Goal: Task Accomplishment & Management: Complete application form

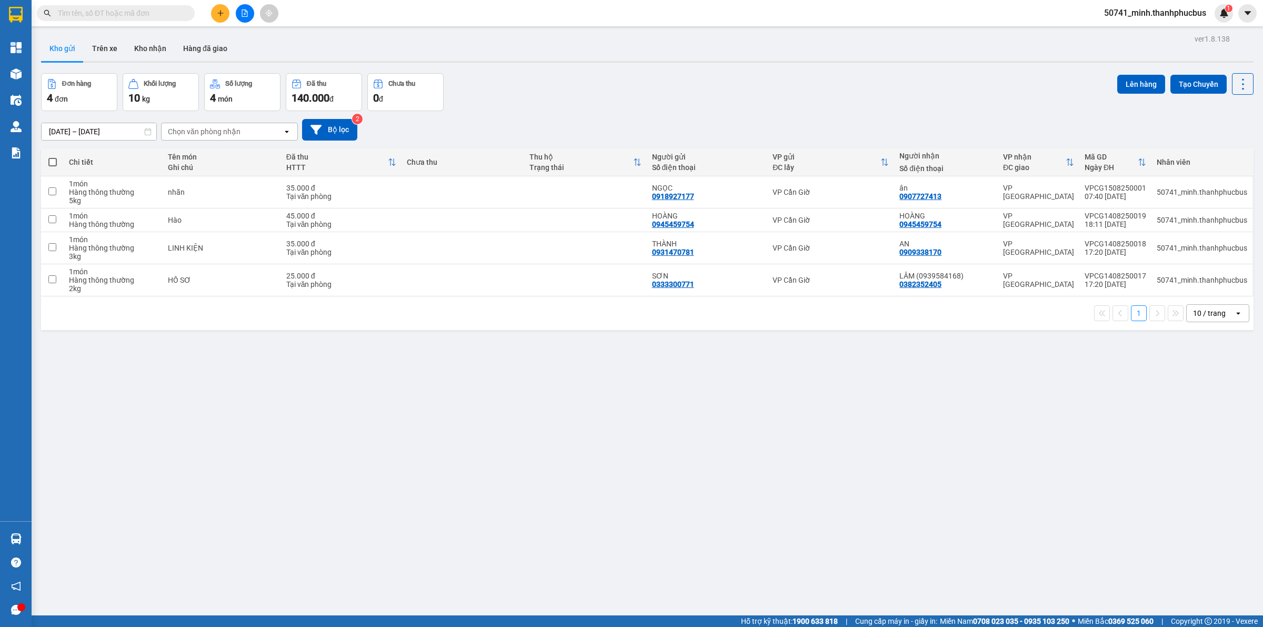
scroll to position [48, 0]
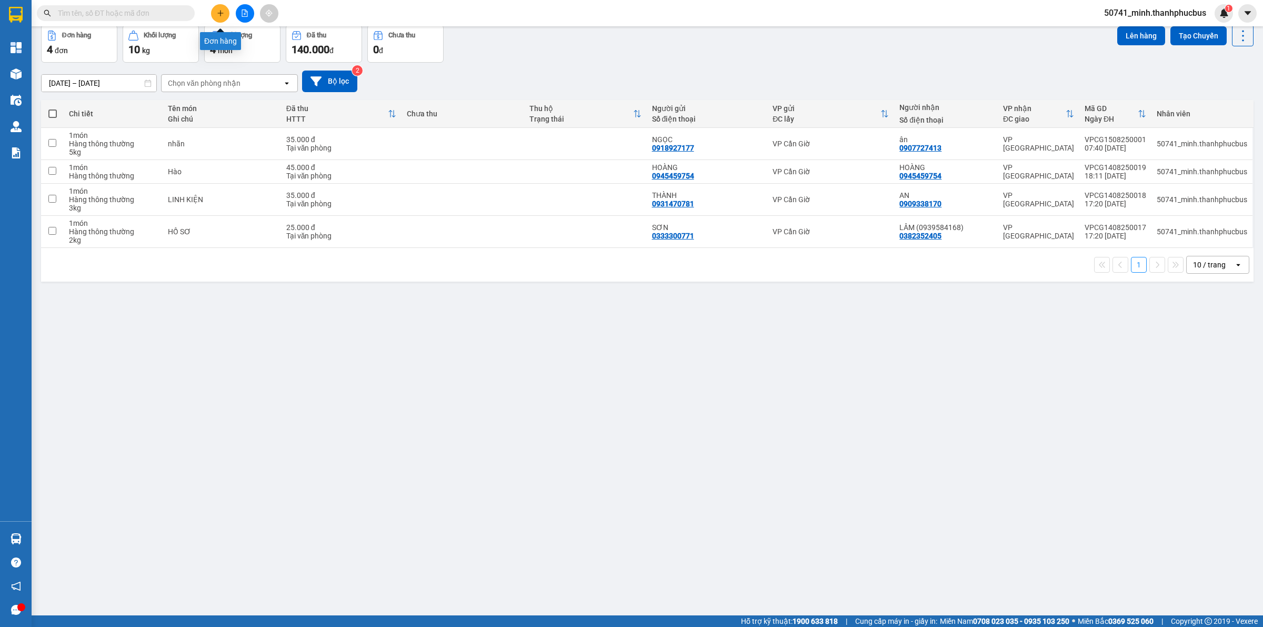
click at [217, 9] on icon "plus" at bounding box center [220, 12] width 7 height 7
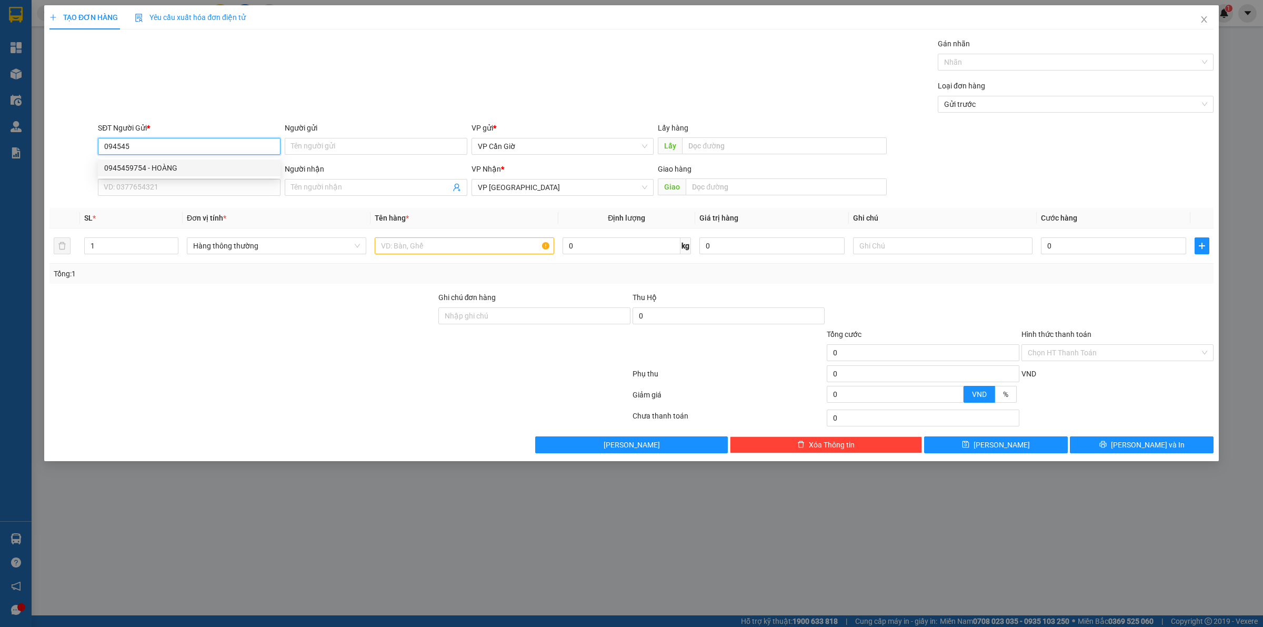
click at [174, 162] on div "0945459754 - HOÀNG" at bounding box center [189, 168] width 170 height 12
type input "0945459754"
type input "HOÀNG"
type input "45.000"
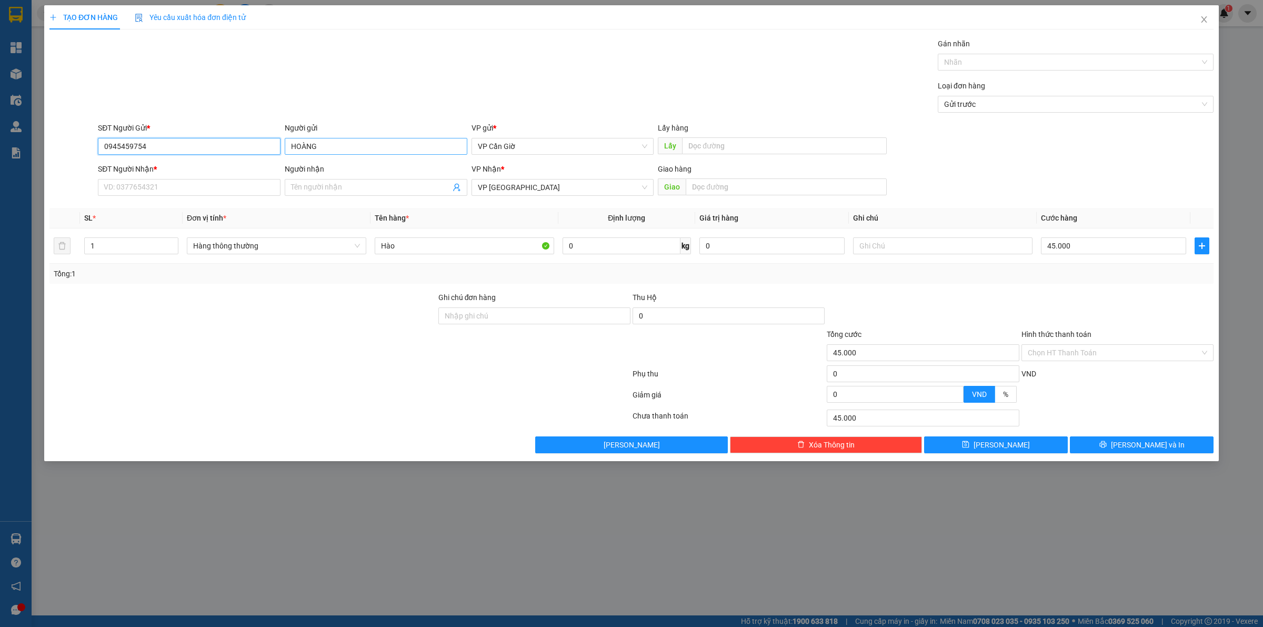
type input "0945459754"
click at [331, 148] on input "HOÀNG" at bounding box center [376, 146] width 183 height 17
type input "HOÀNG xe ôm"
click at [225, 183] on input "SĐT Người Nhận *" at bounding box center [189, 187] width 183 height 17
click at [211, 176] on div "SĐT Người Nhận *" at bounding box center [189, 171] width 183 height 16
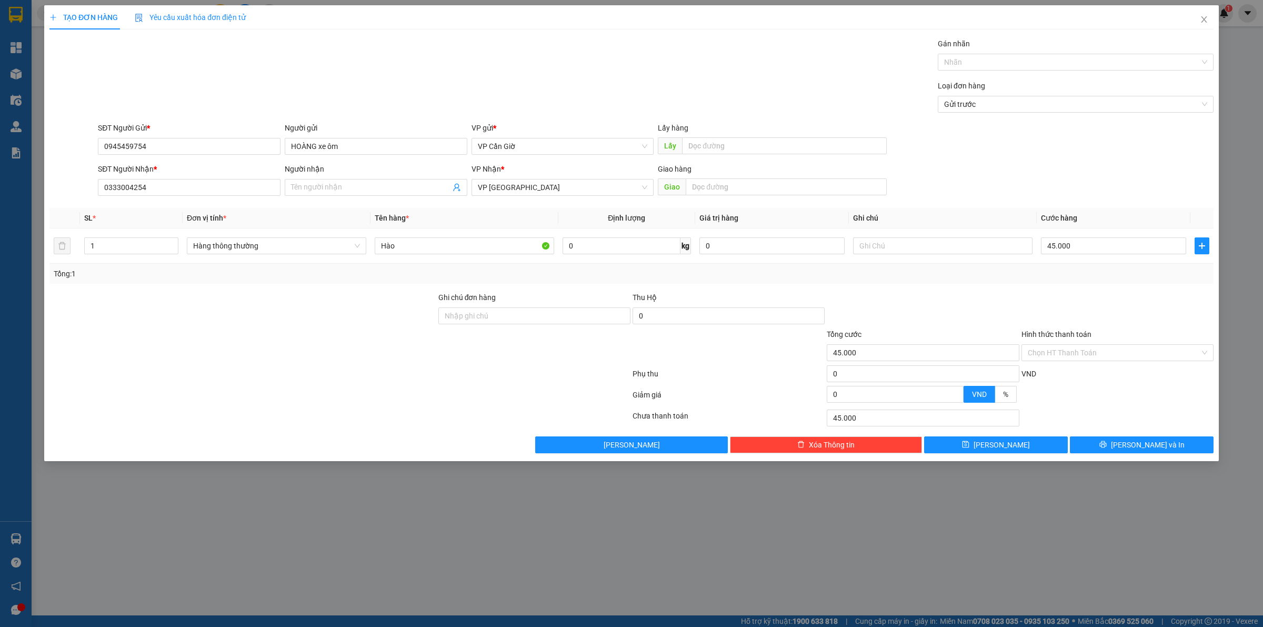
click at [209, 176] on div "SĐT Người Nhận *" at bounding box center [189, 171] width 183 height 16
click at [216, 185] on input "0333004254" at bounding box center [189, 187] width 183 height 17
type input "0333004254"
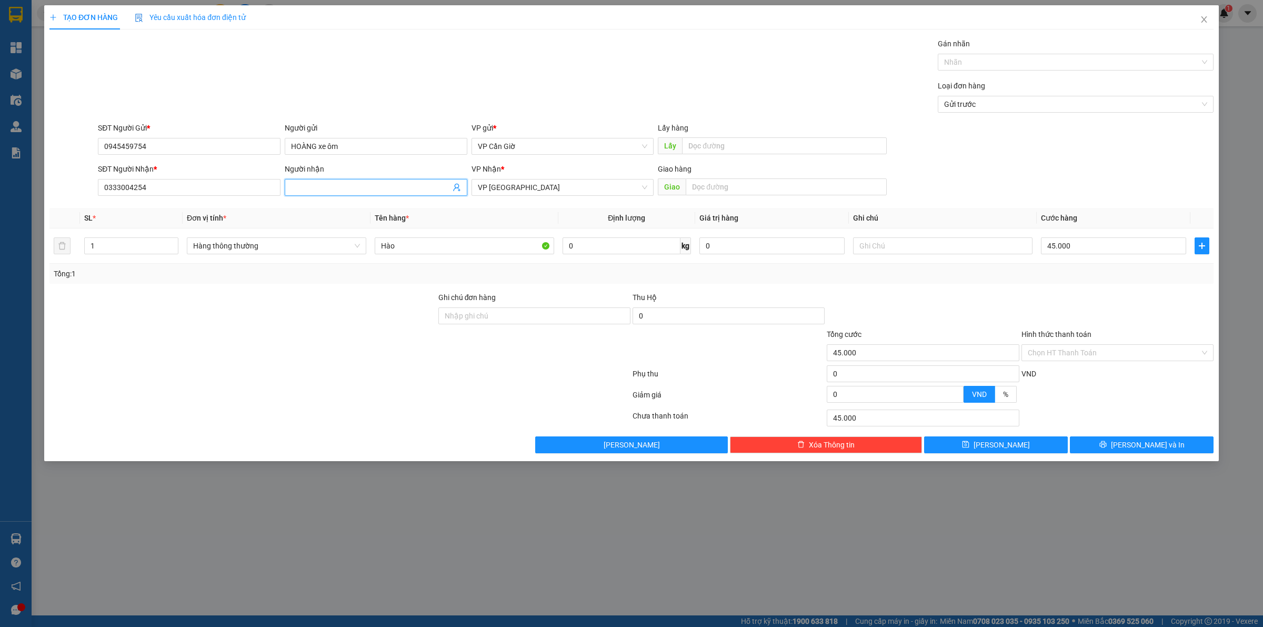
click at [300, 187] on input "Người nhận" at bounding box center [370, 188] width 159 height 12
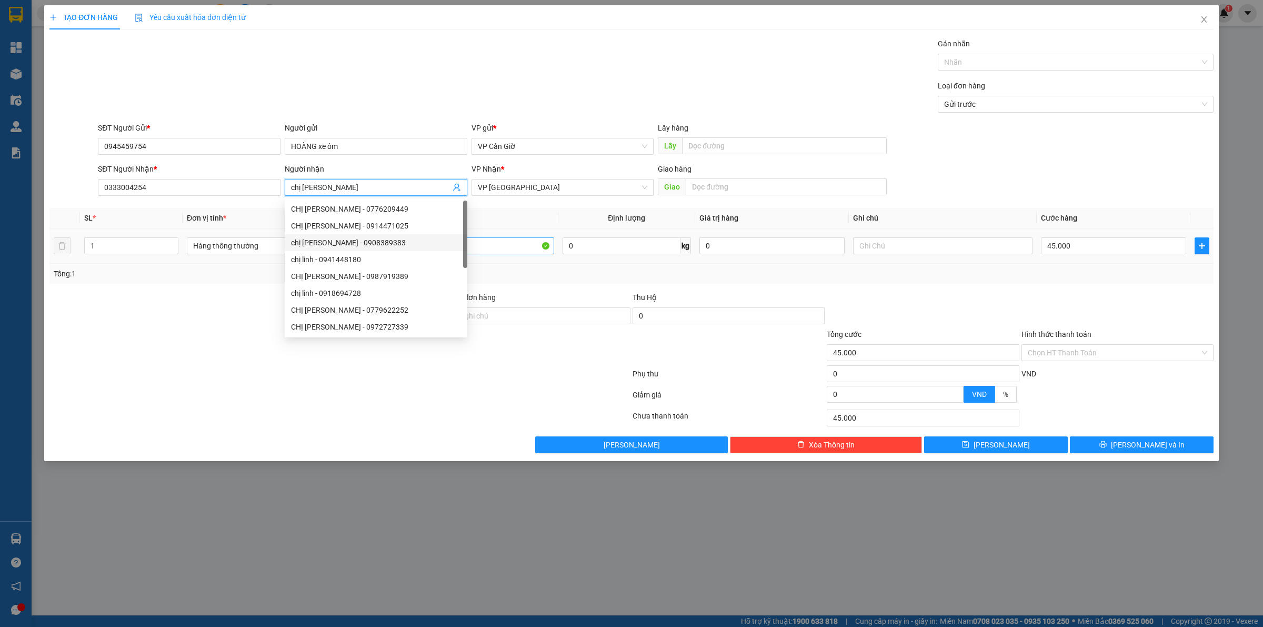
type input "chị [PERSON_NAME]"
click at [506, 245] on input "Hào" at bounding box center [464, 245] width 179 height 17
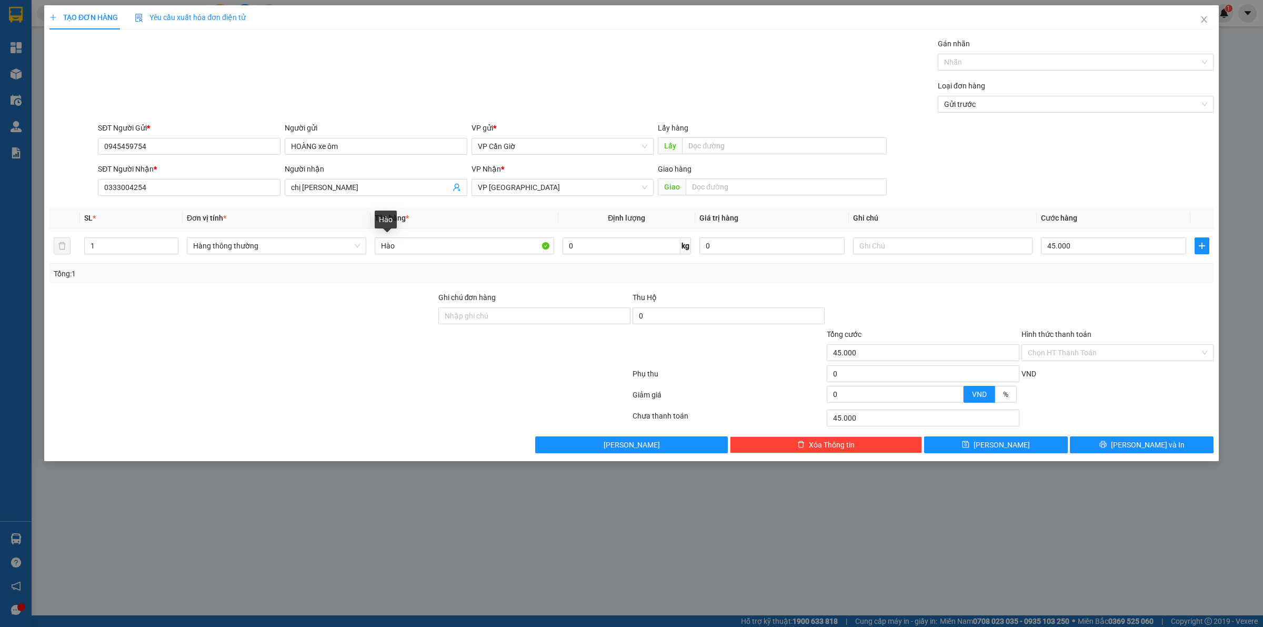
click at [503, 228] on th "Tên hàng *" at bounding box center [465, 218] width 188 height 21
click at [497, 245] on input "Hào" at bounding box center [464, 245] width 179 height 17
type input "h"
type input "d"
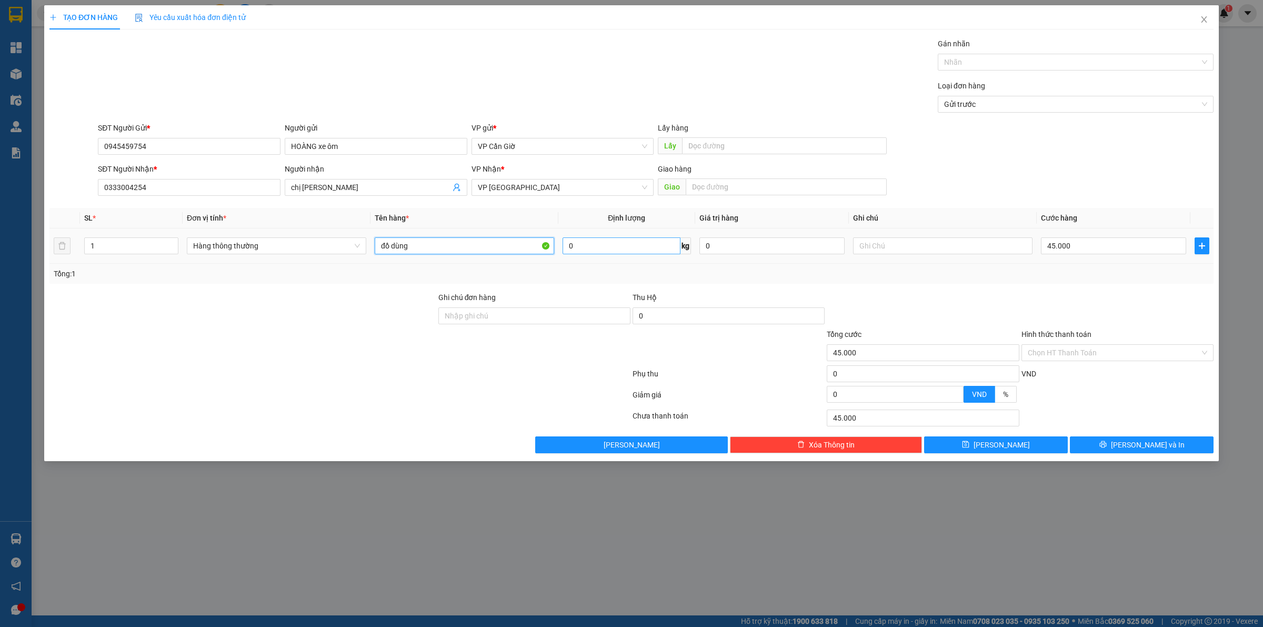
type input "đồ dùng"
click at [585, 254] on input "0" at bounding box center [622, 245] width 118 height 17
type input "5"
click at [1009, 287] on div "Transit Pickup Surcharge Ids Transit Deliver Surcharge Ids Transit Deliver Surc…" at bounding box center [631, 245] width 1164 height 415
type input "35.000"
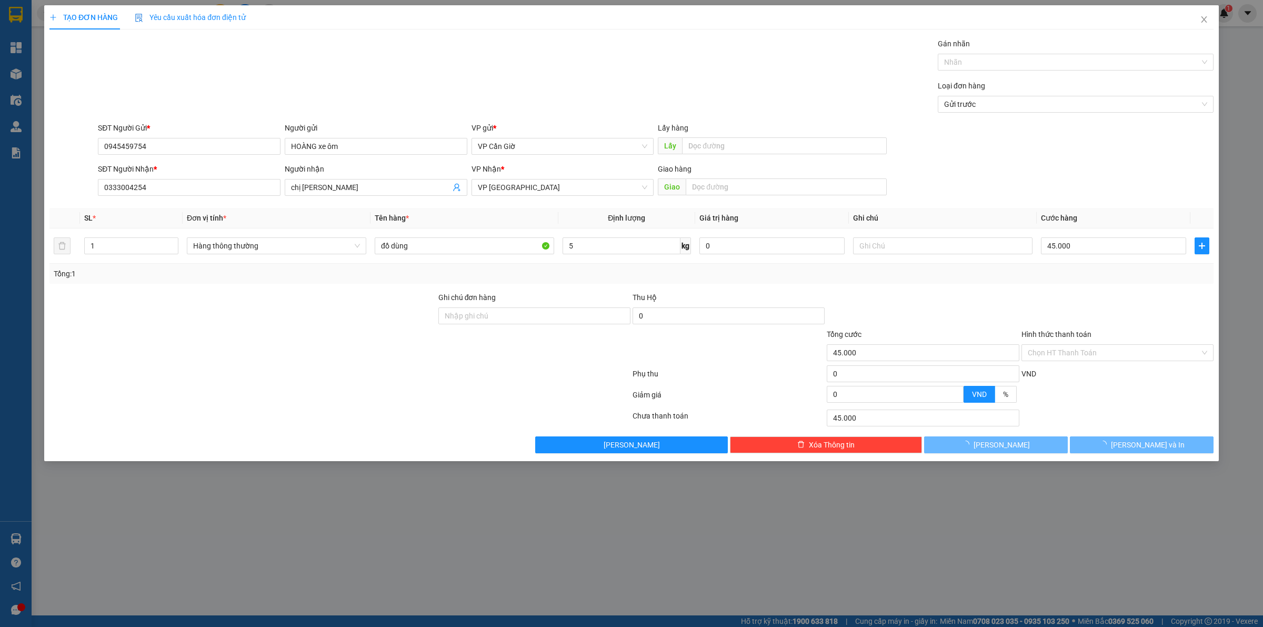
type input "35.000"
click at [1054, 253] on input "35.000" at bounding box center [1113, 245] width 145 height 17
type input "4"
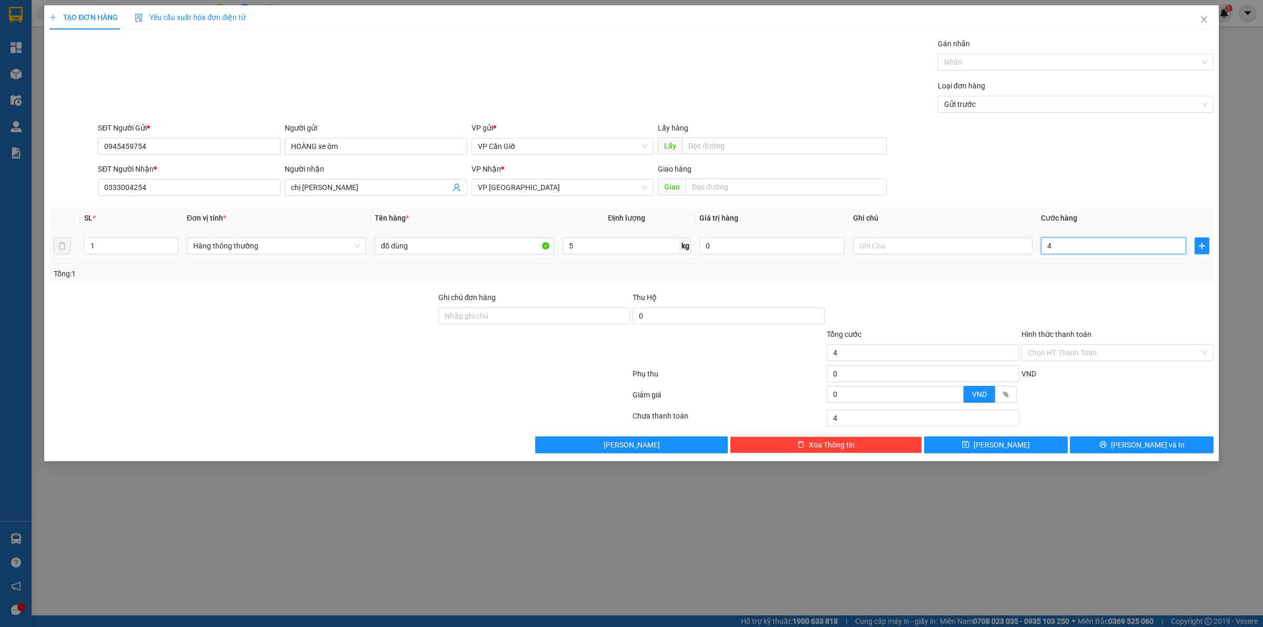
type input "45"
type input "45.000"
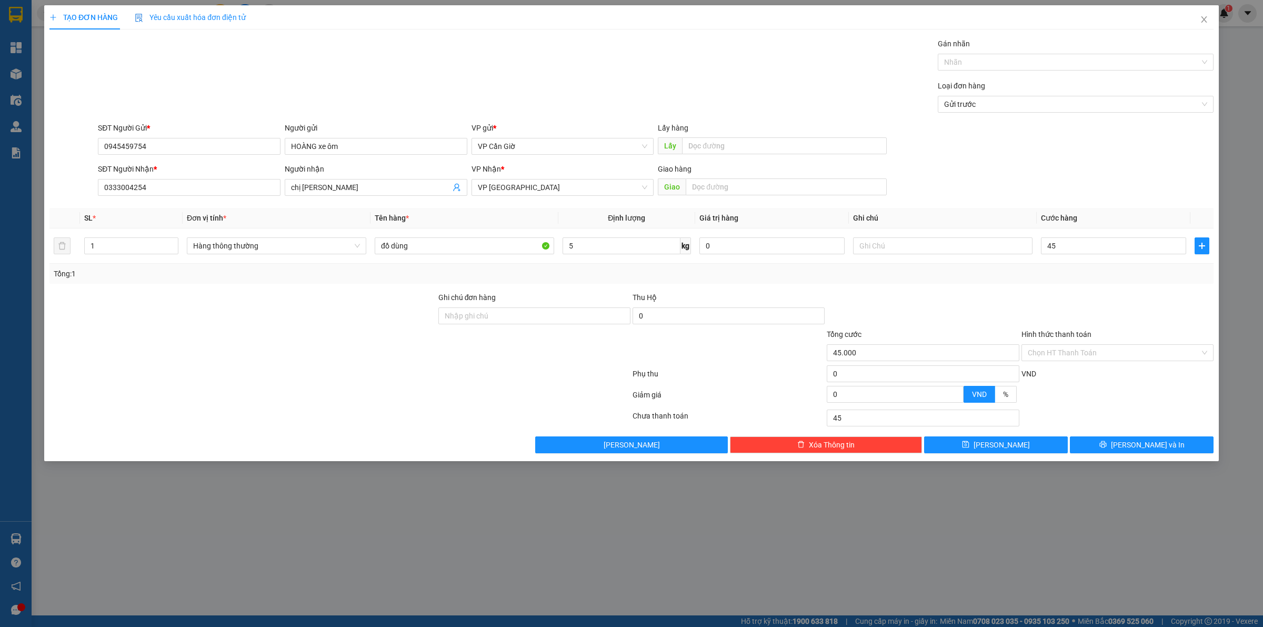
type input "45.000"
click at [1030, 308] on div at bounding box center [1118, 310] width 194 height 37
click at [1045, 344] on div "Hình thức thanh toán" at bounding box center [1118, 336] width 192 height 16
click at [1051, 353] on input "Hình thức thanh toán" at bounding box center [1114, 353] width 172 height 16
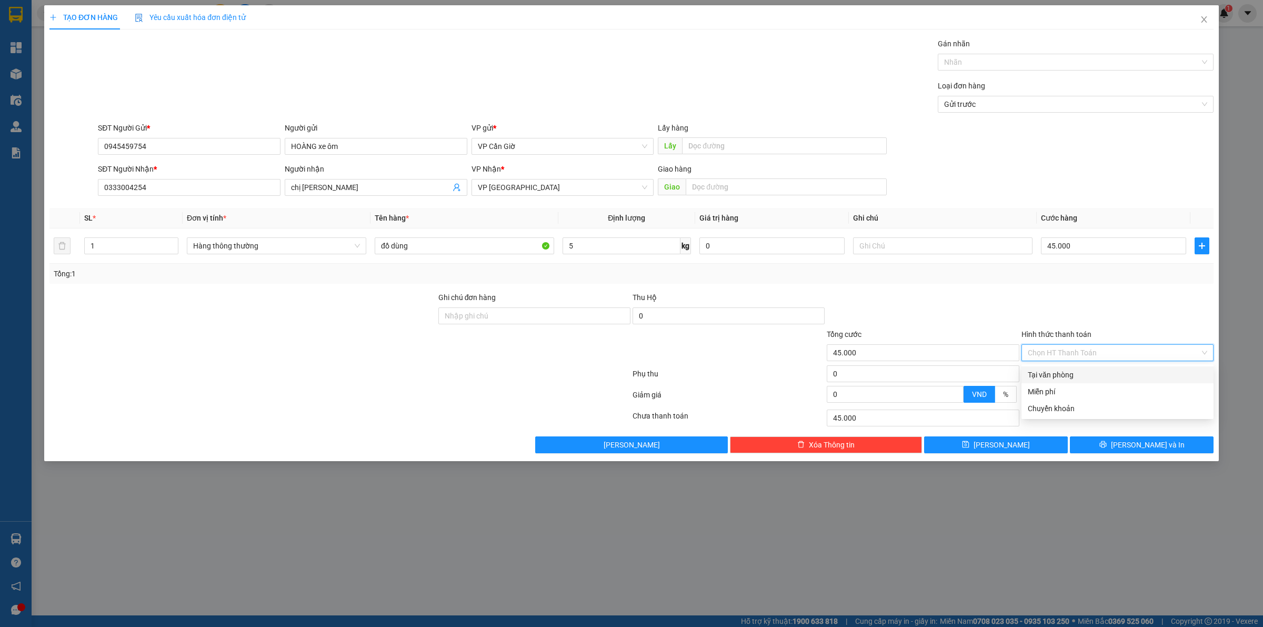
click at [1054, 375] on div "Tại văn phòng" at bounding box center [1117, 375] width 179 height 12
type input "0"
click at [648, 247] on input "5" at bounding box center [622, 245] width 118 height 17
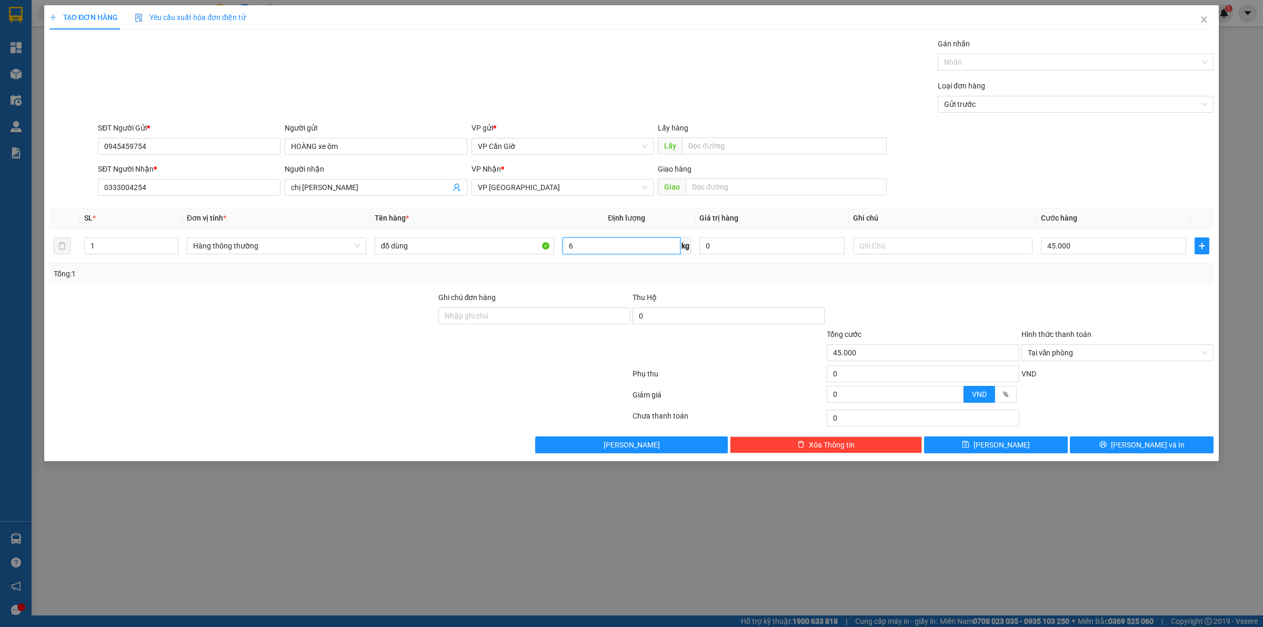
type input "6"
click at [852, 285] on div "Transit Pickup Surcharge Ids Transit Deliver Surcharge Ids Transit Deliver Surc…" at bounding box center [631, 245] width 1164 height 415
type input "35.000"
click at [1063, 246] on input "35.000" at bounding box center [1113, 245] width 145 height 17
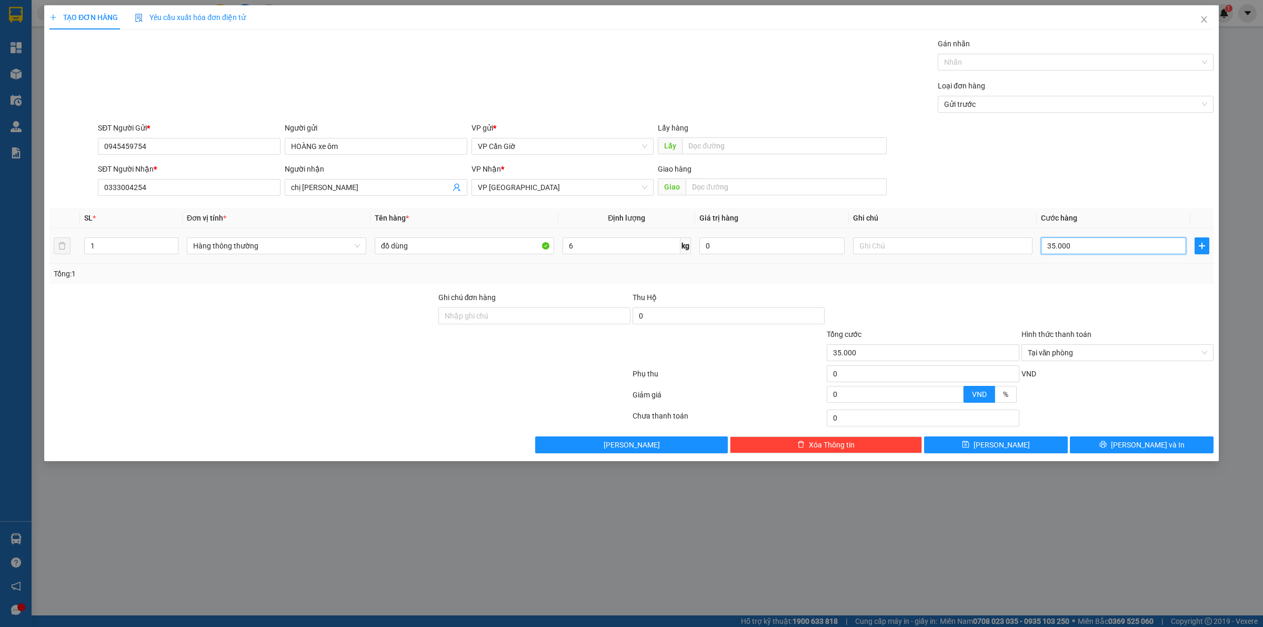
type input "4"
type input "45"
type input "45.000"
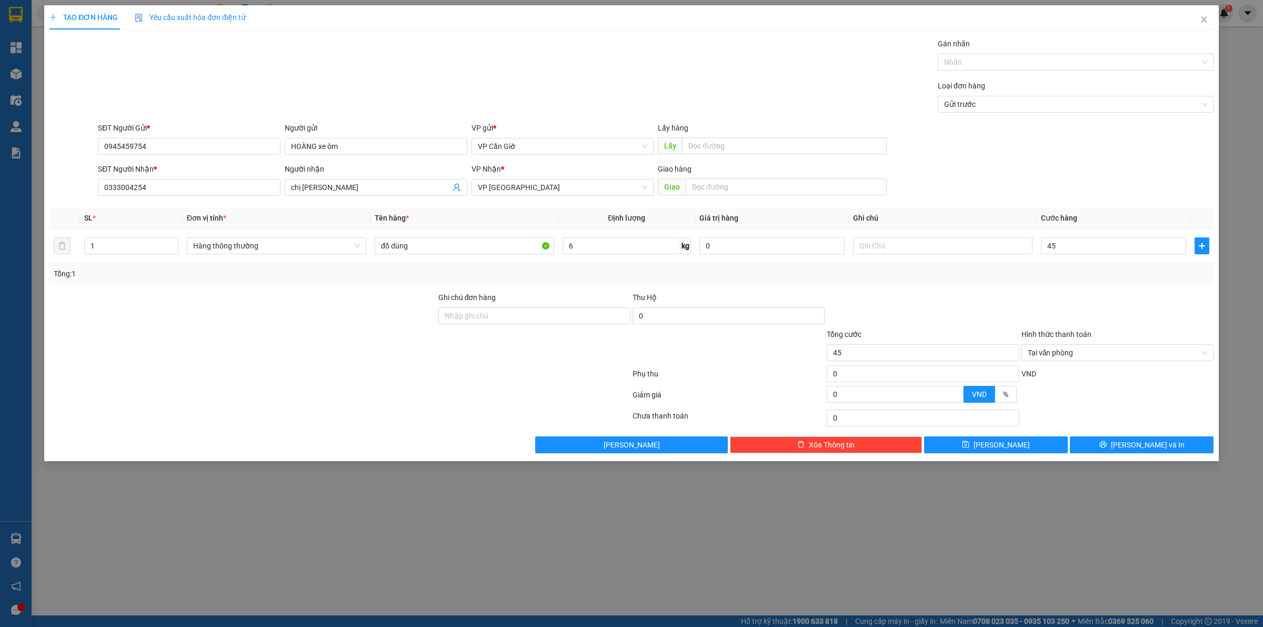
type input "45.000"
click at [1059, 304] on div at bounding box center [1118, 310] width 194 height 37
click at [716, 186] on input "text" at bounding box center [786, 186] width 201 height 17
type input "bệnh viện nhi đồng 2, cổng 1"
click at [876, 253] on input "text" at bounding box center [942, 245] width 179 height 17
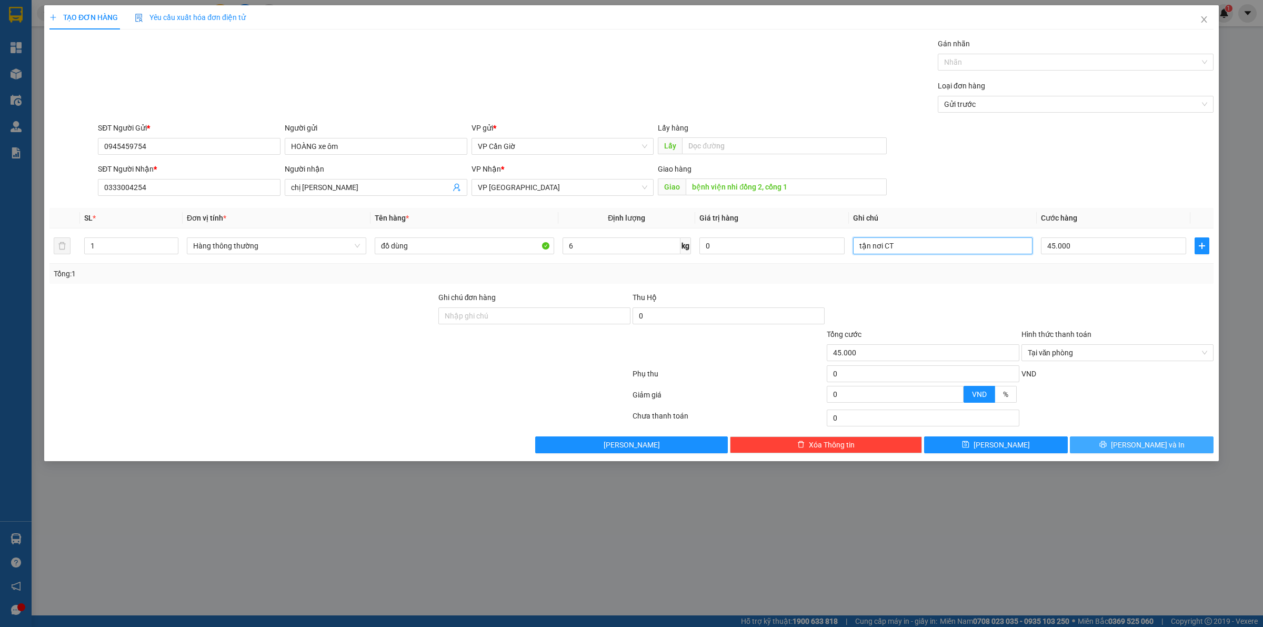
type input "tận nơi CT"
click at [1135, 445] on span "[PERSON_NAME] và In" at bounding box center [1148, 445] width 74 height 12
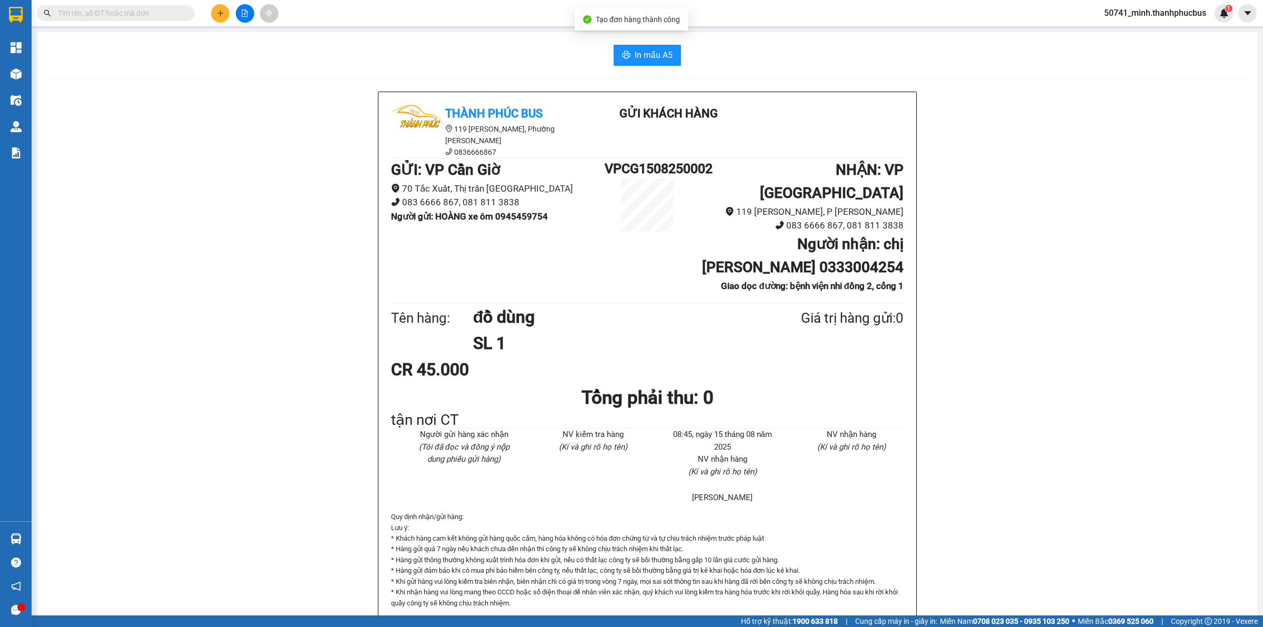
click at [622, 41] on div "In mẫu A5 [PERSON_NAME] Bus 119 [PERSON_NAME], [GEOGRAPHIC_DATA][PERSON_NAME] 0…" at bounding box center [647, 346] width 1220 height 628
click at [620, 45] on button "In mẫu A5" at bounding box center [647, 55] width 67 height 21
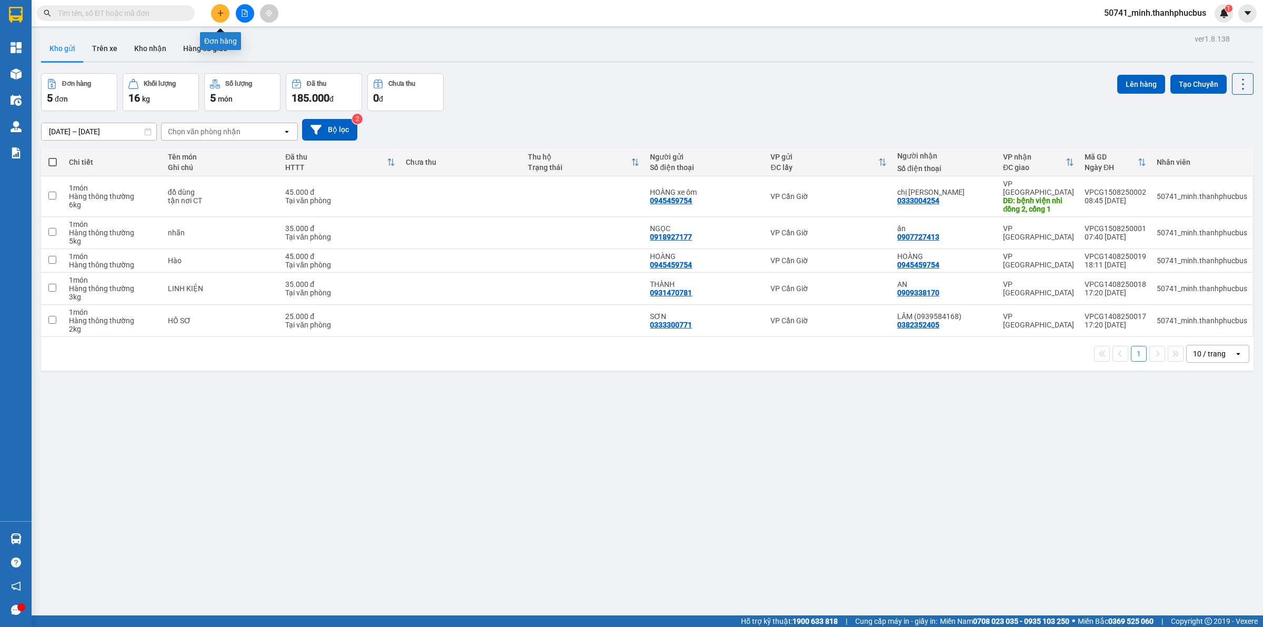
click at [218, 9] on icon "plus" at bounding box center [220, 12] width 7 height 7
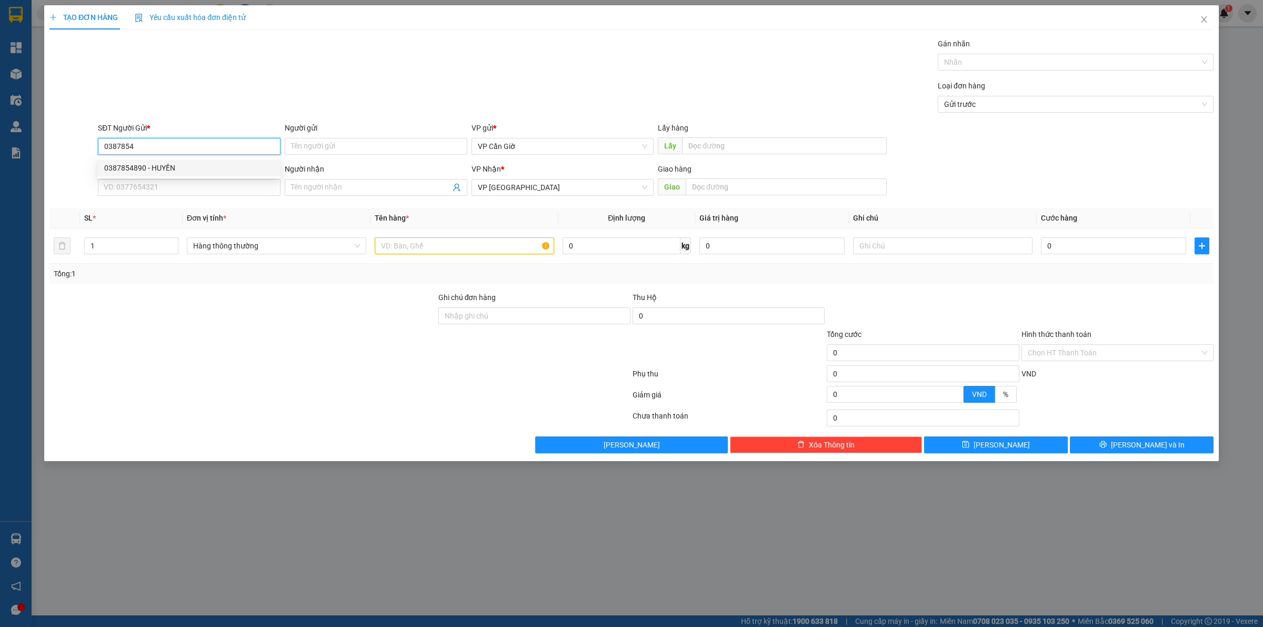
click at [169, 169] on div "0387854890 - HUYỀN" at bounding box center [189, 168] width 170 height 12
type input "0387854890"
type input "HUYỀN"
type input "25.000"
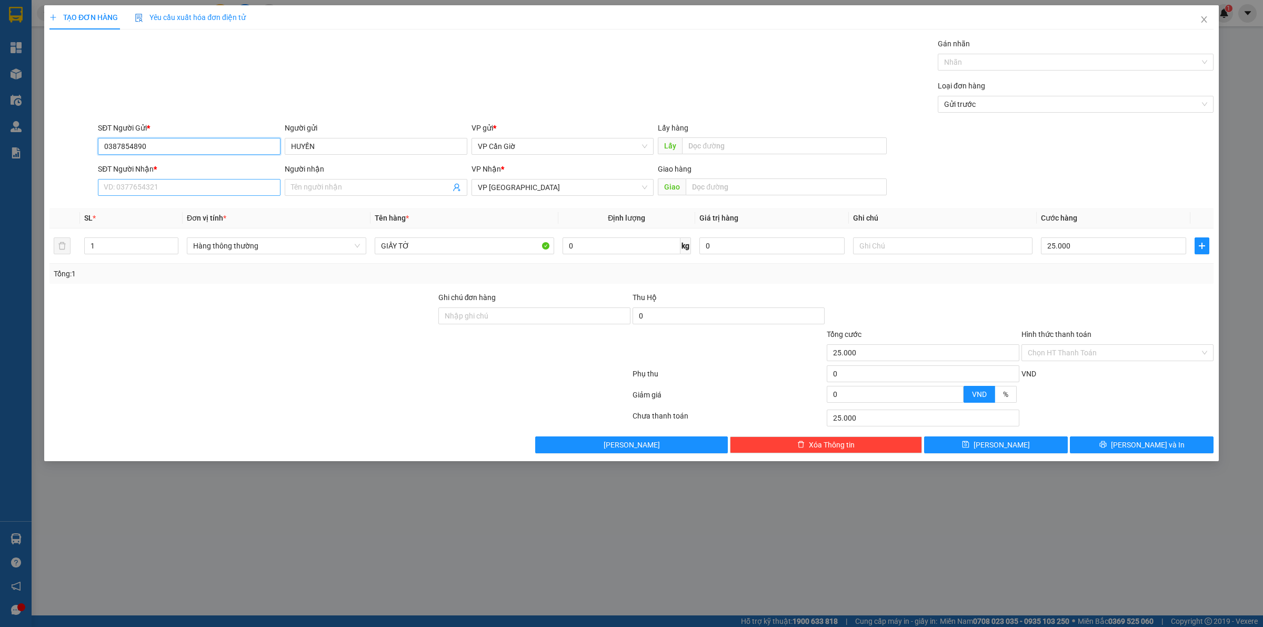
type input "0387854890"
click at [176, 196] on input "SĐT Người Nhận *" at bounding box center [189, 187] width 183 height 17
click at [193, 208] on div "0342197691 - C DIỆU" at bounding box center [189, 209] width 170 height 12
type input "0342197691"
type input "C DIỆU"
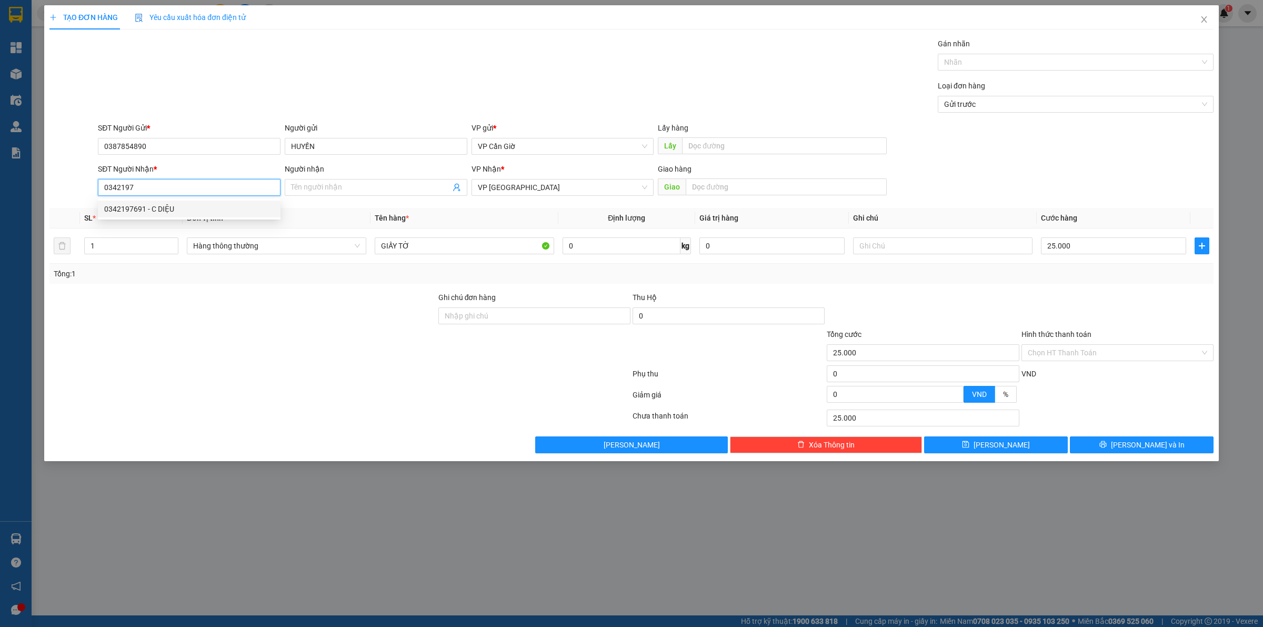
type input "[STREET_ADDRESS]"
type input "90.000"
type input "0342197691"
click at [1056, 254] on input "90.000" at bounding box center [1113, 245] width 145 height 17
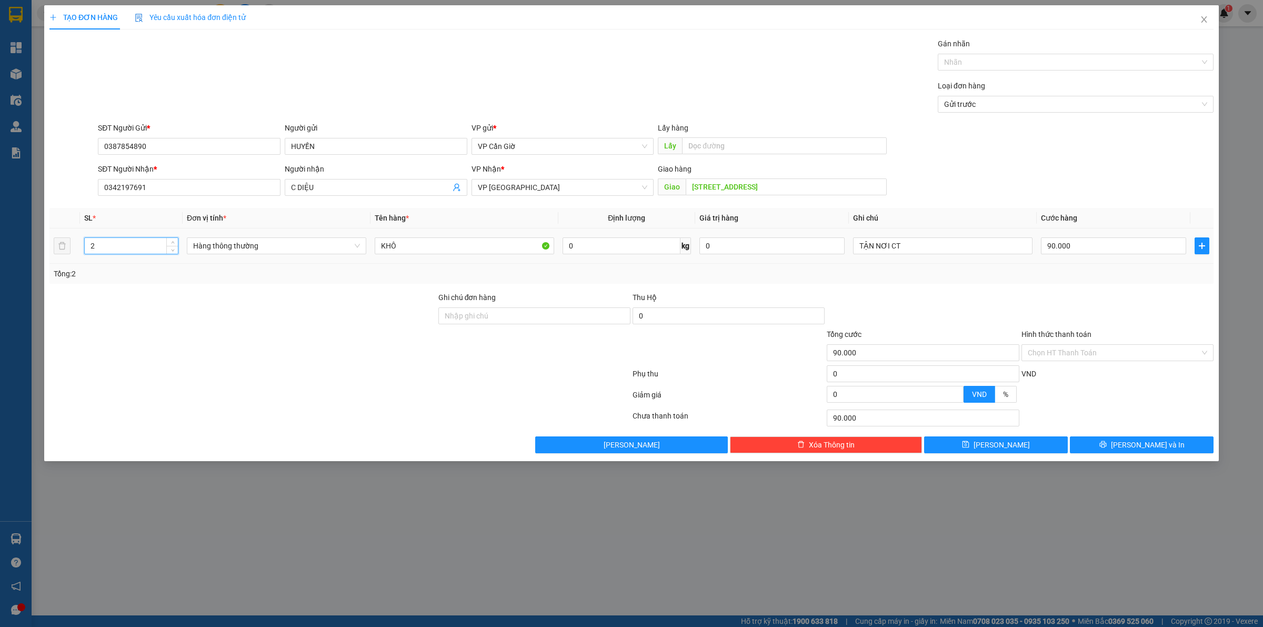
click at [138, 246] on input "2" at bounding box center [131, 246] width 93 height 16
click at [137, 246] on input "2" at bounding box center [131, 246] width 93 height 16
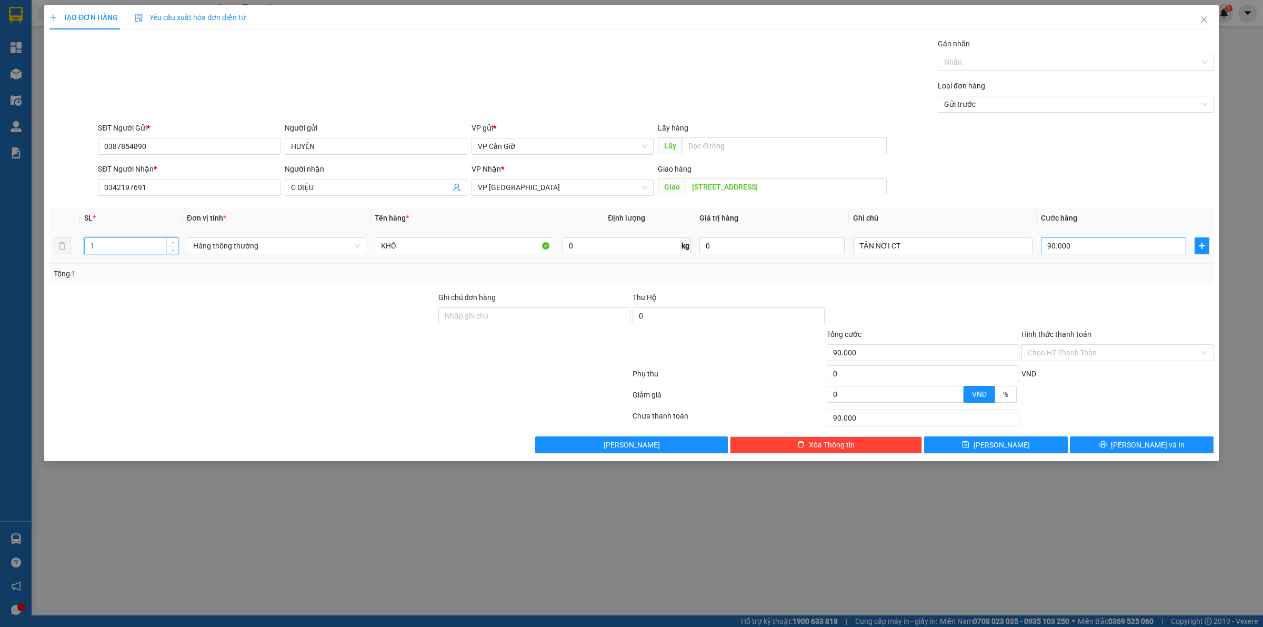
type input "1"
click at [1099, 247] on input "90.000" at bounding box center [1113, 245] width 145 height 17
type input "0"
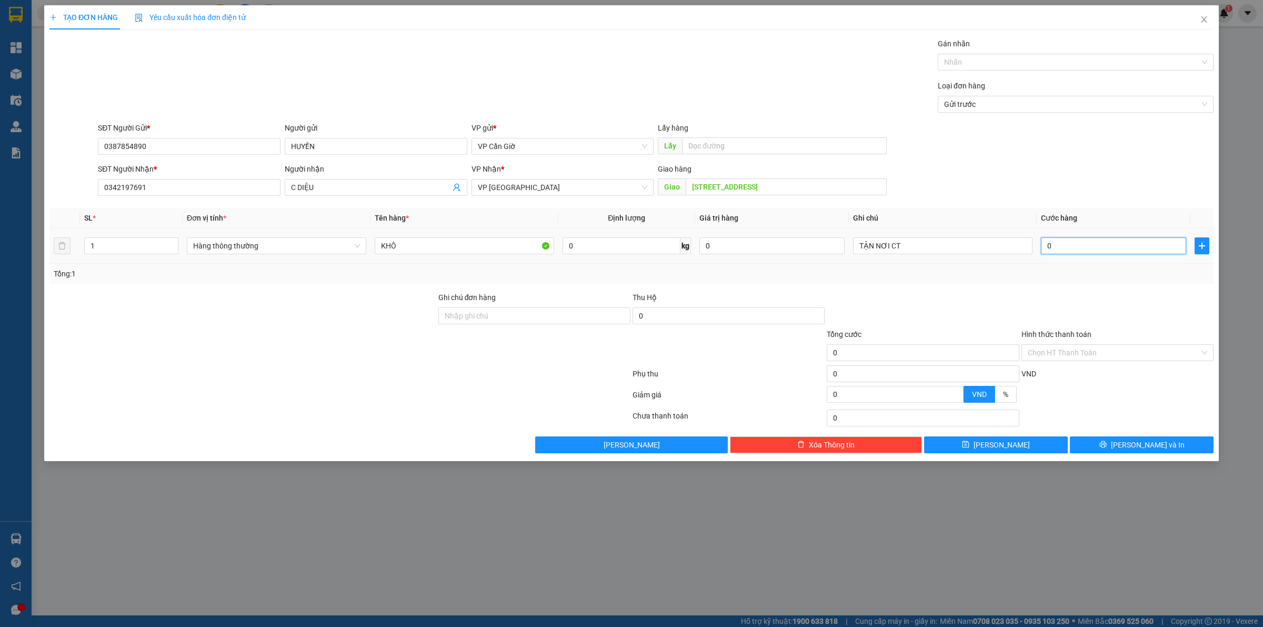
type input "5"
type input "05"
type input "55"
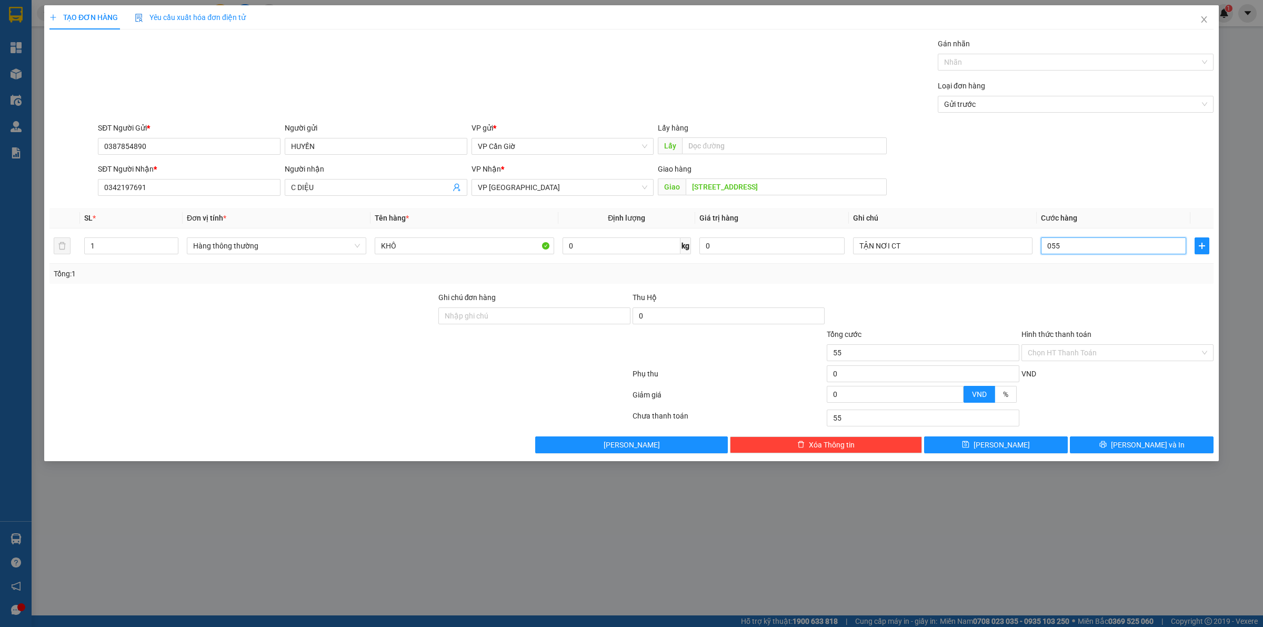
type input "055"
type input "55.000"
click at [1135, 283] on div "Tổng: 1" at bounding box center [631, 274] width 1164 height 20
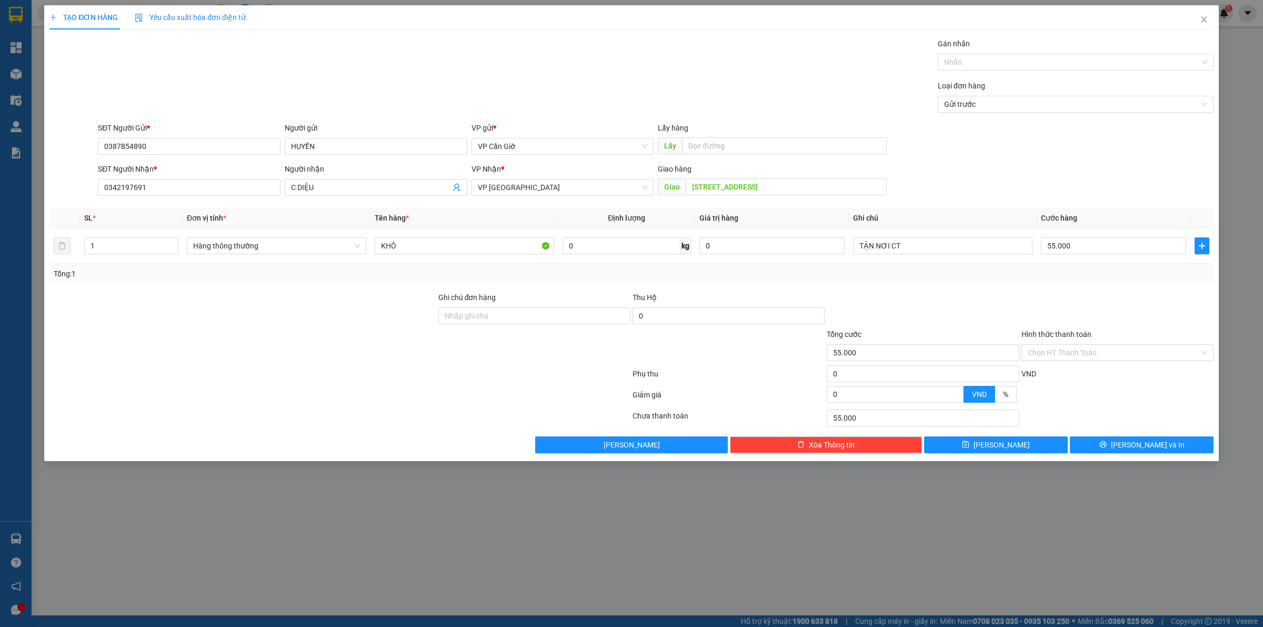
click at [1135, 283] on div "Tổng: 1" at bounding box center [631, 274] width 1164 height 20
click at [653, 248] on input "0" at bounding box center [622, 245] width 118 height 17
type input "16"
click at [958, 325] on div at bounding box center [923, 310] width 194 height 37
click at [1037, 350] on input "Hình thức thanh toán" at bounding box center [1114, 353] width 172 height 16
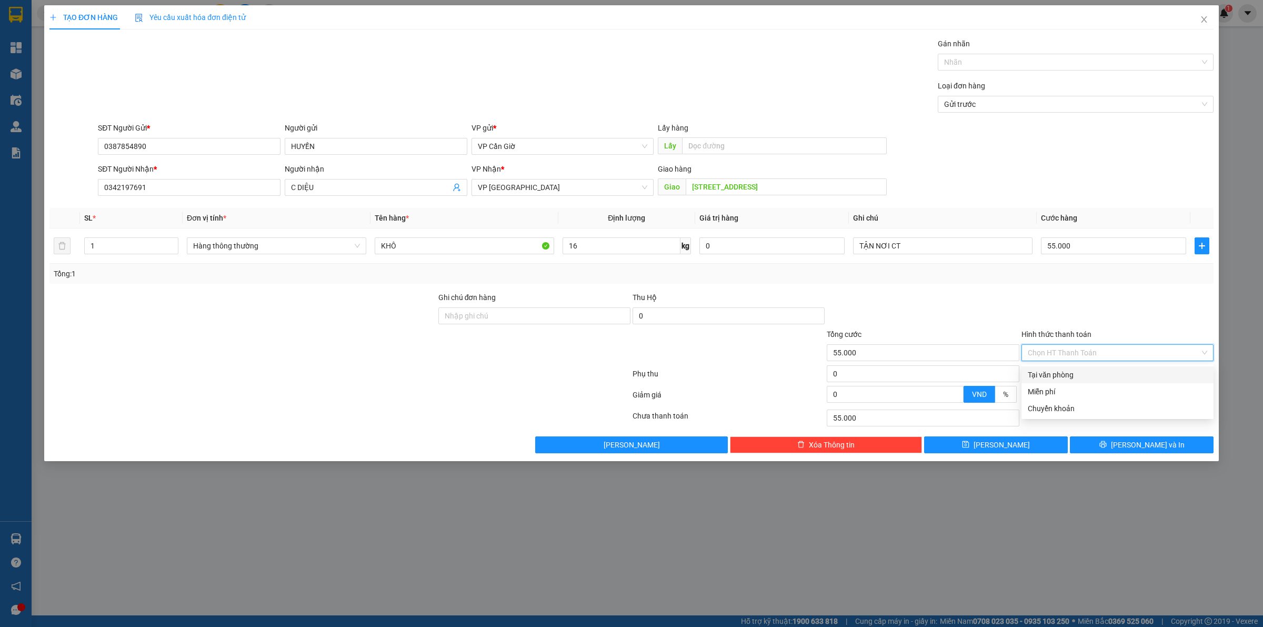
click at [1048, 370] on div "Tại văn phòng" at bounding box center [1117, 375] width 179 height 12
type input "0"
click at [1106, 445] on button "[PERSON_NAME] và In" at bounding box center [1142, 444] width 144 height 17
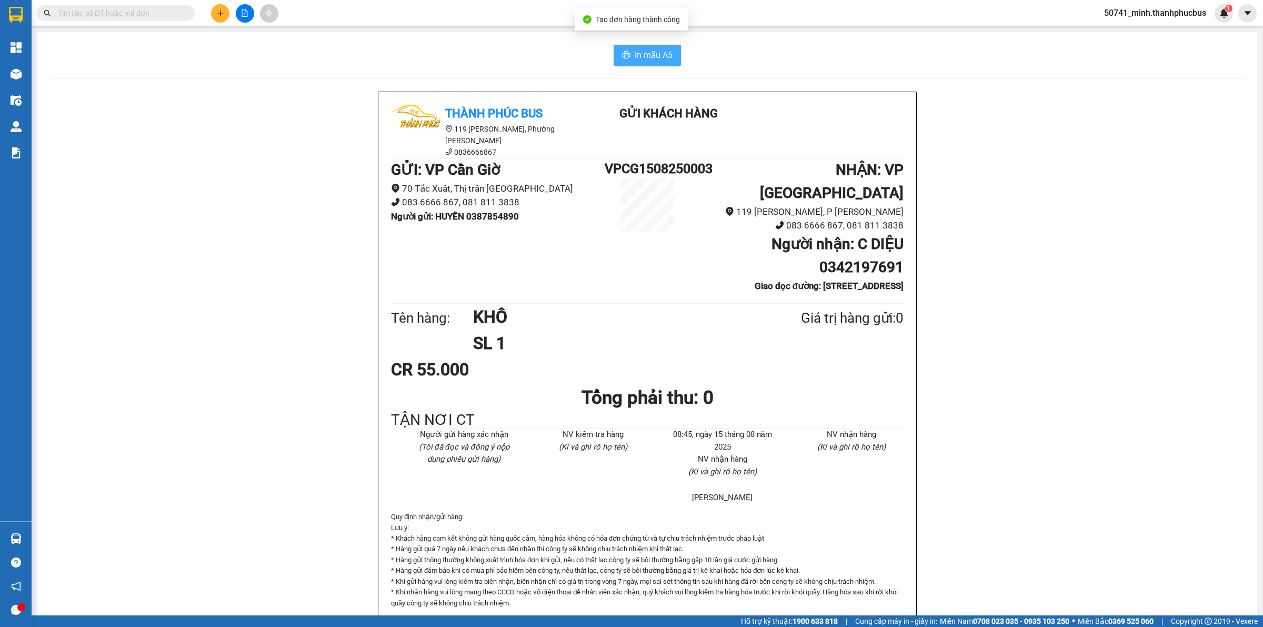
click at [658, 51] on span "In mẫu A5" at bounding box center [654, 54] width 38 height 13
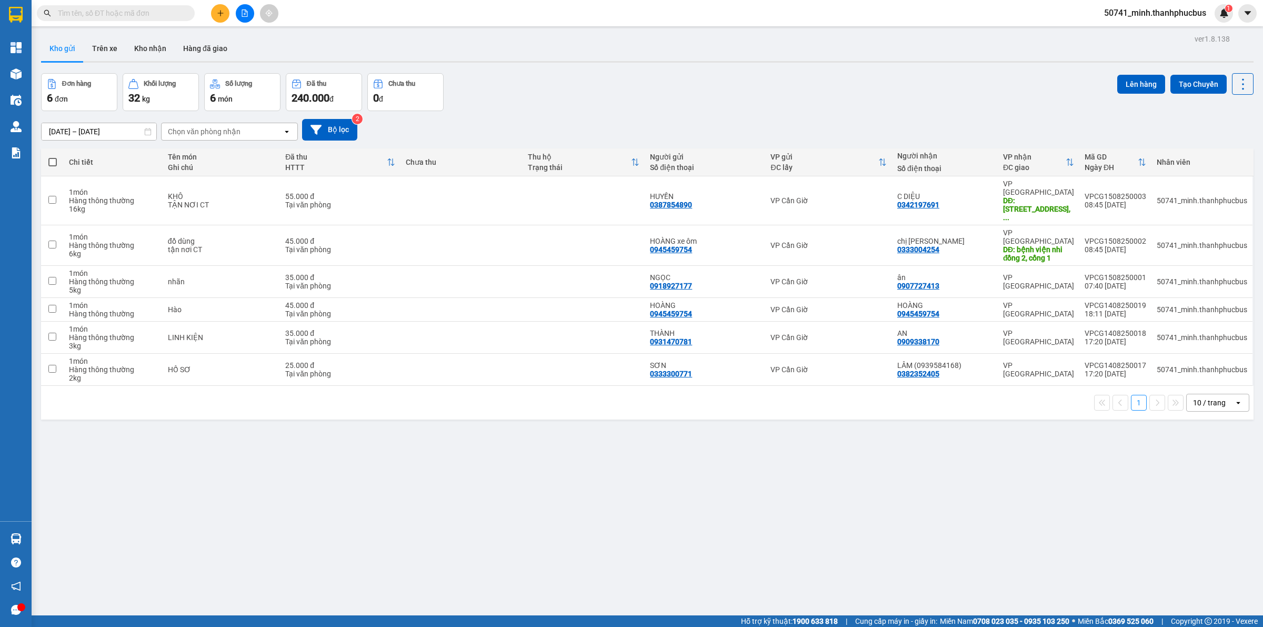
click at [223, 15] on icon "plus" at bounding box center [220, 12] width 7 height 7
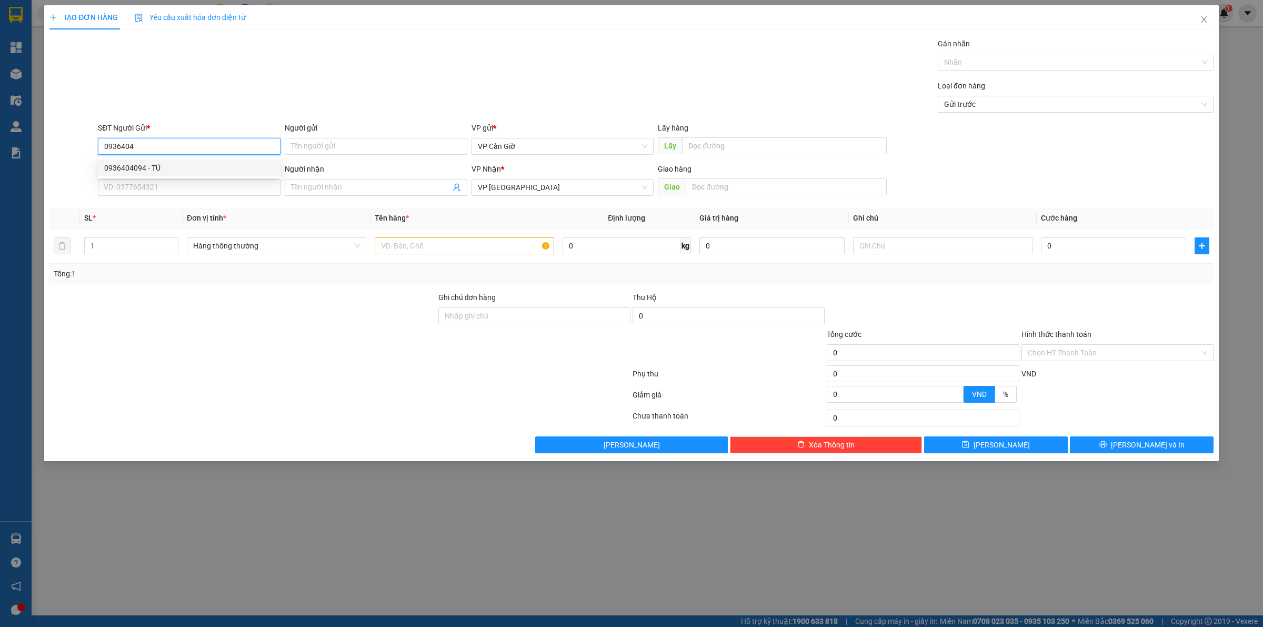
click at [181, 161] on div "0936404094 - TÚ" at bounding box center [189, 167] width 183 height 17
type input "0936404094"
type input "TÚ"
type input "20.000"
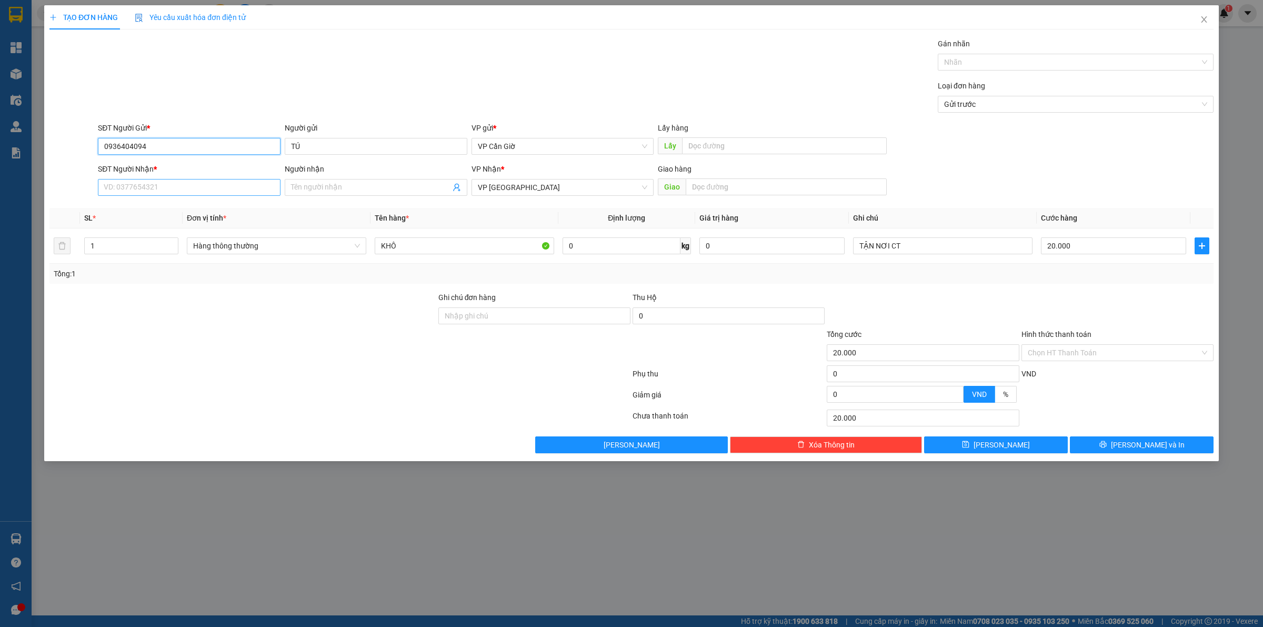
type input "0936404094"
click at [179, 187] on input "SĐT Người Nhận *" at bounding box center [189, 187] width 183 height 17
click at [357, 196] on span at bounding box center [376, 187] width 183 height 17
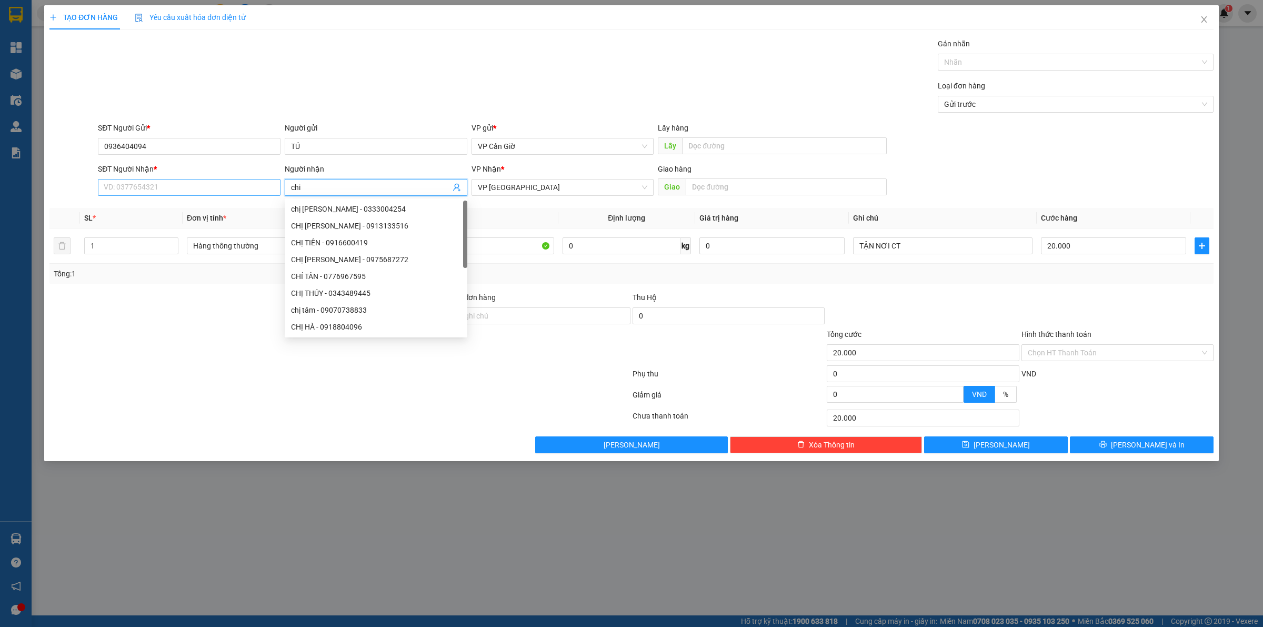
type input "chi"
click at [155, 188] on input "SĐT Người Nhận *" at bounding box center [189, 187] width 183 height 17
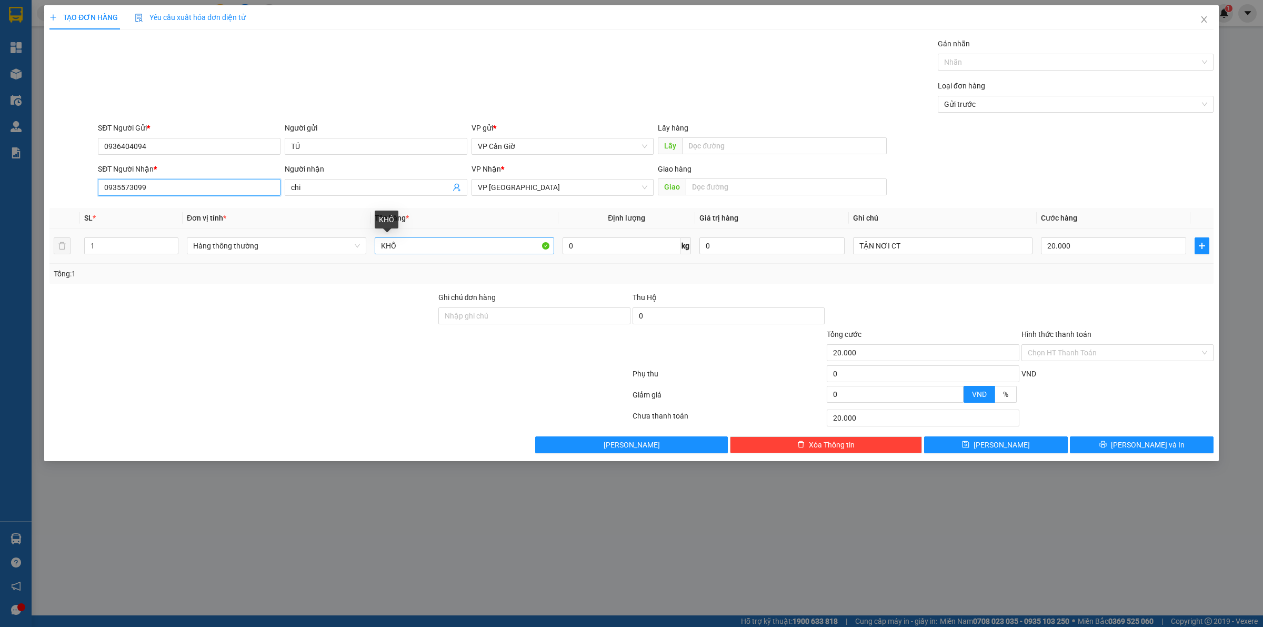
type input "0935573099"
click at [411, 252] on input "KHÔ" at bounding box center [464, 245] width 179 height 17
click at [410, 252] on input "KHÔ" at bounding box center [464, 245] width 179 height 17
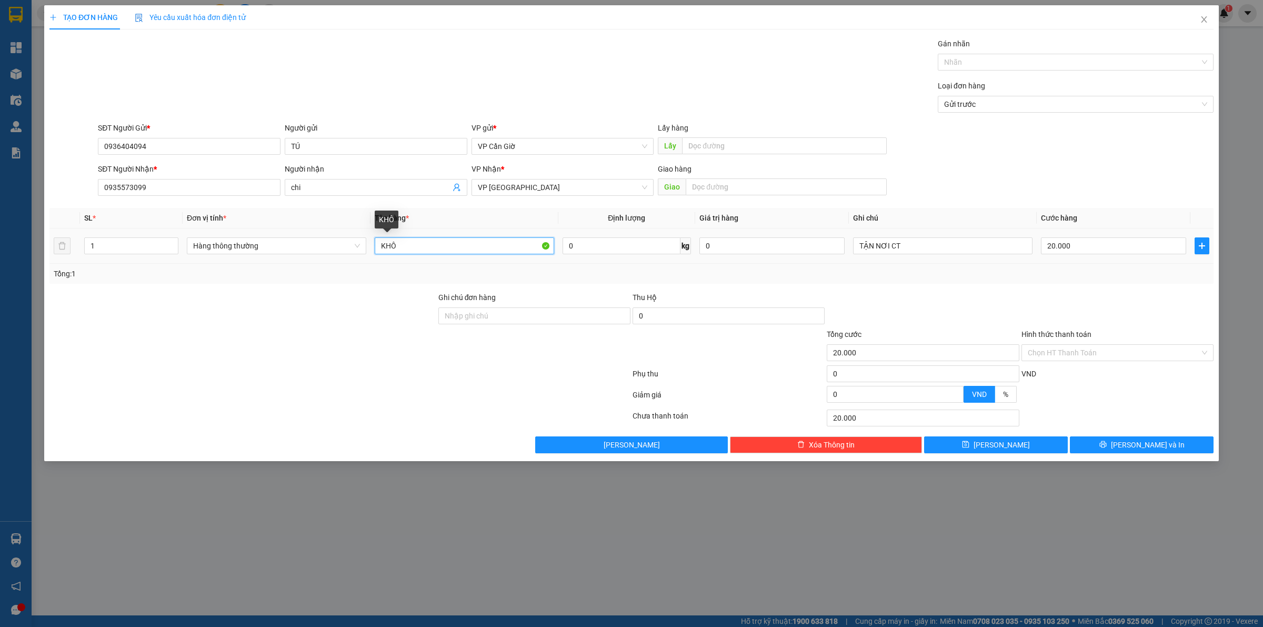
click at [410, 252] on input "KHÔ" at bounding box center [464, 245] width 179 height 17
type input "chả cá , cá khô"
click at [722, 187] on input "text" at bounding box center [786, 186] width 201 height 17
type input "146 [PERSON_NAME] p tân chánh hiệp quận 12"
click at [917, 247] on input "TẬN NƠI CT" at bounding box center [942, 245] width 179 height 17
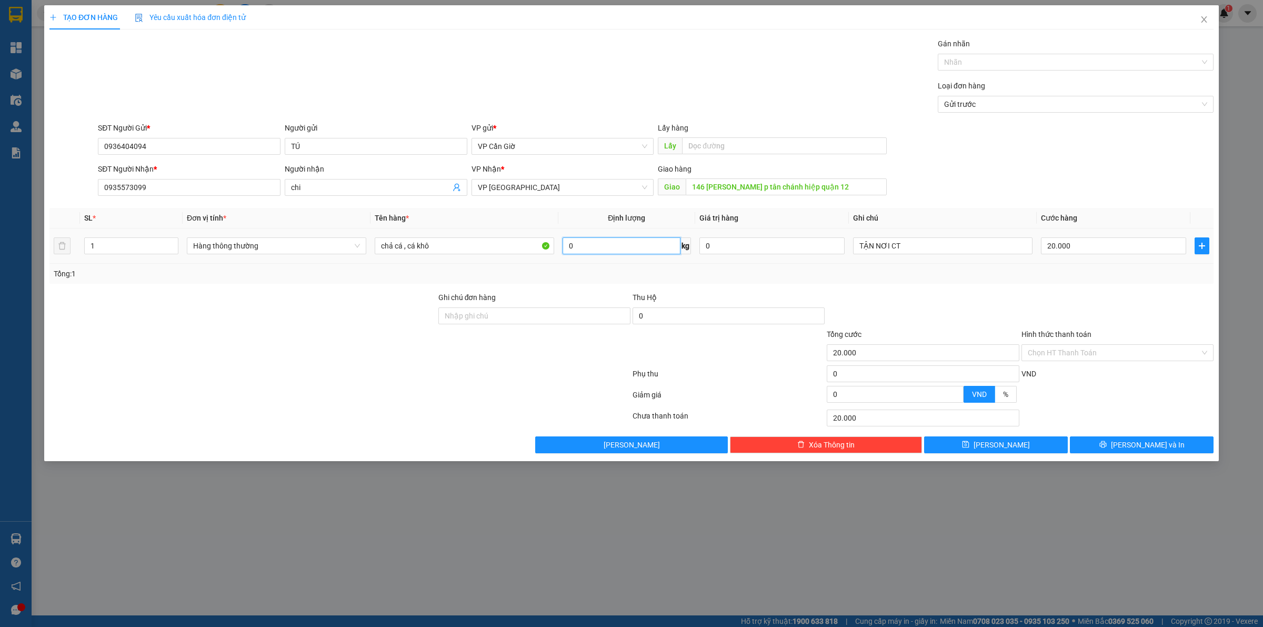
click at [588, 247] on input "0" at bounding box center [622, 245] width 118 height 17
type input "5"
click at [1065, 293] on div at bounding box center [1118, 310] width 194 height 37
click at [1053, 317] on div at bounding box center [1118, 310] width 194 height 37
click at [1233, 25] on icon "close" at bounding box center [1235, 26] width 5 height 5
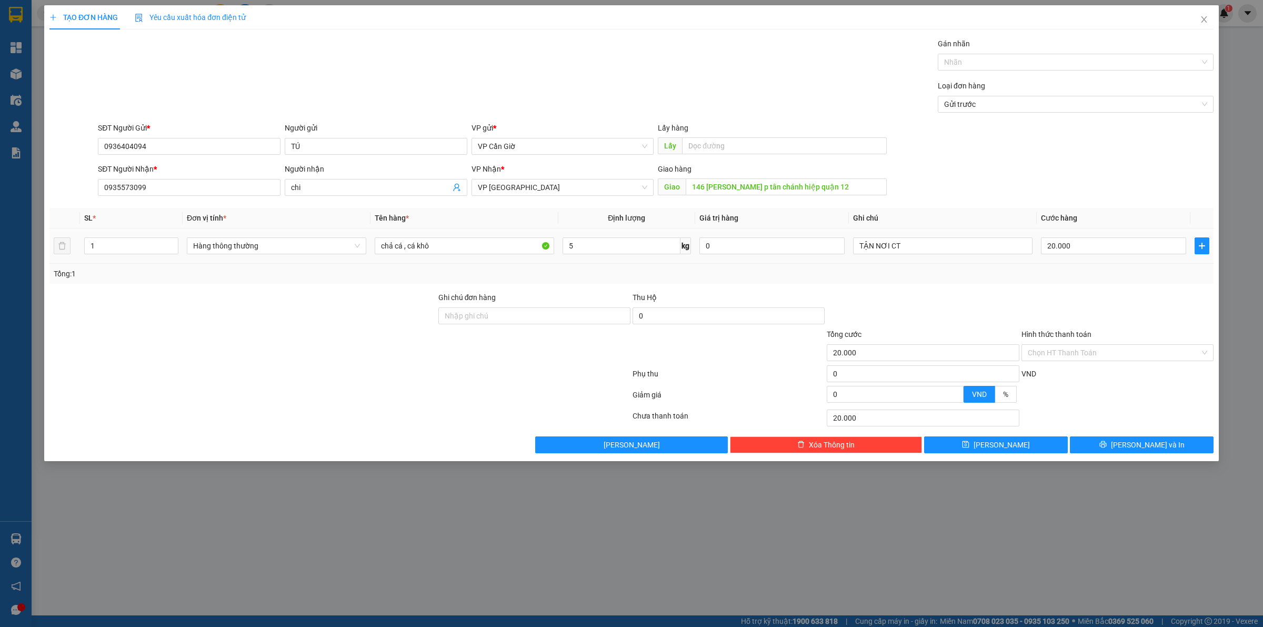
click at [654, 256] on div "5 kg" at bounding box center [627, 245] width 128 height 21
click at [650, 245] on input "5" at bounding box center [622, 245] width 118 height 17
click at [1024, 275] on div "Tổng: 1" at bounding box center [632, 274] width 1156 height 12
click at [1091, 253] on input "20.000" at bounding box center [1113, 245] width 145 height 17
type input "3"
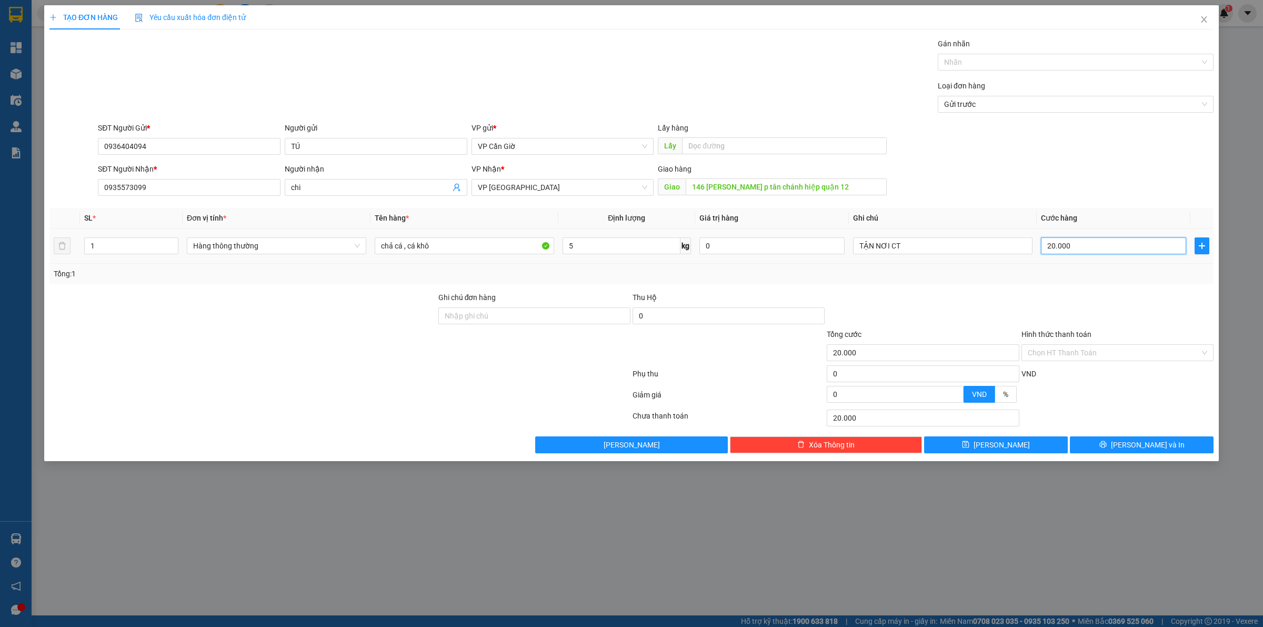
type input "3"
type input "35"
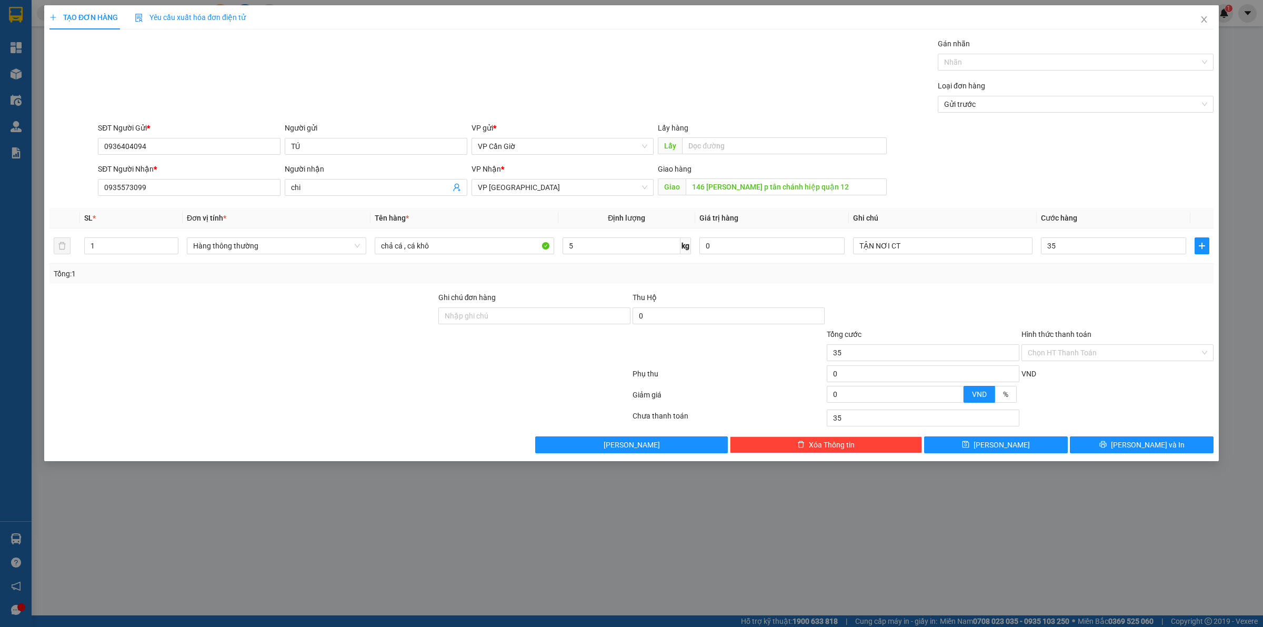
type input "35.000"
click at [1217, 330] on div "TẠO ĐƠN HÀNG Yêu cầu xuất hóa đơn điện tử Transit Pickup Surcharge Ids Transit …" at bounding box center [631, 233] width 1175 height 456
click at [1126, 294] on div at bounding box center [1118, 310] width 194 height 37
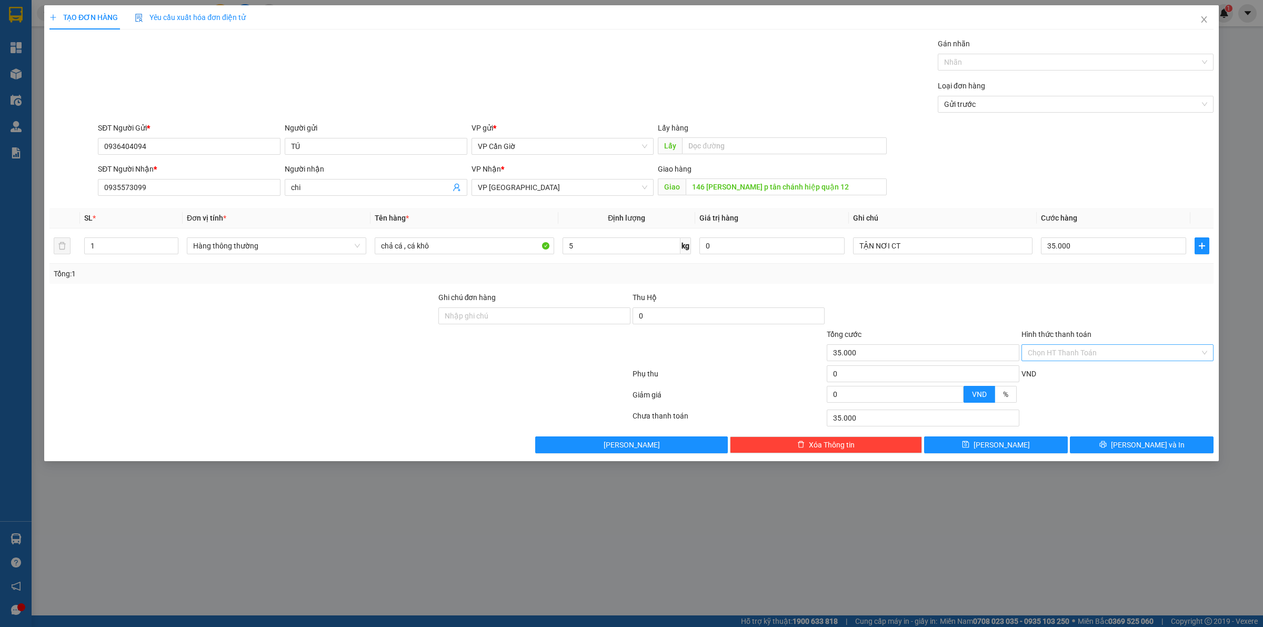
click at [1098, 347] on input "Hình thức thanh toán" at bounding box center [1114, 353] width 172 height 16
click at [1074, 369] on div "Tại văn phòng" at bounding box center [1117, 375] width 179 height 12
type input "0"
click at [1119, 445] on button "[PERSON_NAME] và In" at bounding box center [1142, 444] width 144 height 17
click at [1116, 442] on button "[PERSON_NAME] và In" at bounding box center [1142, 444] width 144 height 17
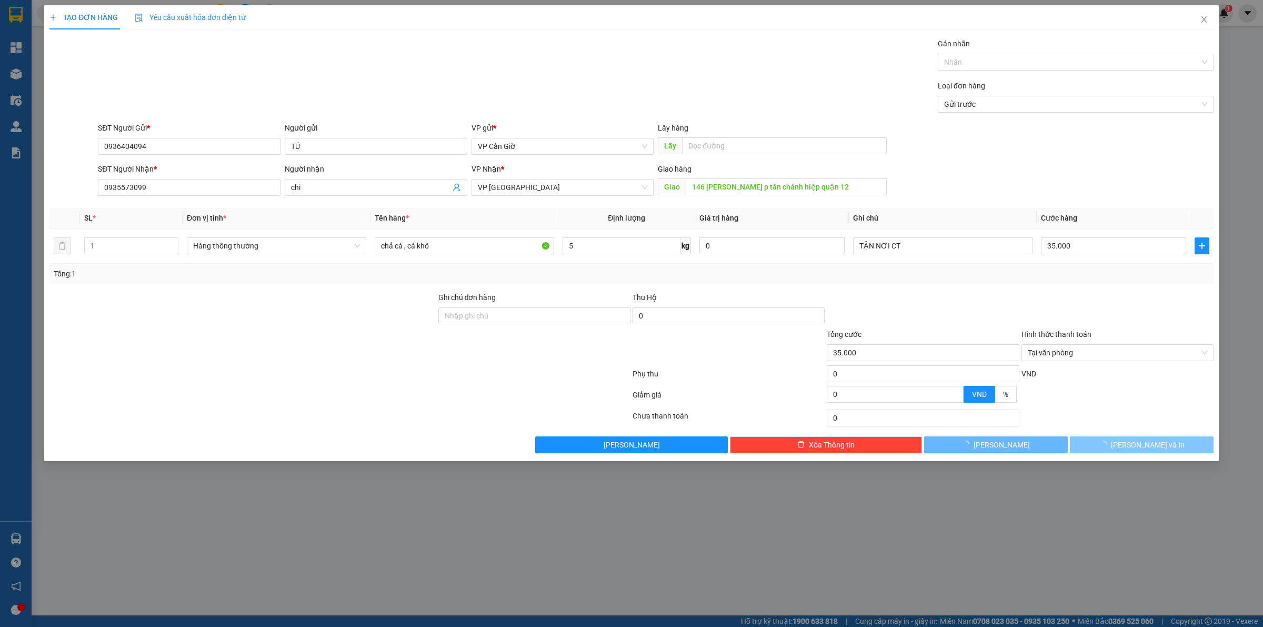
click at [1116, 442] on button "[PERSON_NAME] và In" at bounding box center [1142, 444] width 144 height 17
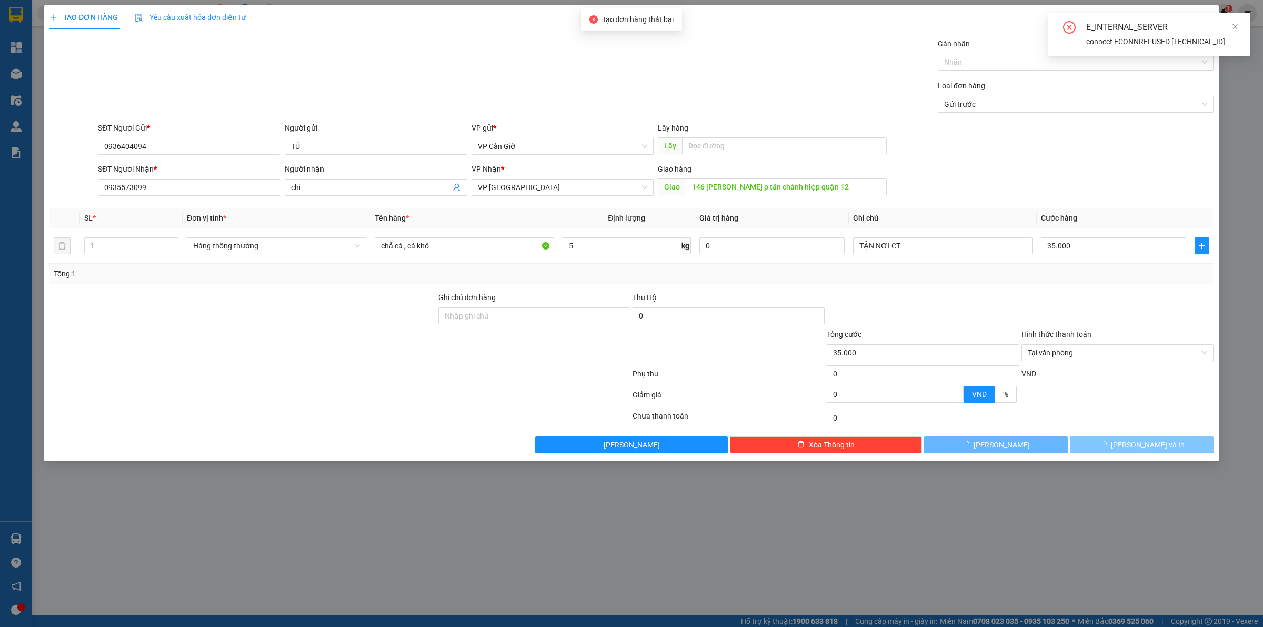
click at [1116, 442] on button "[PERSON_NAME] và In" at bounding box center [1142, 444] width 144 height 17
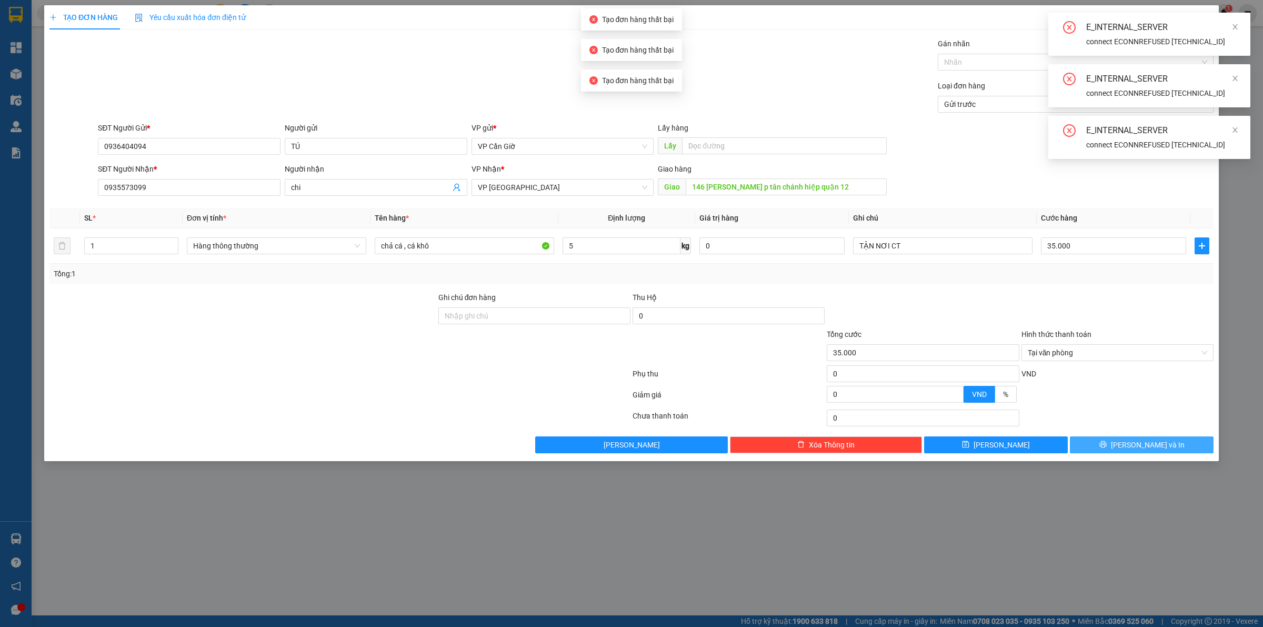
click at [1116, 442] on button "[PERSON_NAME] và In" at bounding box center [1142, 444] width 144 height 17
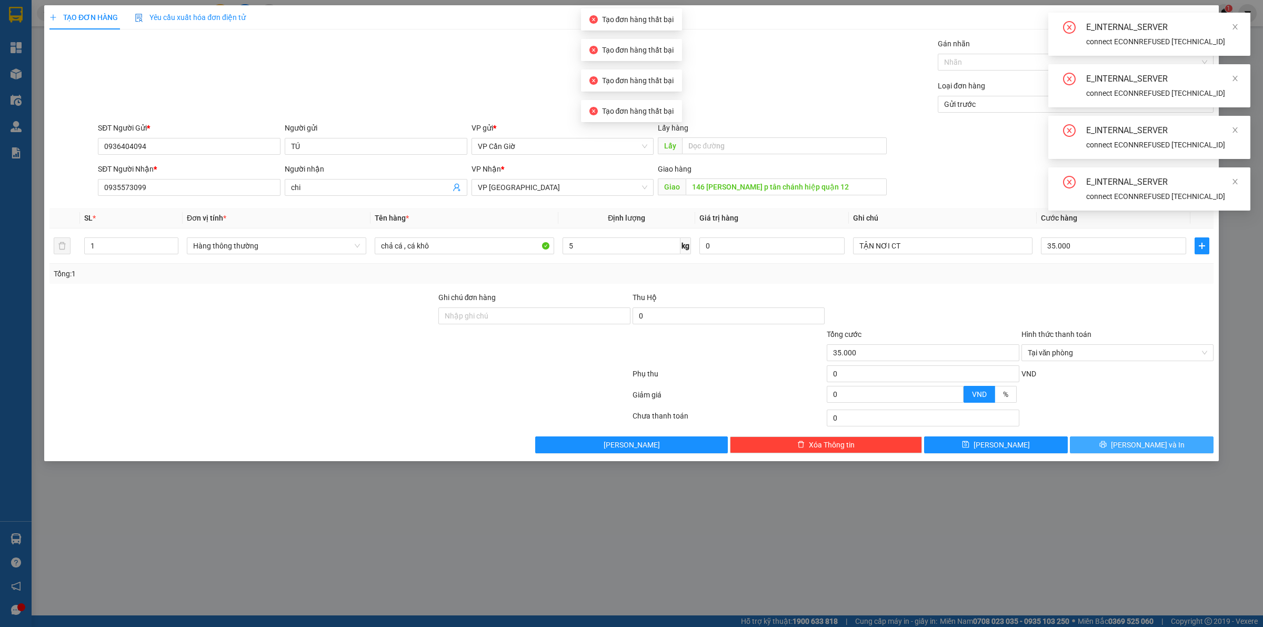
click at [1116, 442] on button "[PERSON_NAME] và In" at bounding box center [1142, 444] width 144 height 17
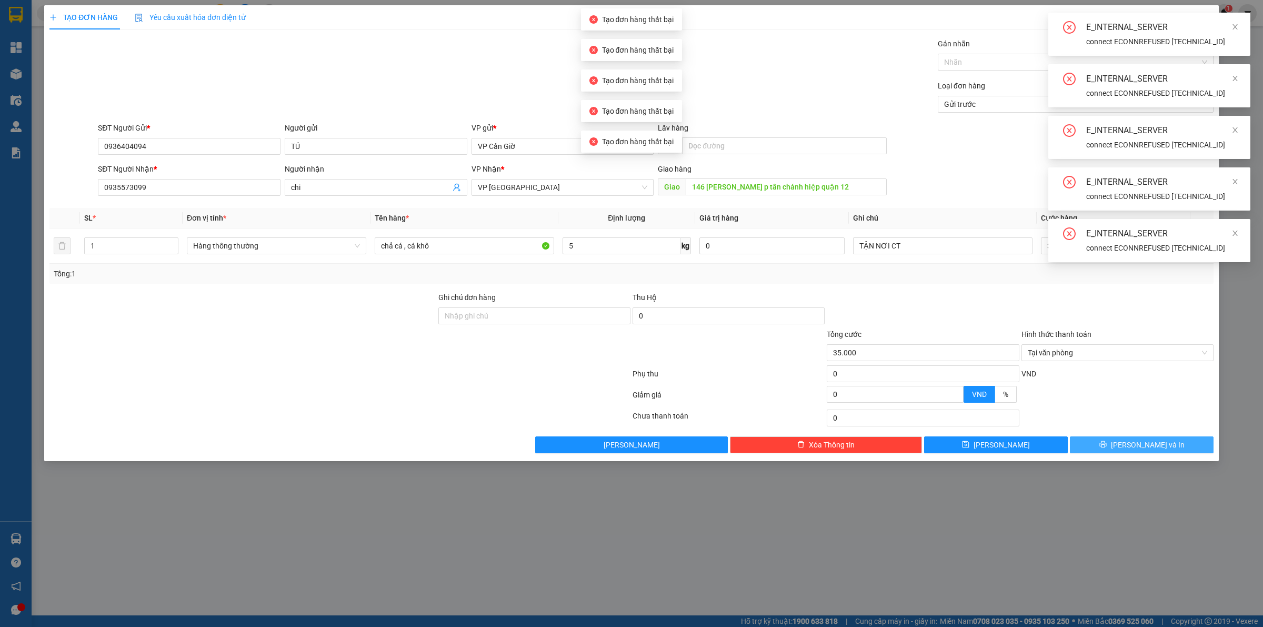
click at [1116, 442] on button "[PERSON_NAME] và In" at bounding box center [1142, 444] width 144 height 17
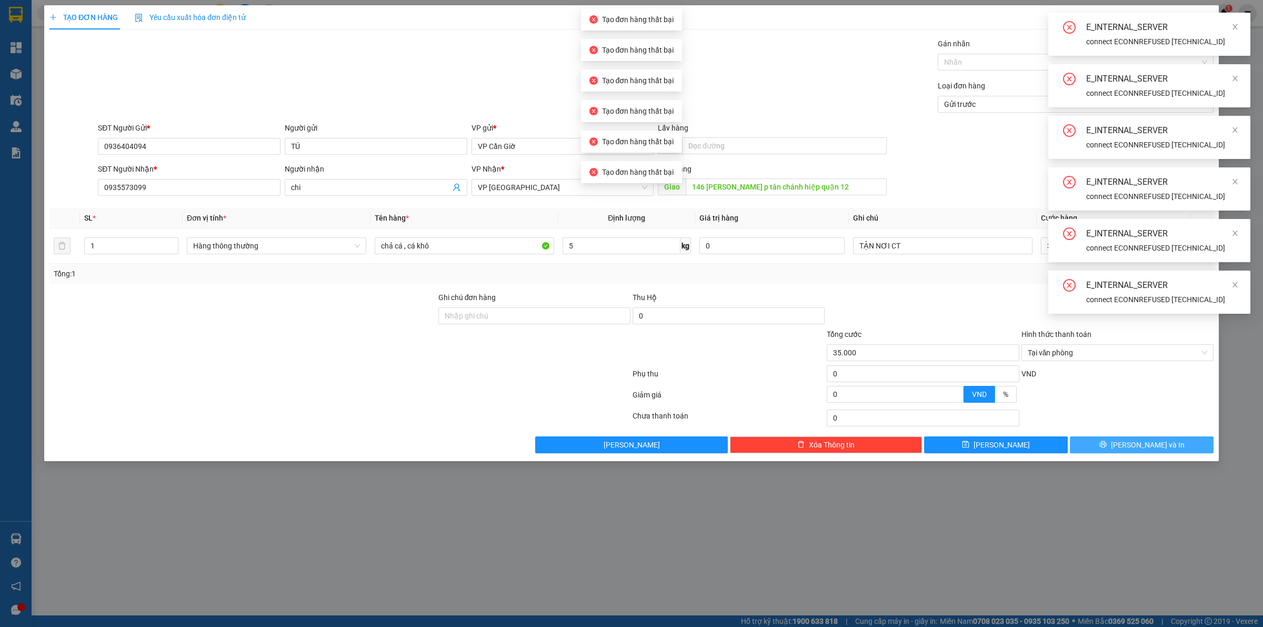
click at [1116, 442] on button "[PERSON_NAME] và In" at bounding box center [1142, 444] width 144 height 17
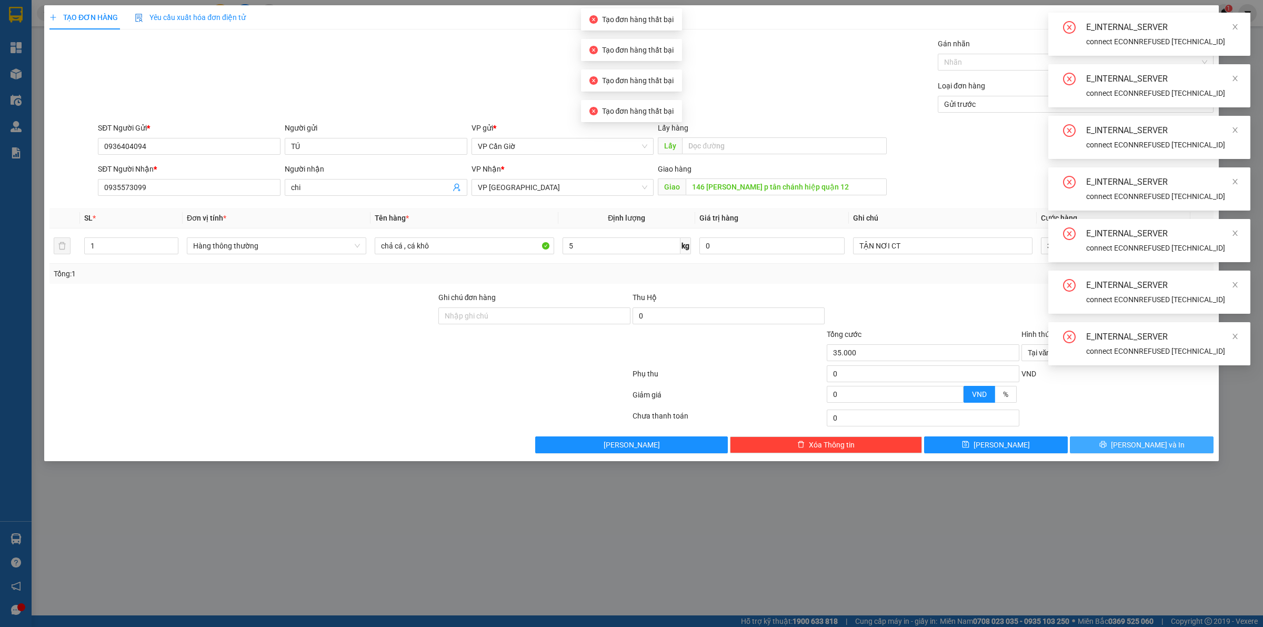
click at [1116, 442] on button "[PERSON_NAME] và In" at bounding box center [1142, 444] width 144 height 17
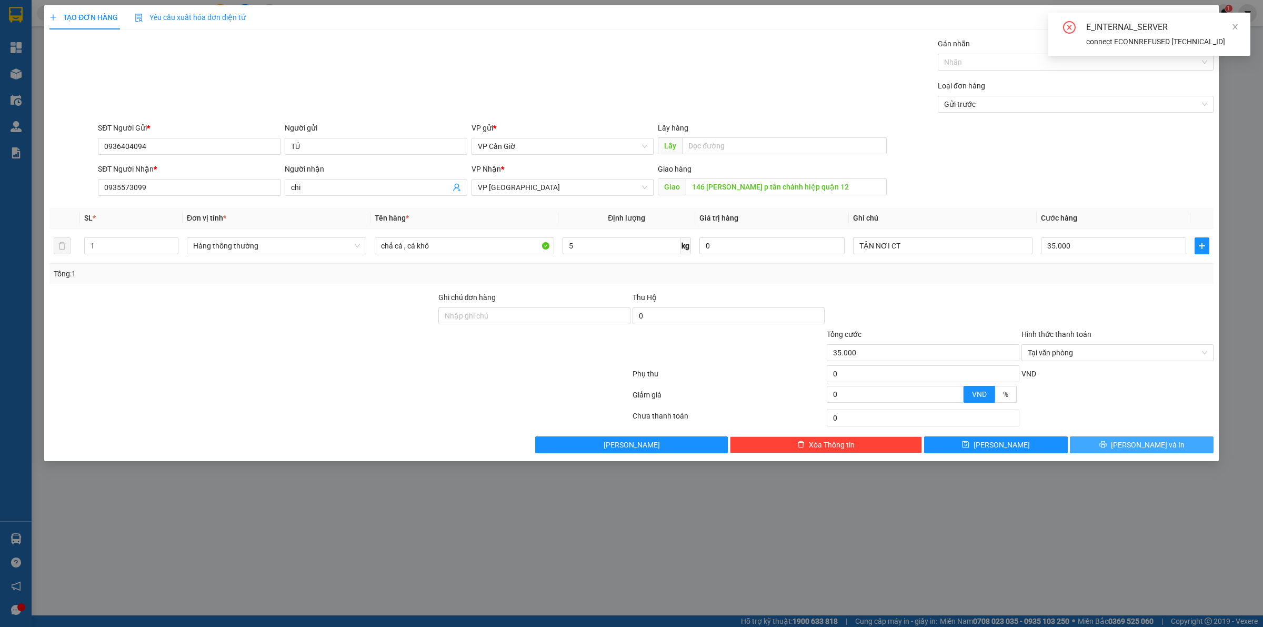
click at [1119, 441] on button "[PERSON_NAME] và In" at bounding box center [1142, 444] width 144 height 17
click at [1120, 440] on button "[PERSON_NAME] và In" at bounding box center [1142, 444] width 144 height 17
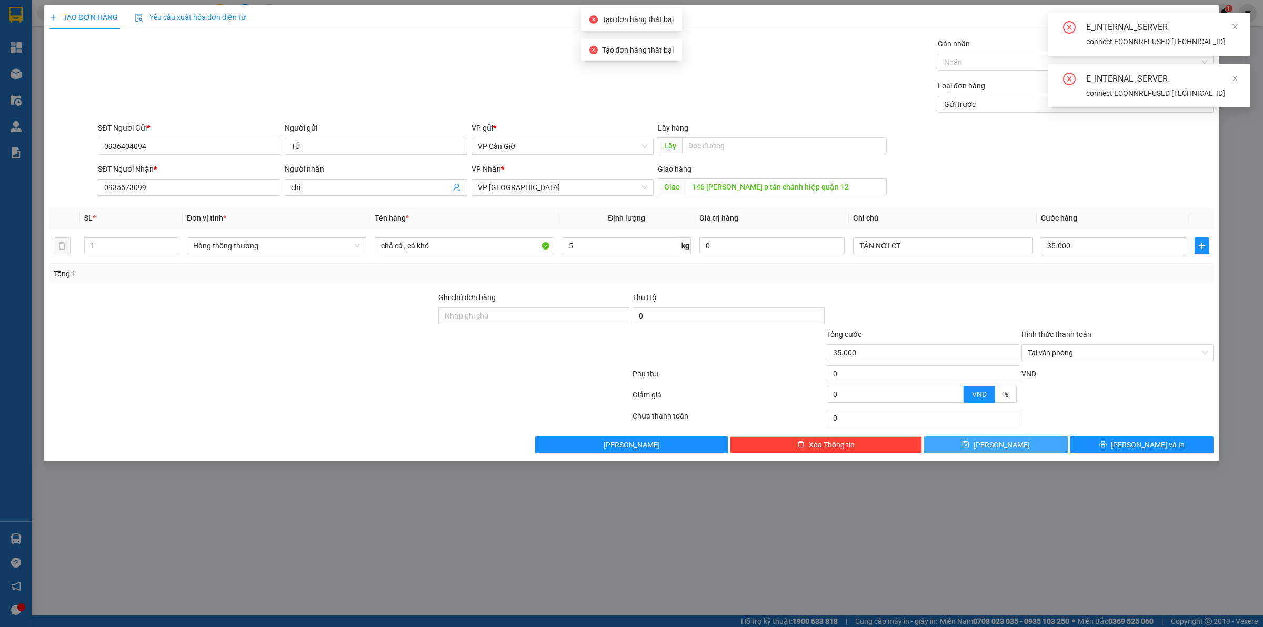
click at [956, 452] on button "[PERSON_NAME]" at bounding box center [996, 444] width 144 height 17
click at [982, 63] on div at bounding box center [1071, 62] width 260 height 13
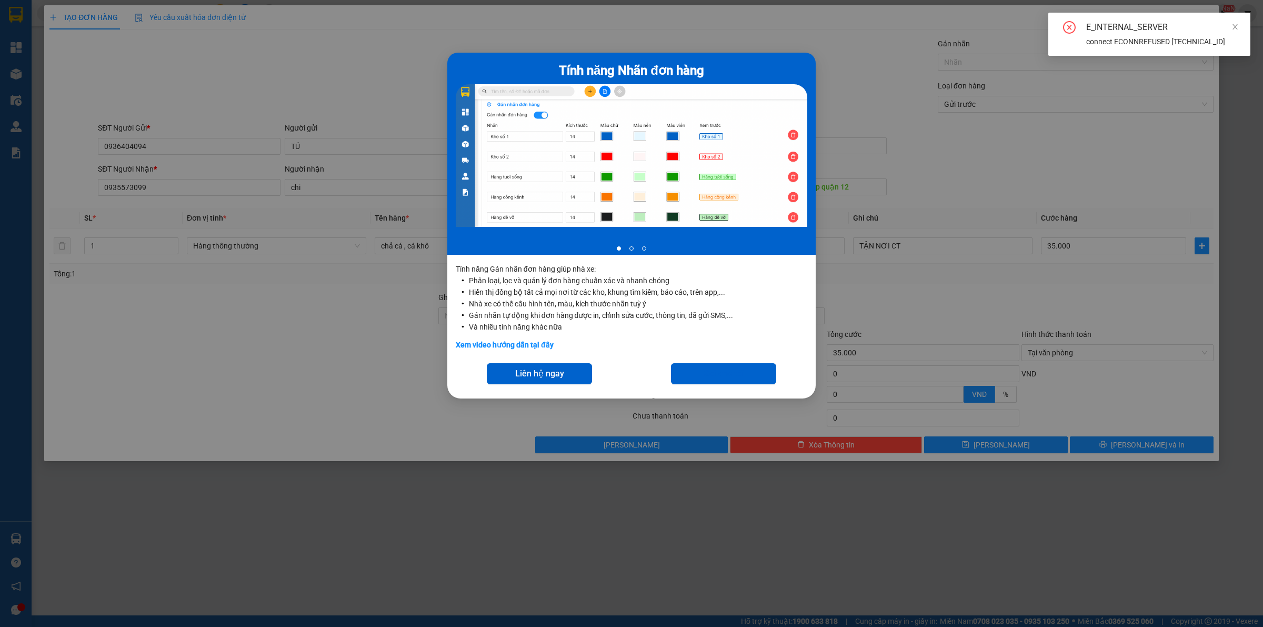
click at [970, 66] on div "Tính năng Nhãn đơn hàng 1 of 3 Tính năng Gán nhãn đơn hàng giúp nhà xe: Phân lo…" at bounding box center [631, 313] width 1263 height 627
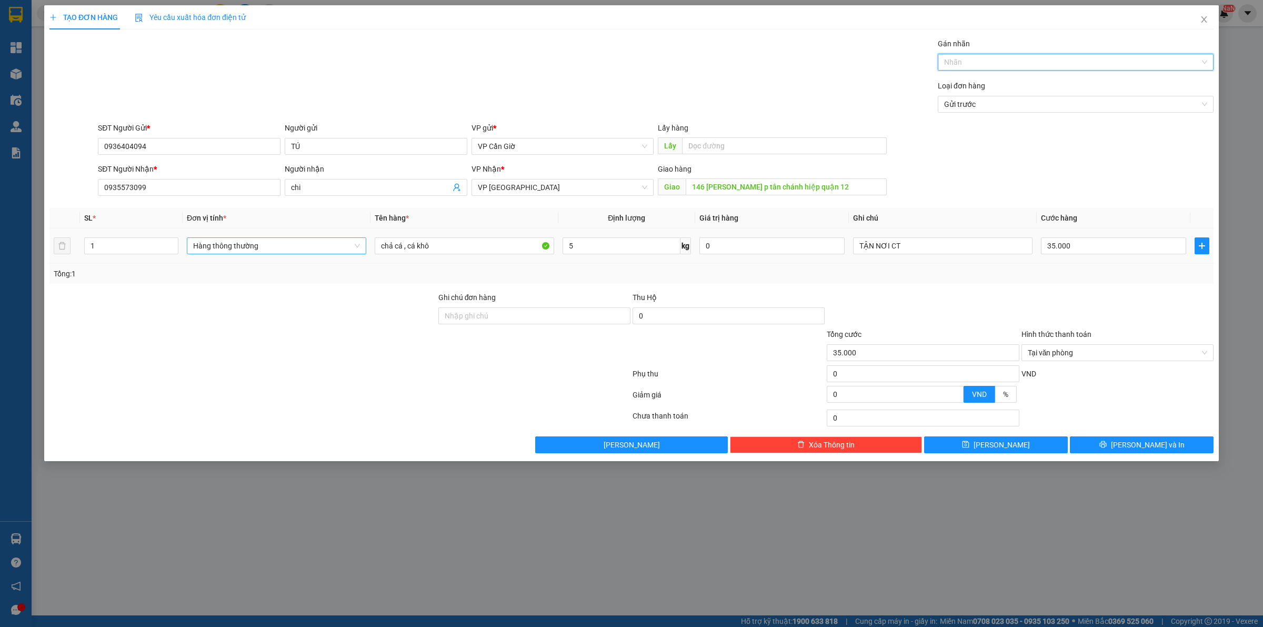
click at [233, 252] on span "Hàng thông thường" at bounding box center [276, 246] width 167 height 16
click at [375, 185] on input "chi" at bounding box center [370, 188] width 159 height 12
type input "chij chi"
drag, startPoint x: 756, startPoint y: 241, endPoint x: 957, endPoint y: 275, distance: 203.4
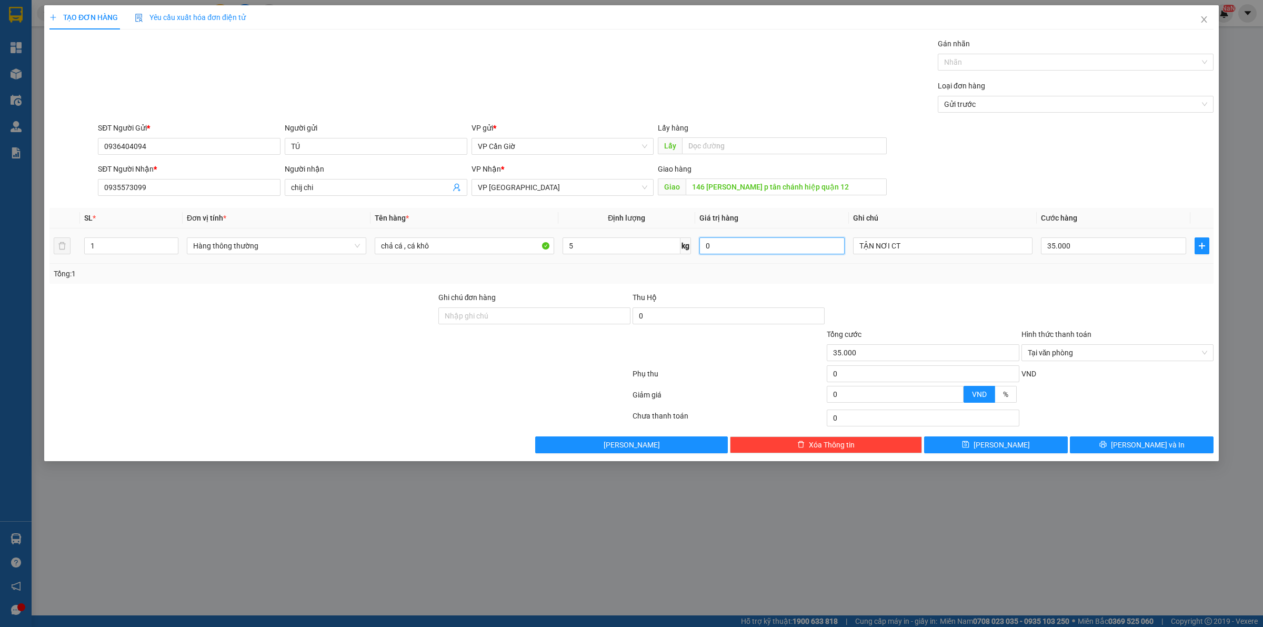
click at [757, 241] on input "0" at bounding box center [772, 245] width 145 height 17
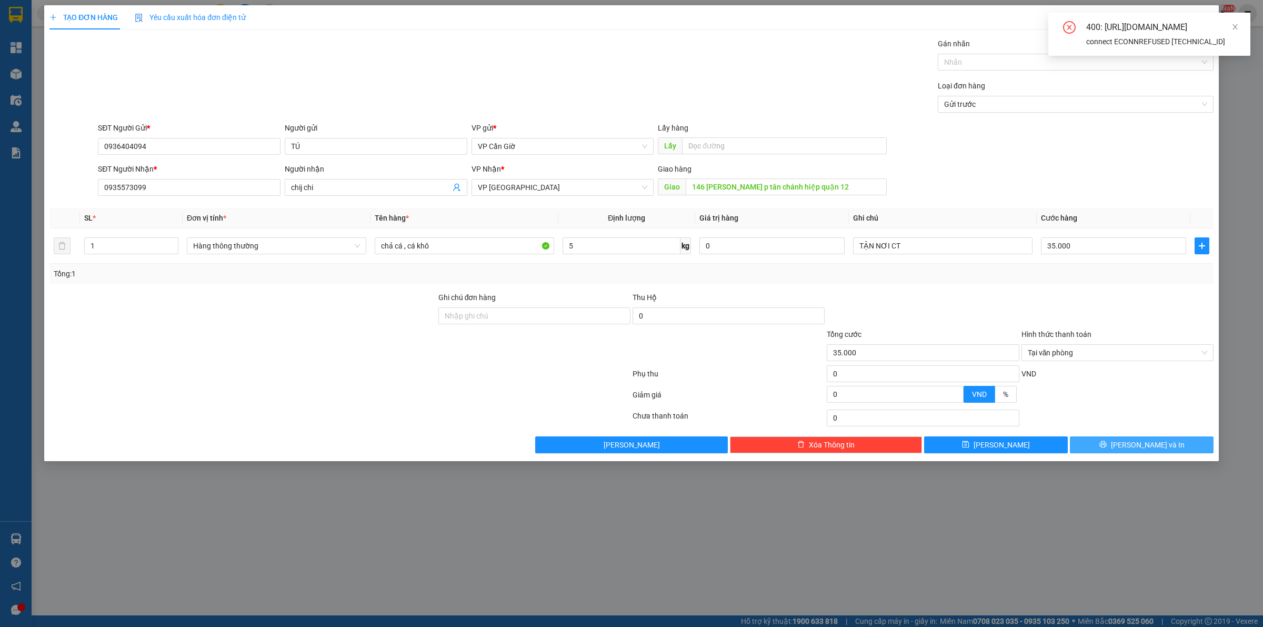
click at [1104, 443] on button "[PERSON_NAME] và In" at bounding box center [1142, 444] width 144 height 17
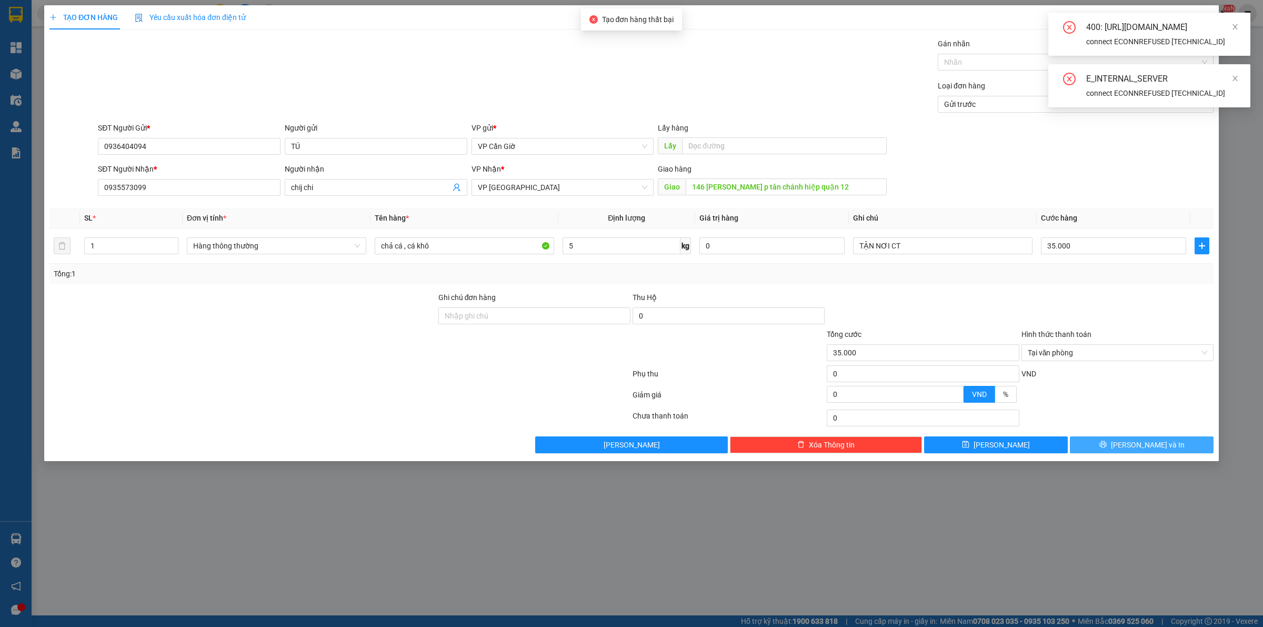
click at [1104, 443] on button "[PERSON_NAME] và In" at bounding box center [1142, 444] width 144 height 17
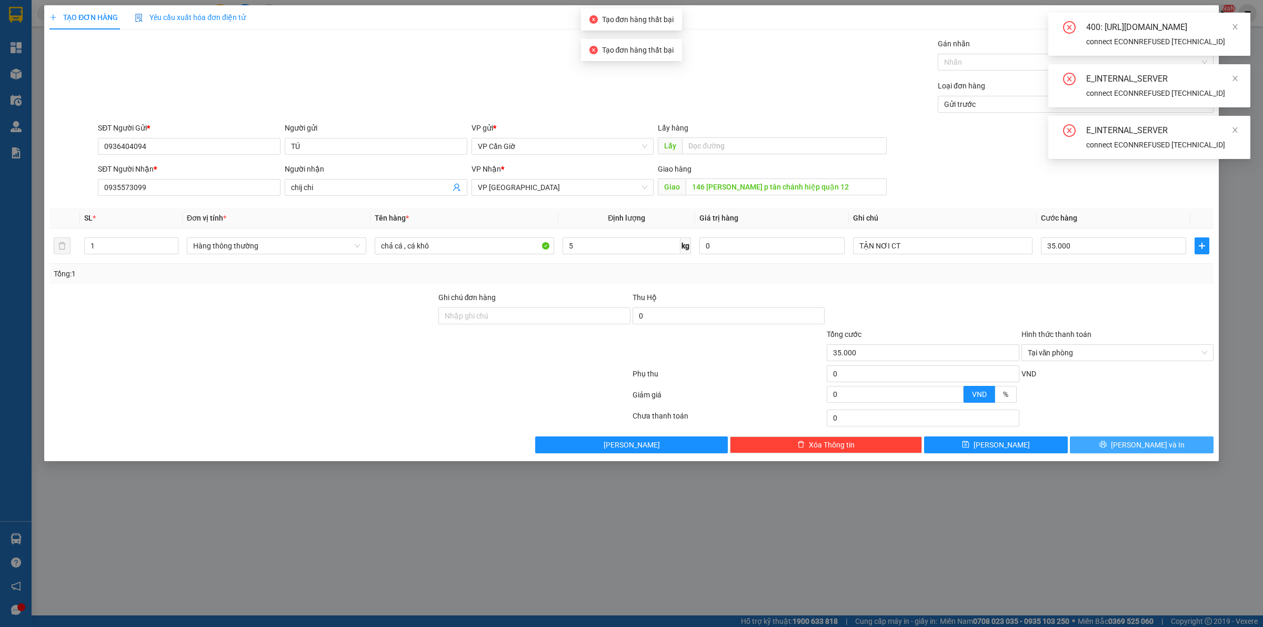
click at [1104, 443] on button "[PERSON_NAME] và In" at bounding box center [1142, 444] width 144 height 17
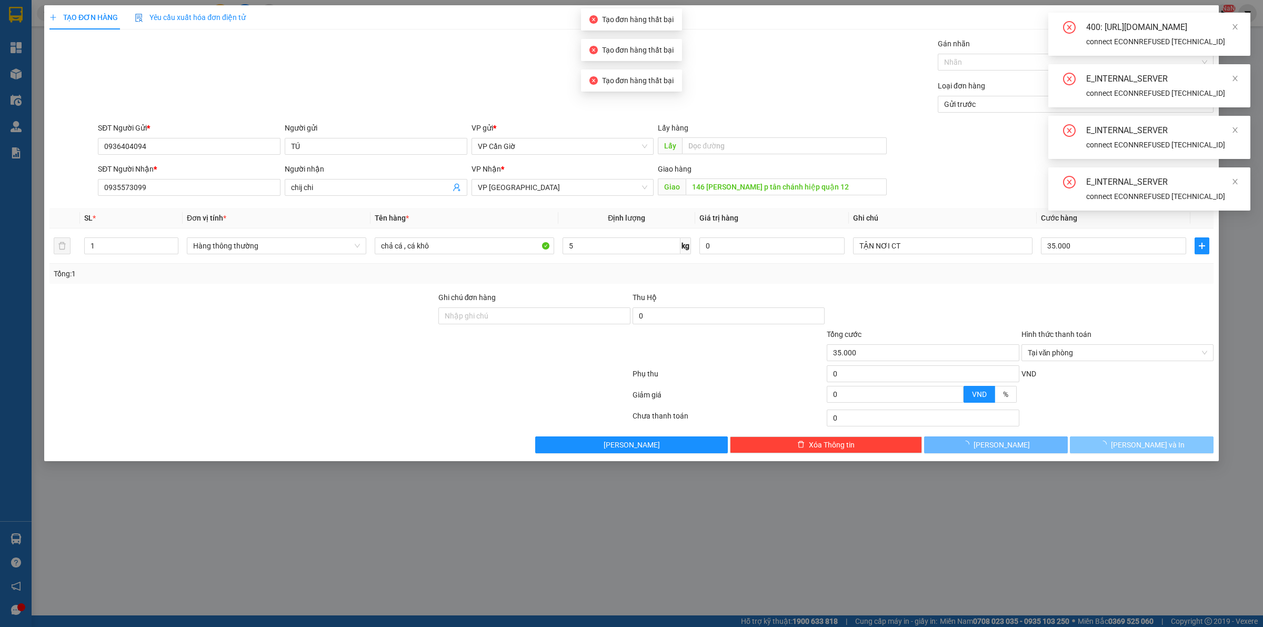
click at [1104, 443] on button "[PERSON_NAME] và In" at bounding box center [1142, 444] width 144 height 17
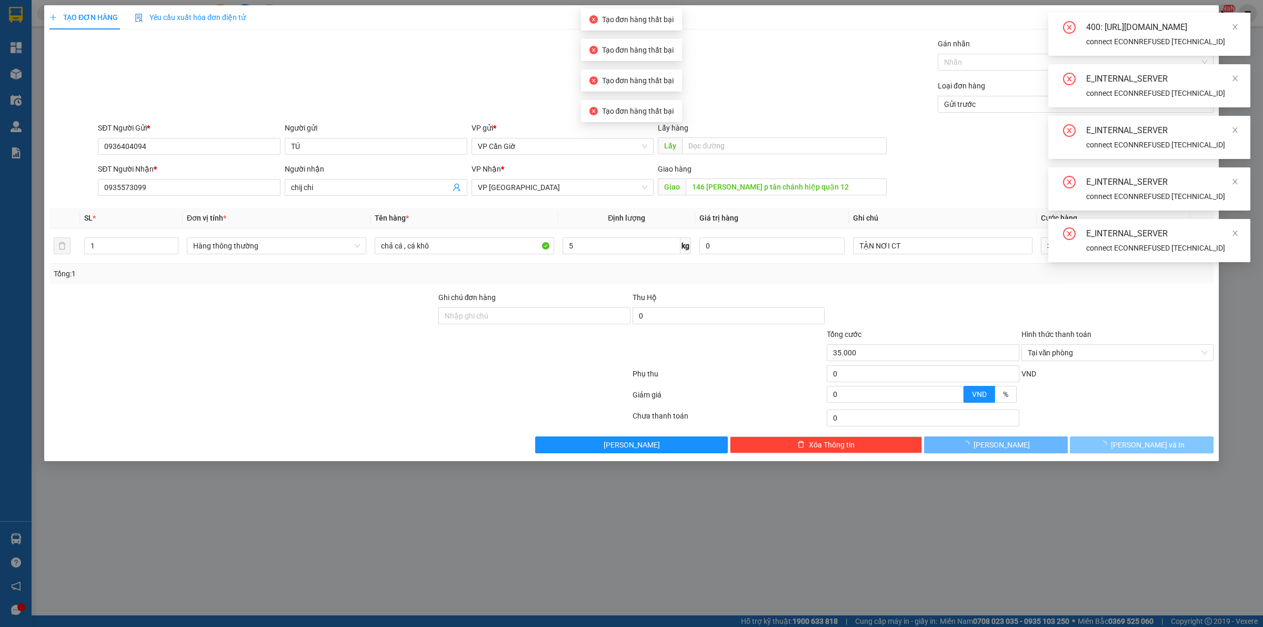
click at [1103, 443] on button "[PERSON_NAME] và In" at bounding box center [1142, 444] width 144 height 17
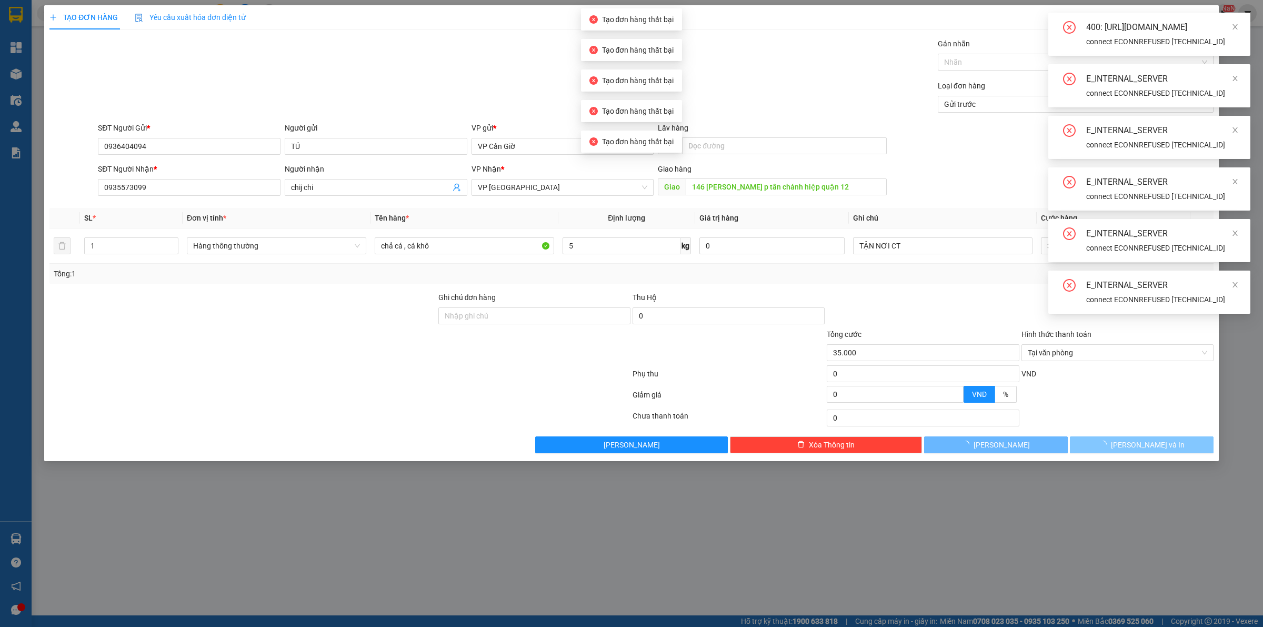
click at [1103, 443] on button "[PERSON_NAME] và In" at bounding box center [1142, 444] width 144 height 17
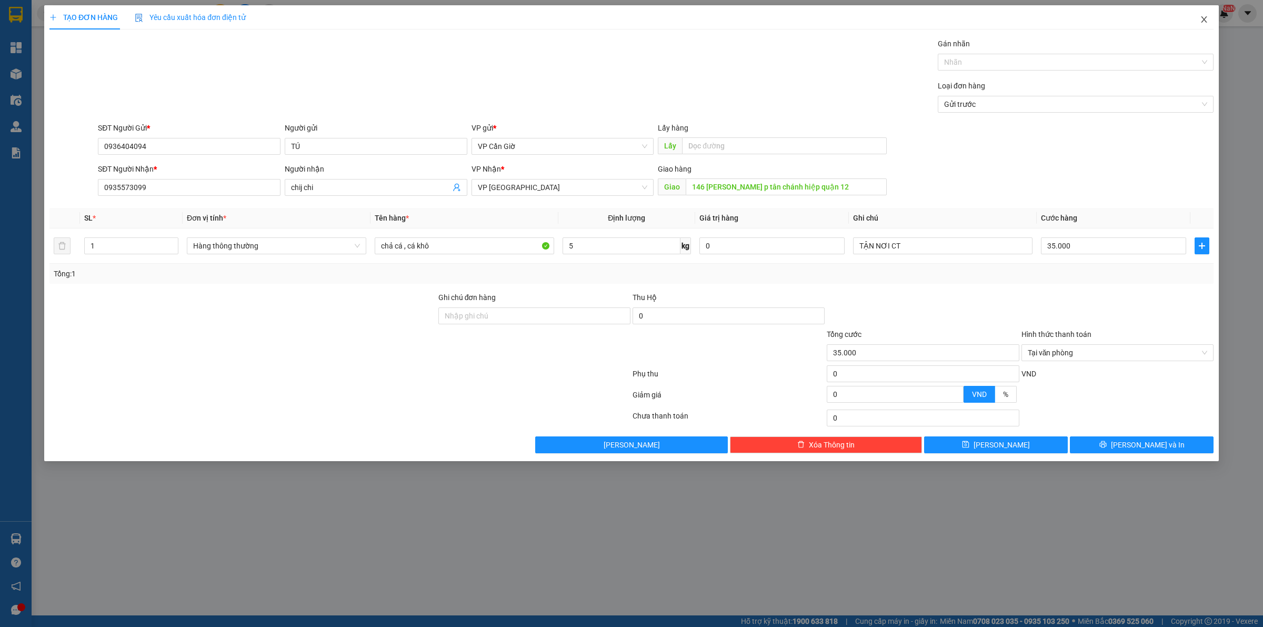
click at [1203, 14] on span "Close" at bounding box center [1204, 19] width 29 height 29
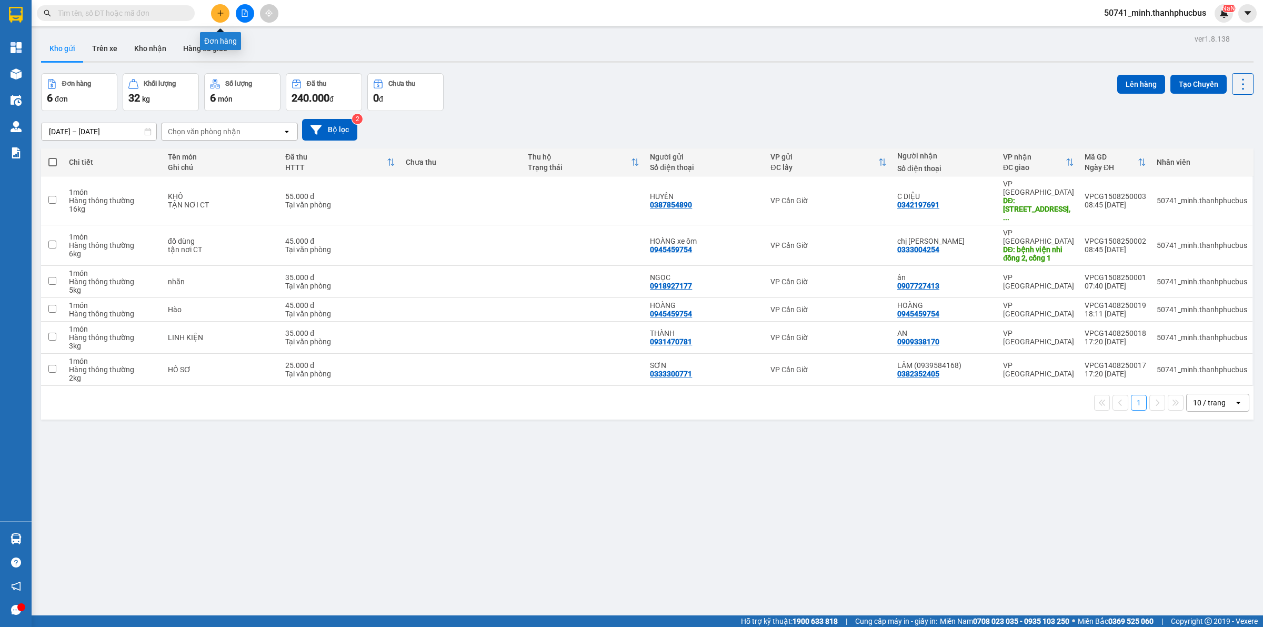
click at [219, 16] on icon "plus" at bounding box center [220, 12] width 7 height 7
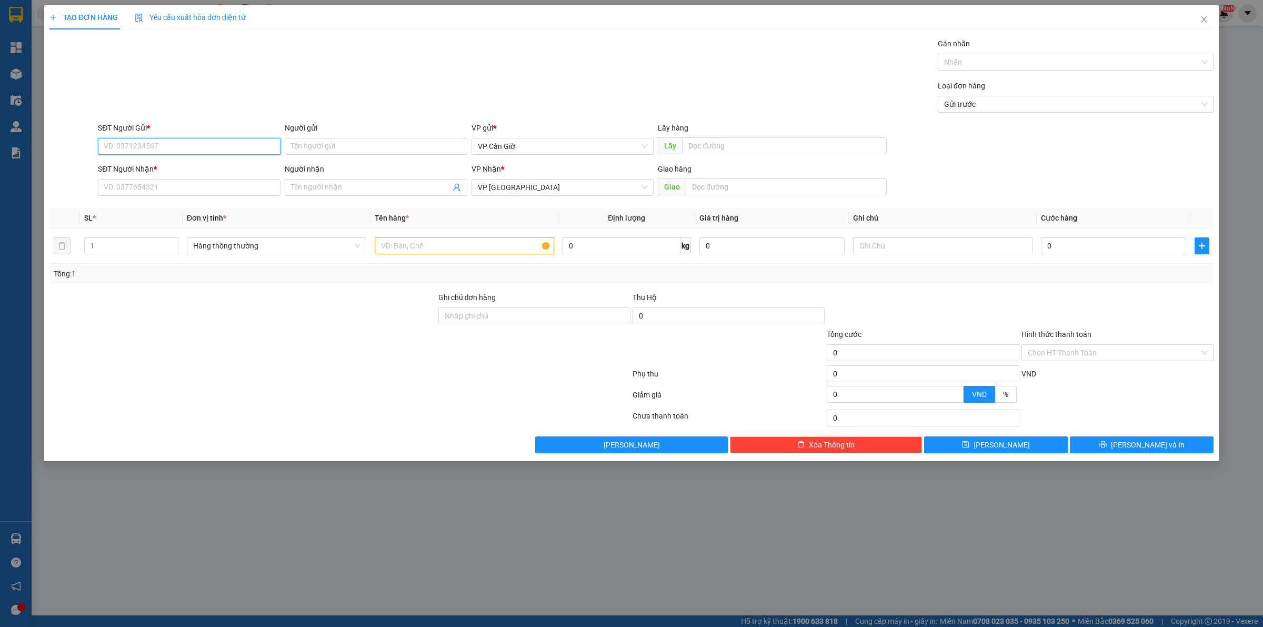
click at [200, 139] on input "SĐT Người Gửi *" at bounding box center [189, 146] width 183 height 17
type input "0"
click at [164, 164] on div "0945459754 - HOÀNG xe ôm" at bounding box center [189, 168] width 170 height 12
type input "0945459754"
type input "HOÀNG xe ôm"
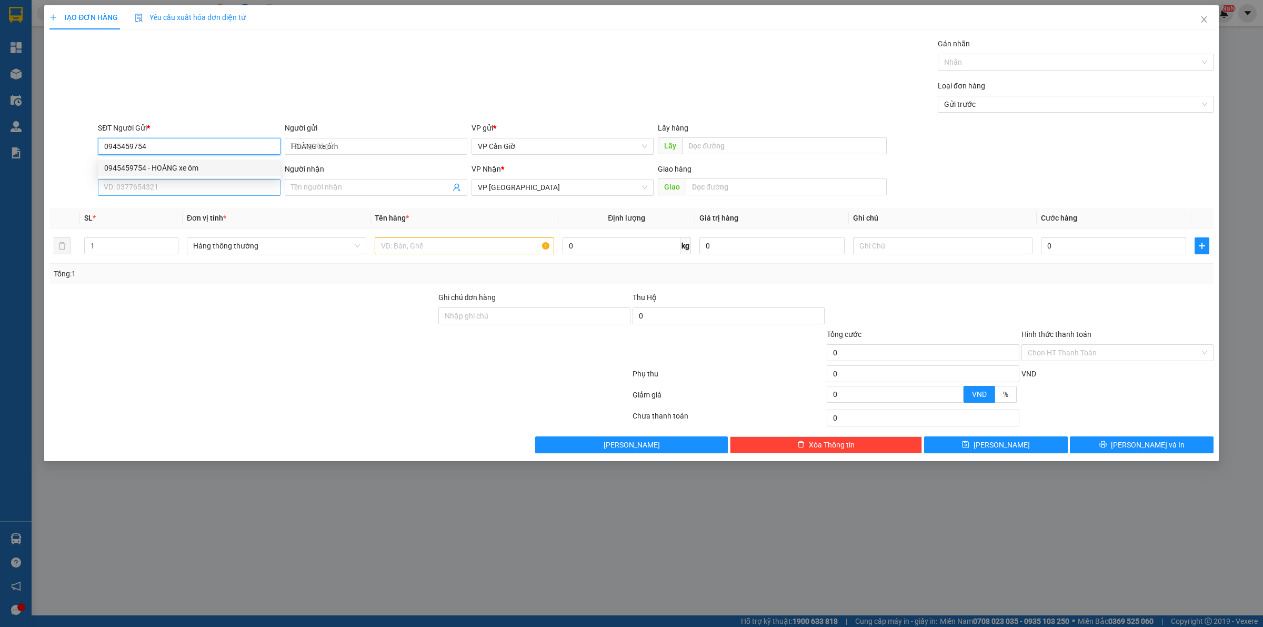
type input "45.000"
type input "0945459754"
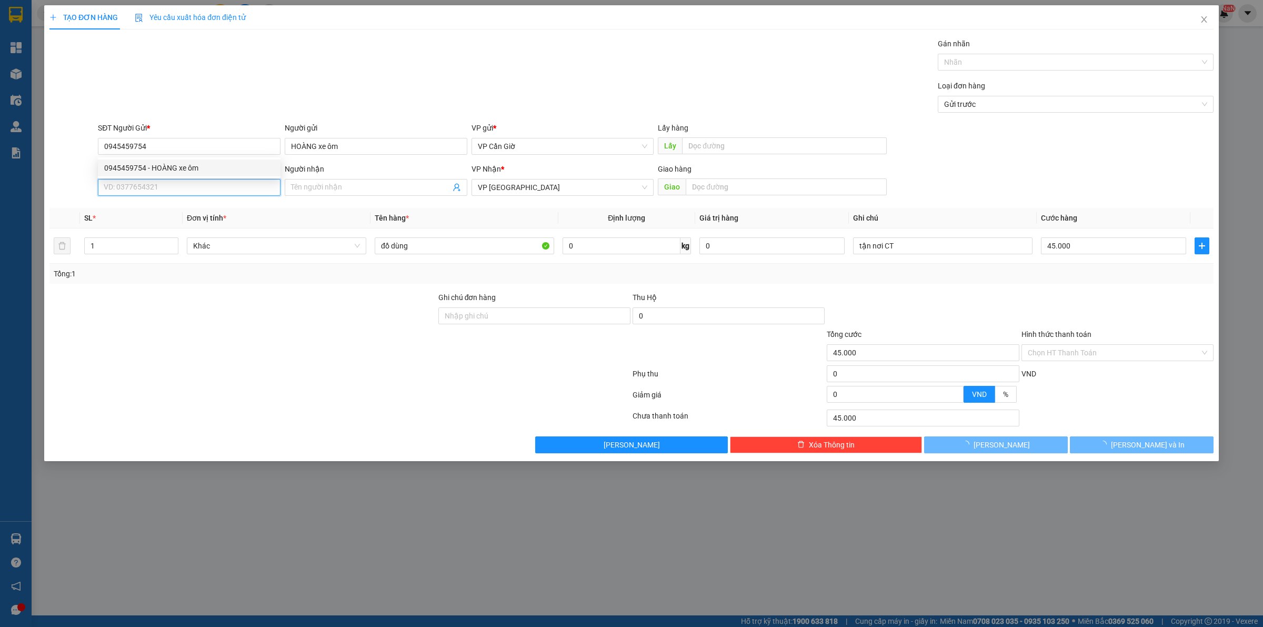
click at [177, 183] on input "SĐT Người Nhận *" at bounding box center [189, 187] width 183 height 17
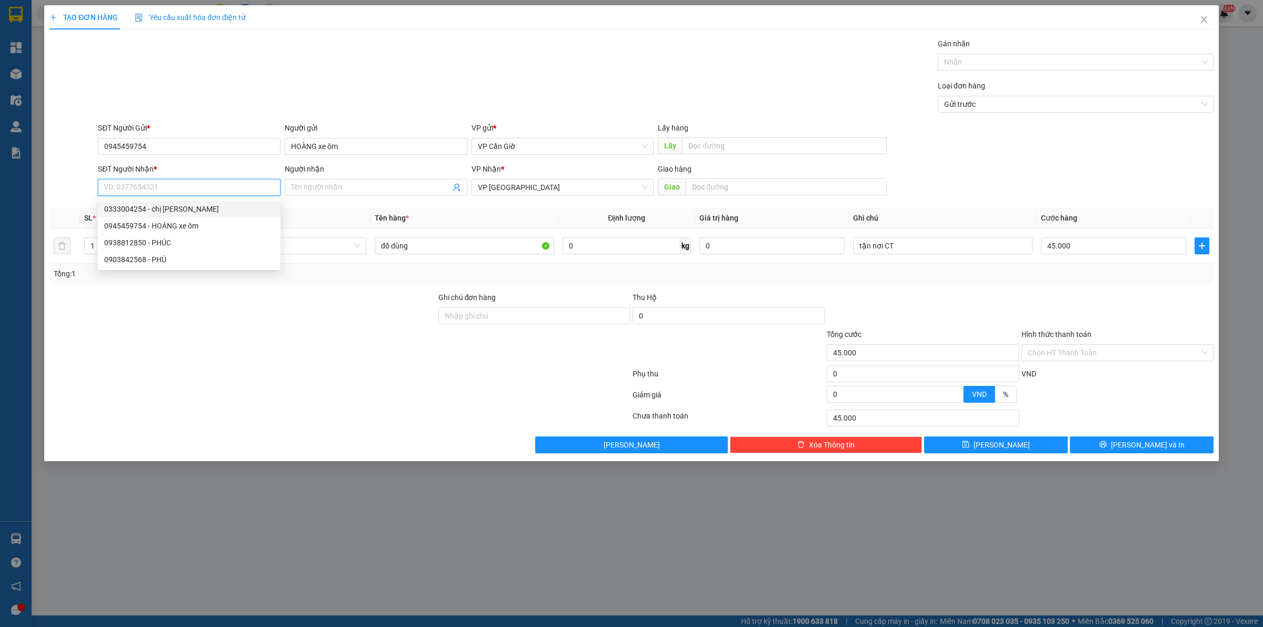
click at [185, 204] on div "0333004254 - chị [PERSON_NAME]" at bounding box center [189, 209] width 170 height 12
type input "0333004254"
type input "chị [PERSON_NAME]"
type input "bệnh viện nhi đồng 2, cổng 1"
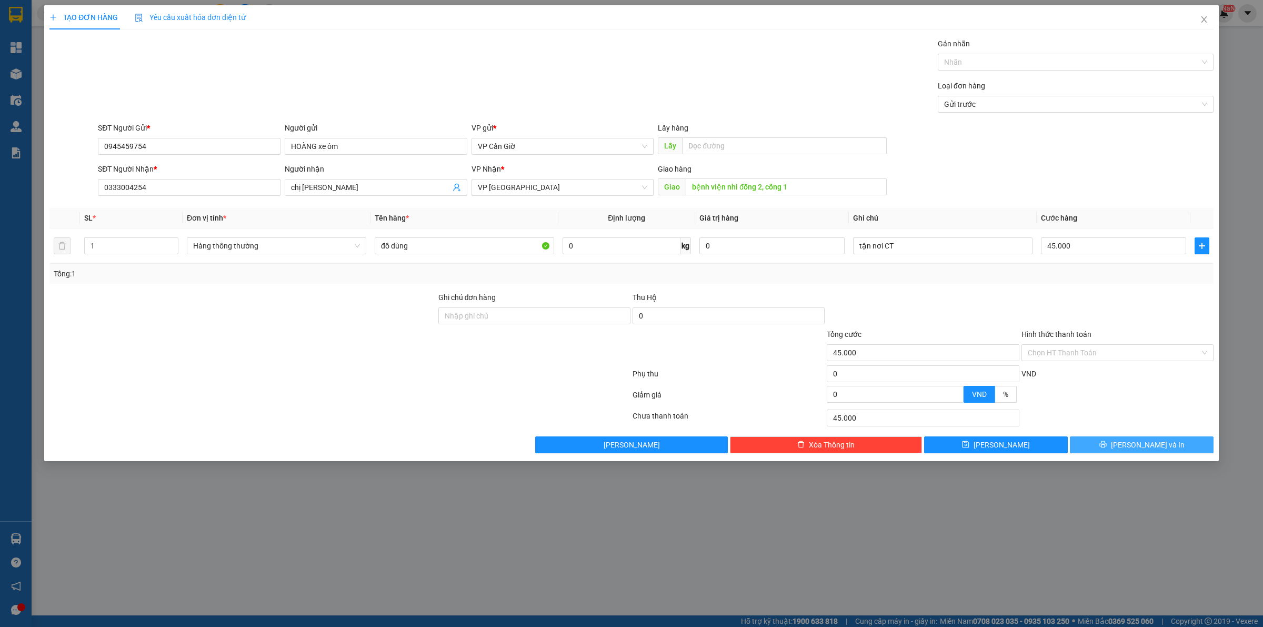
click at [1107, 448] on icon "printer" at bounding box center [1103, 444] width 7 height 7
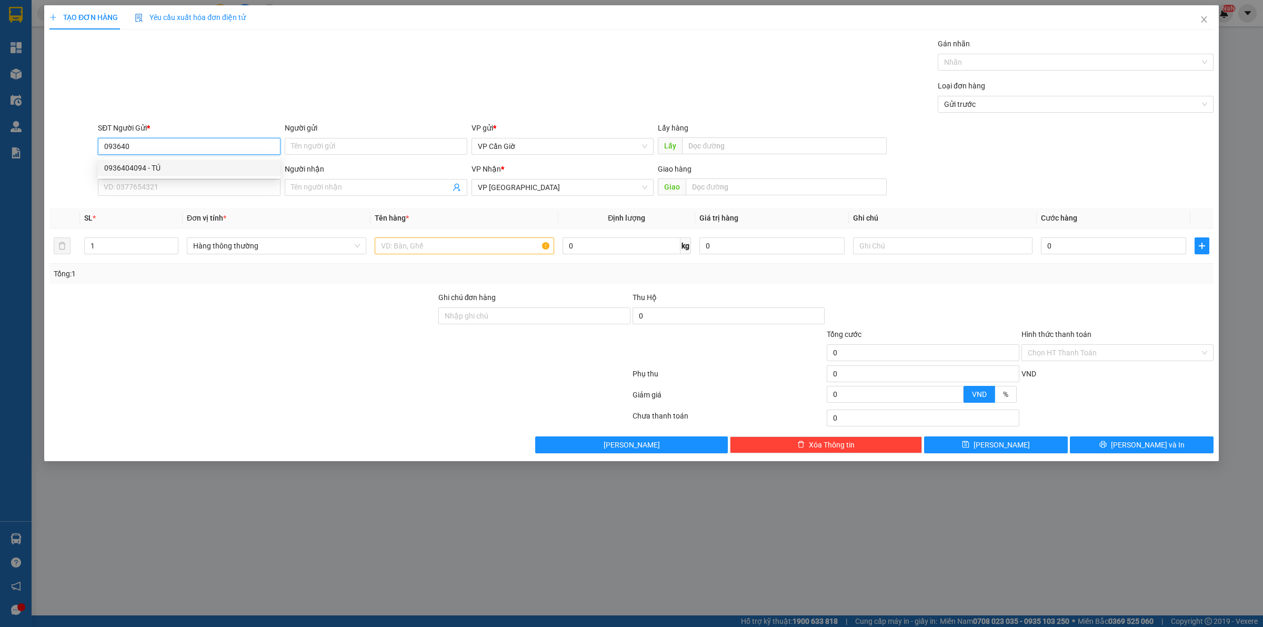
click at [179, 164] on div "0936404094 - TÚ" at bounding box center [189, 168] width 170 height 12
type input "0936404094"
type input "TÚ"
type input "20.000"
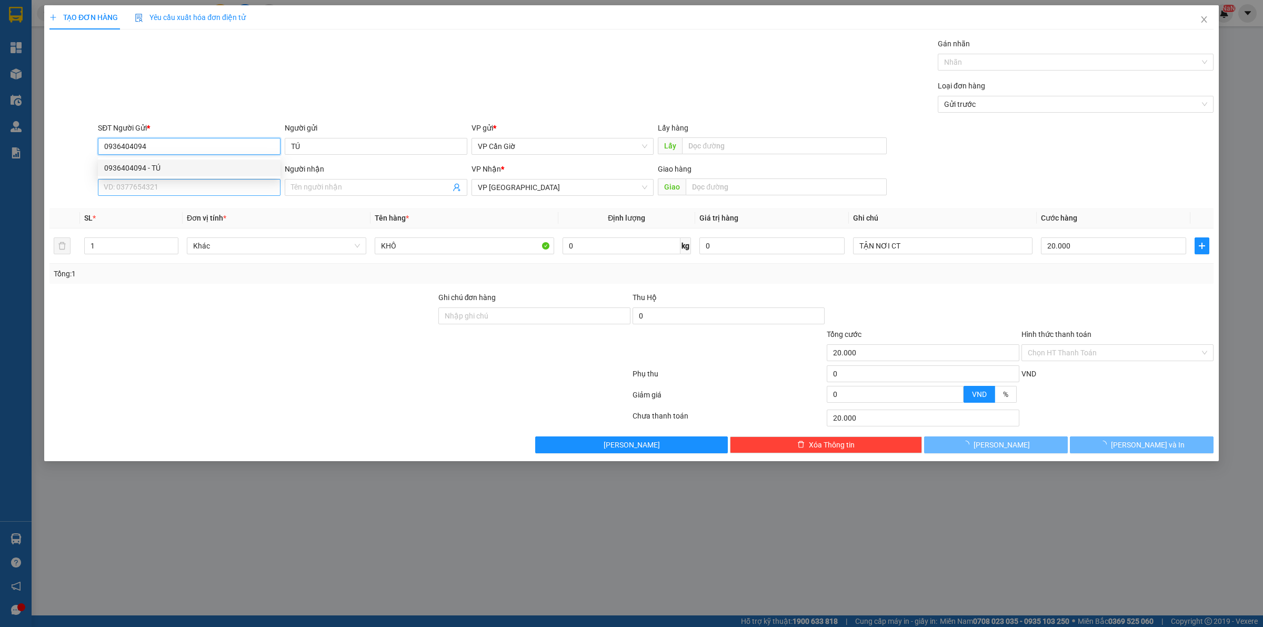
type input "0936404094"
click at [176, 183] on input "SĐT Người Nhận *" at bounding box center [189, 187] width 183 height 17
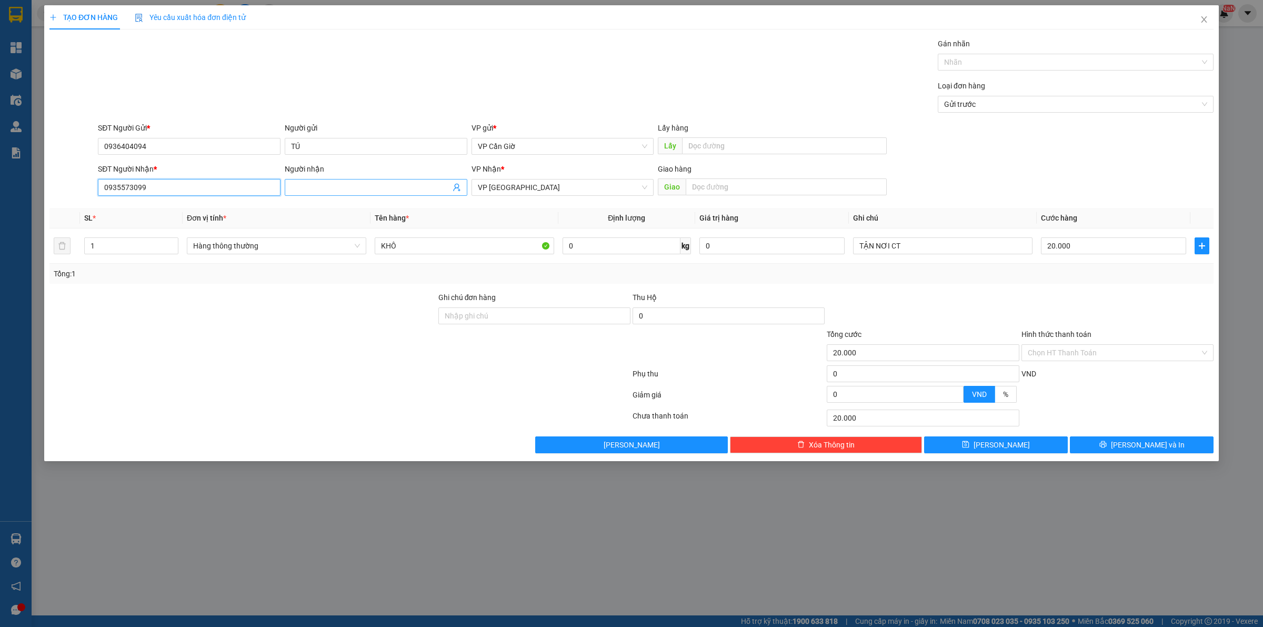
type input "0935573099"
click at [337, 191] on input "Người nhận" at bounding box center [370, 188] width 159 height 12
type input "chị [PERSON_NAME]"
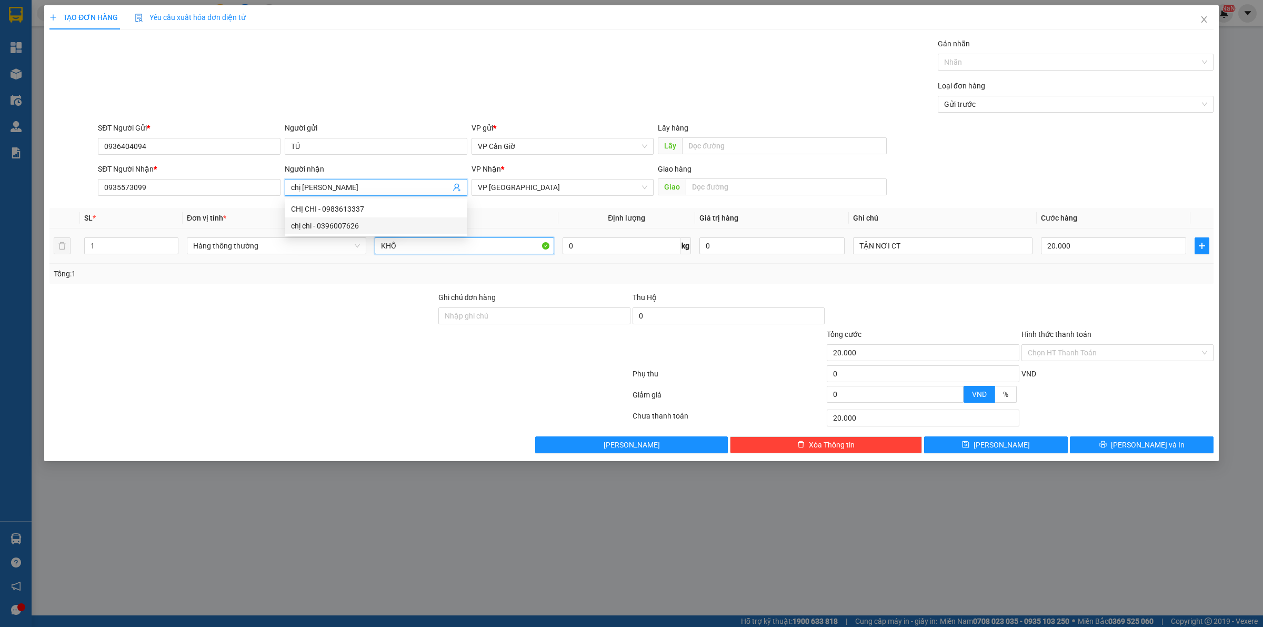
click at [488, 248] on input "KHÔ" at bounding box center [464, 245] width 179 height 17
type input "chả"
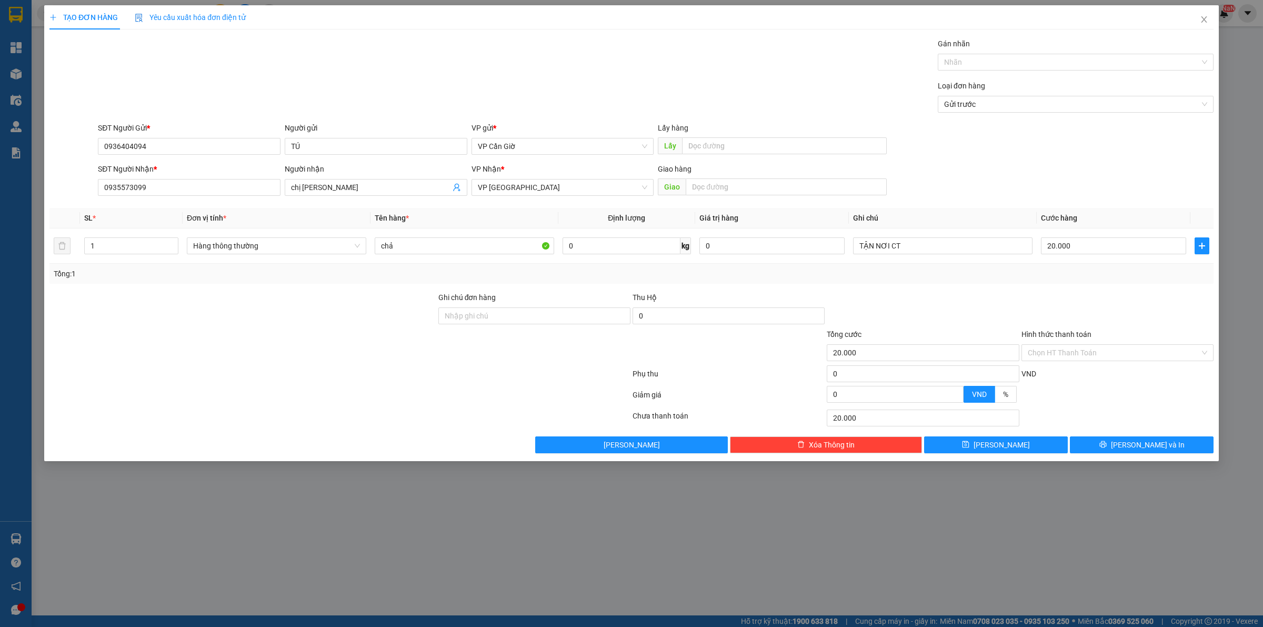
click at [543, 287] on div "Transit Pickup Surcharge Ids Transit Deliver Surcharge Ids Transit Deliver Surc…" at bounding box center [631, 245] width 1164 height 415
click at [622, 248] on input "0" at bounding box center [622, 245] width 118 height 17
type input "5"
click at [836, 276] on div "Tổng: 1" at bounding box center [632, 274] width 1156 height 12
type input "35.000"
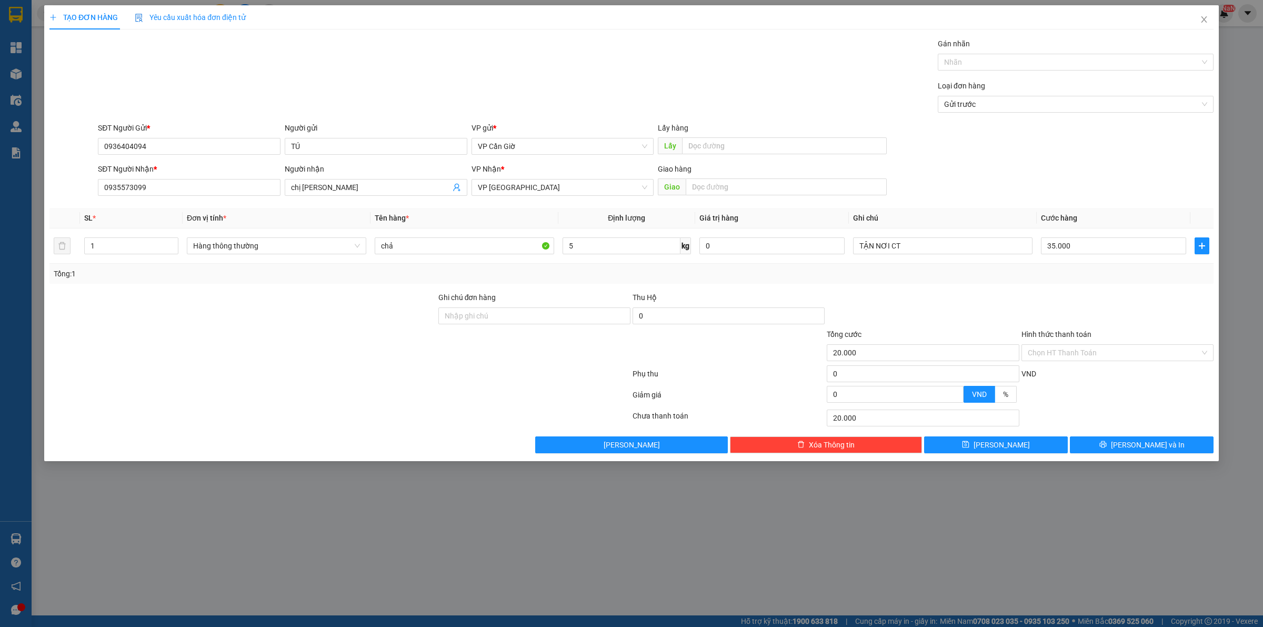
type input "35.000"
click at [718, 192] on input "text" at bounding box center [786, 186] width 201 height 17
type input "146 lâm thị hồ, [GEOGRAPHIC_DATA], quận 12"
click at [1055, 354] on input "Hình thức thanh toán" at bounding box center [1114, 353] width 172 height 16
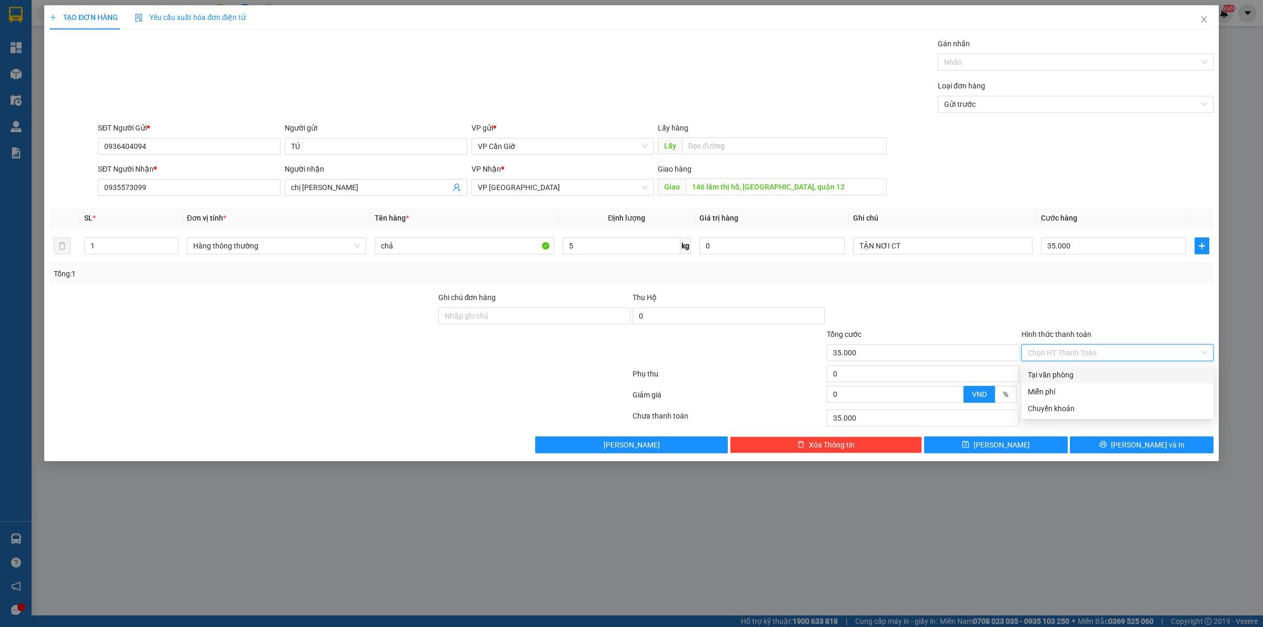
click at [1056, 369] on div "Tại văn phòng" at bounding box center [1117, 375] width 179 height 12
type input "0"
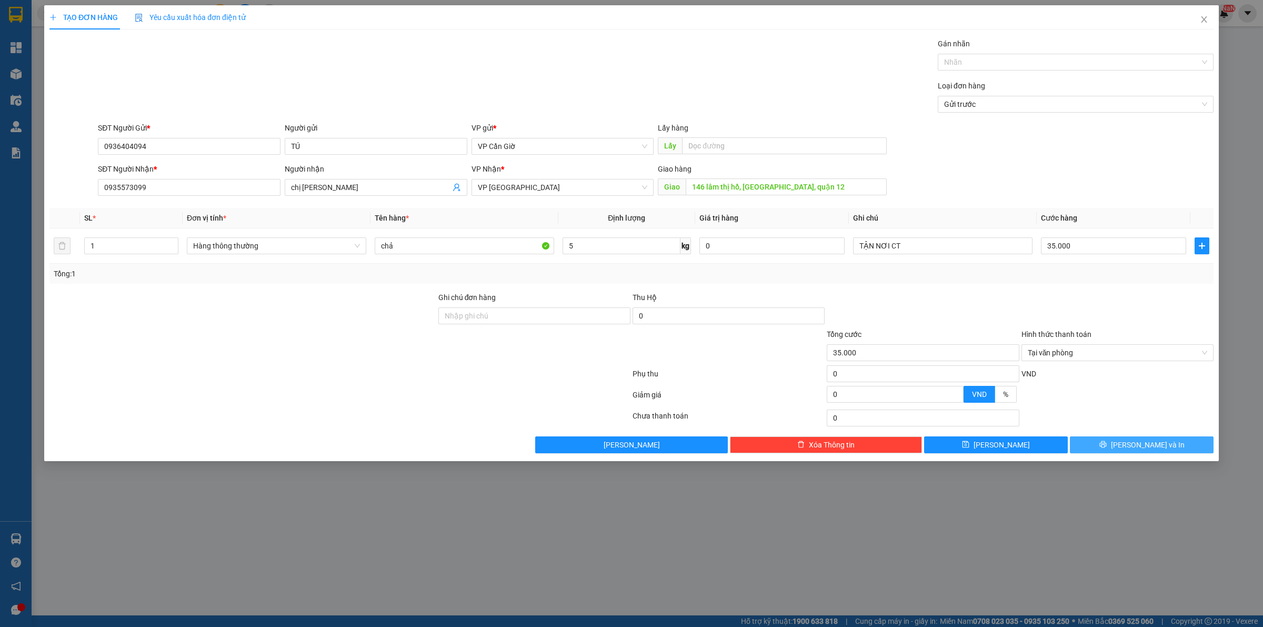
click at [1107, 443] on icon "printer" at bounding box center [1103, 444] width 7 height 7
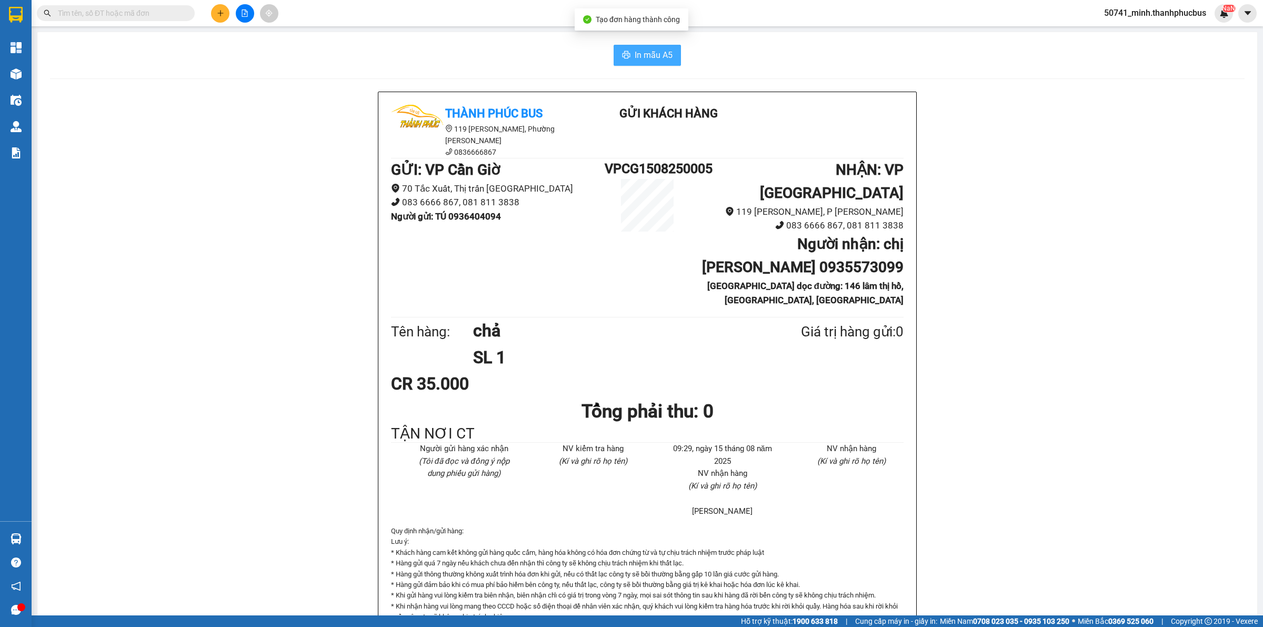
click at [656, 54] on span "In mẫu A5" at bounding box center [654, 54] width 38 height 13
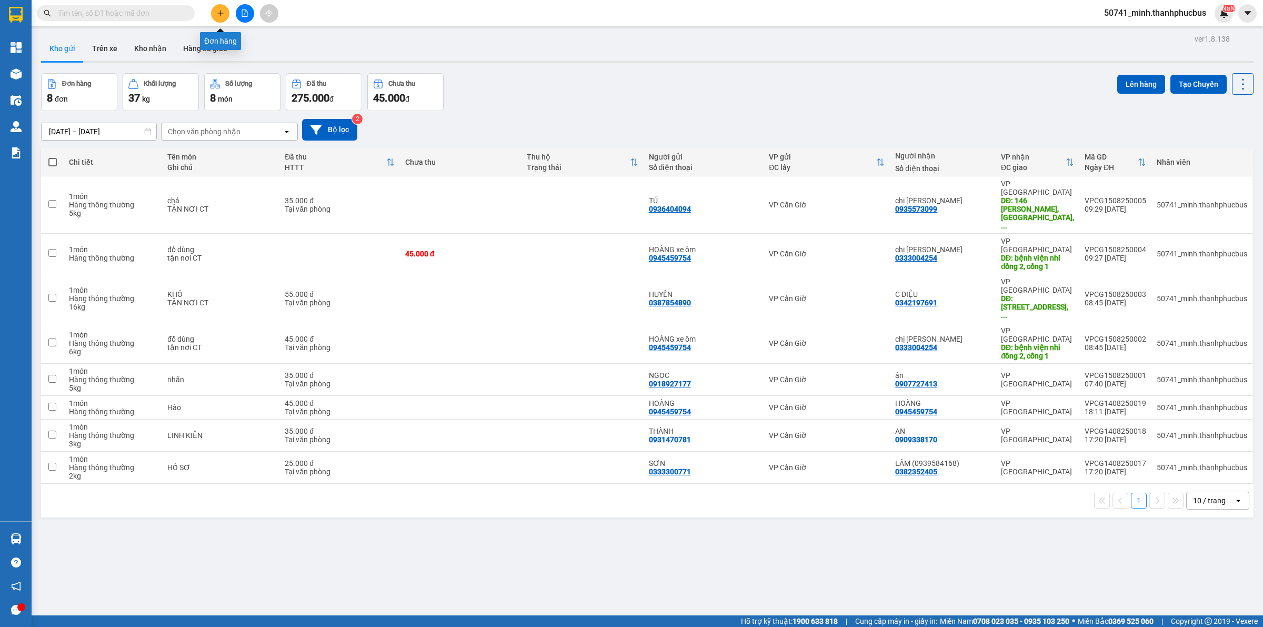
click at [225, 15] on button at bounding box center [220, 13] width 18 height 18
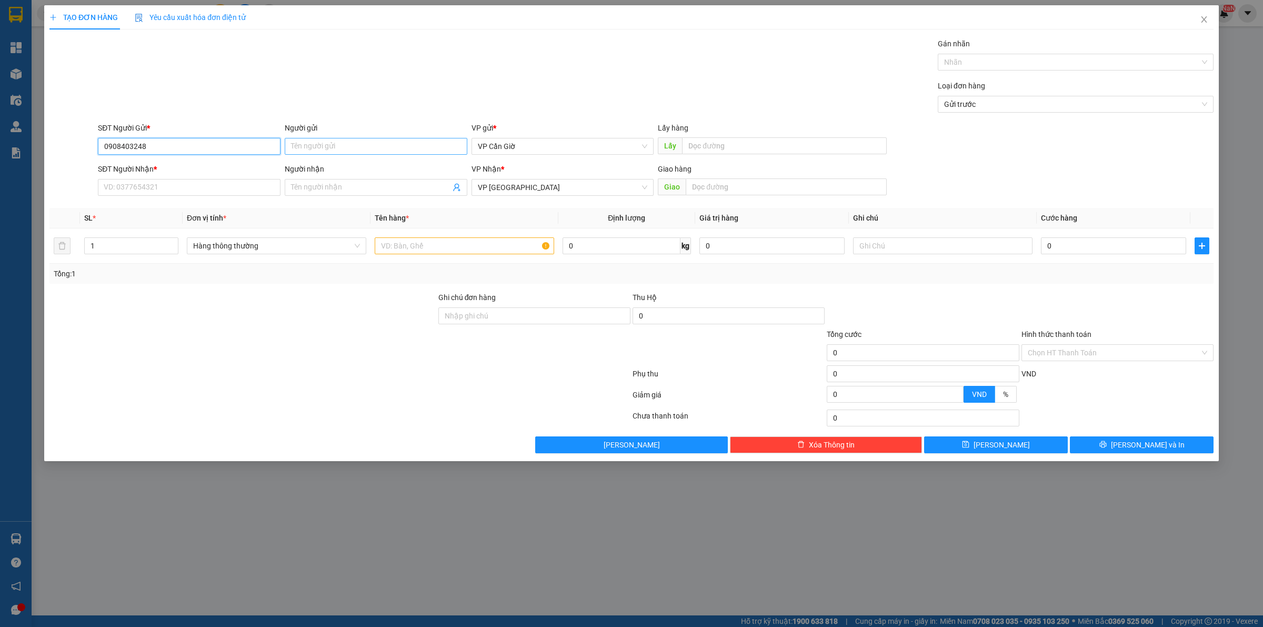
type input "0908403248"
click at [330, 151] on input "Người gửi" at bounding box center [376, 146] width 183 height 17
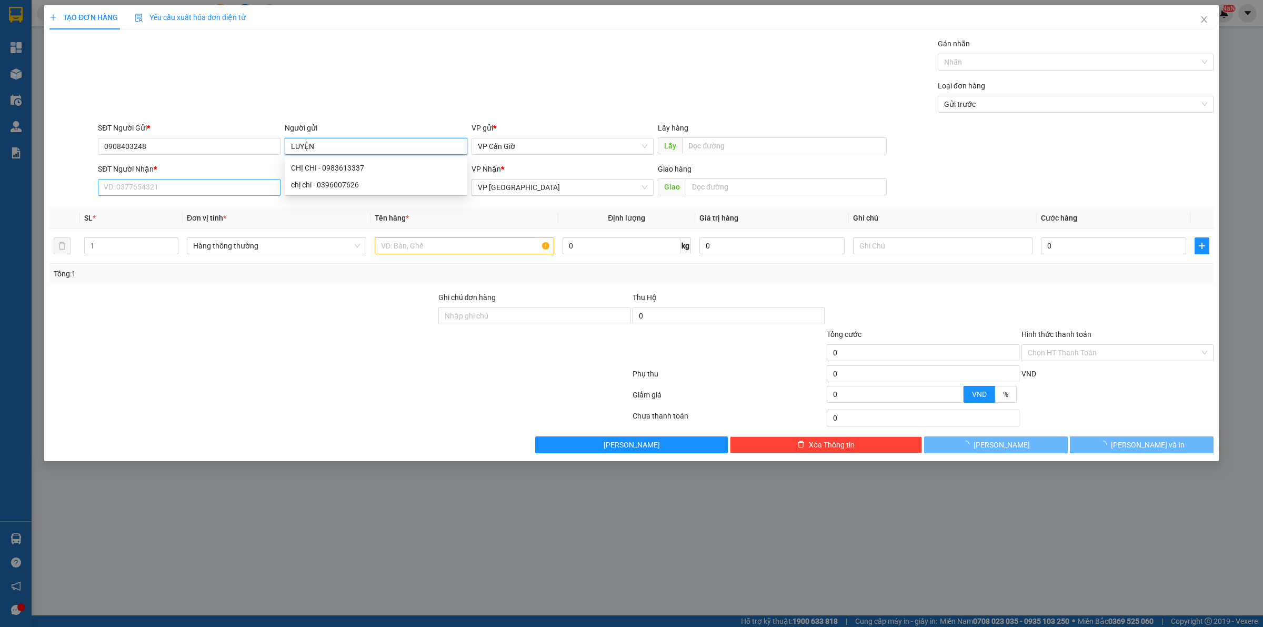
type input "LUYỆN"
click at [162, 186] on input "SĐT Người Nhận *" at bounding box center [189, 187] width 183 height 17
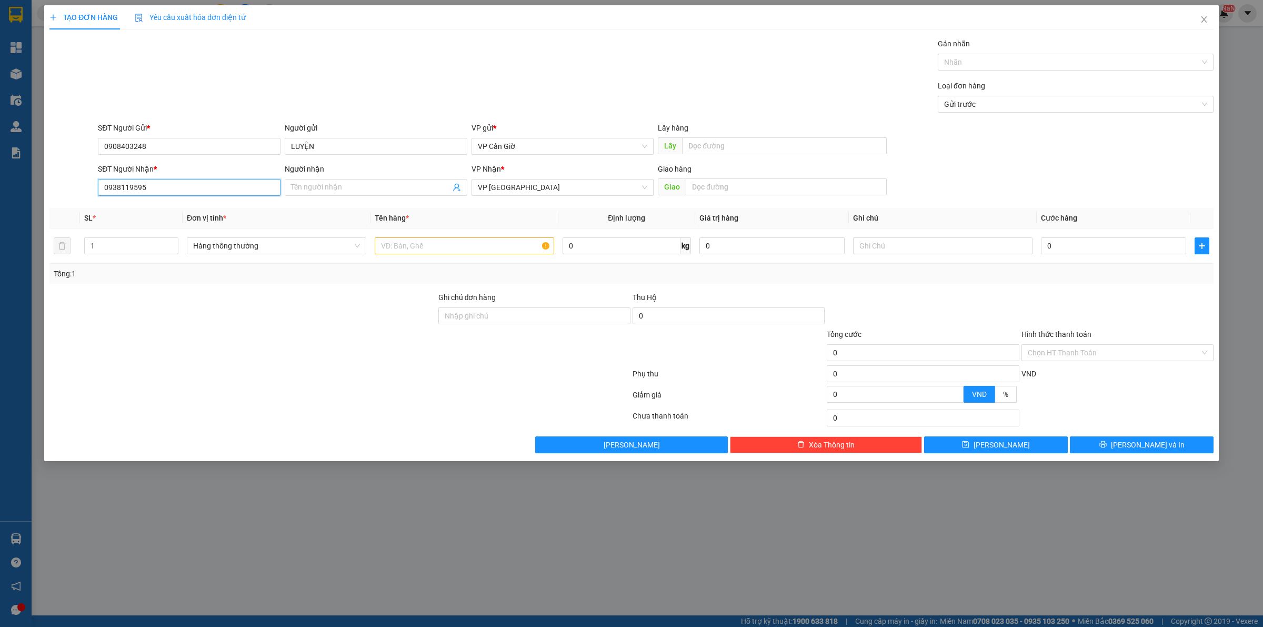
type input "0938119595"
click at [377, 177] on div "Người nhận" at bounding box center [376, 171] width 183 height 16
click at [373, 176] on div "Người nhận" at bounding box center [376, 171] width 183 height 16
click at [368, 185] on input "Người nhận" at bounding box center [370, 188] width 159 height 12
type input "NGỌC CHƯƠNG"
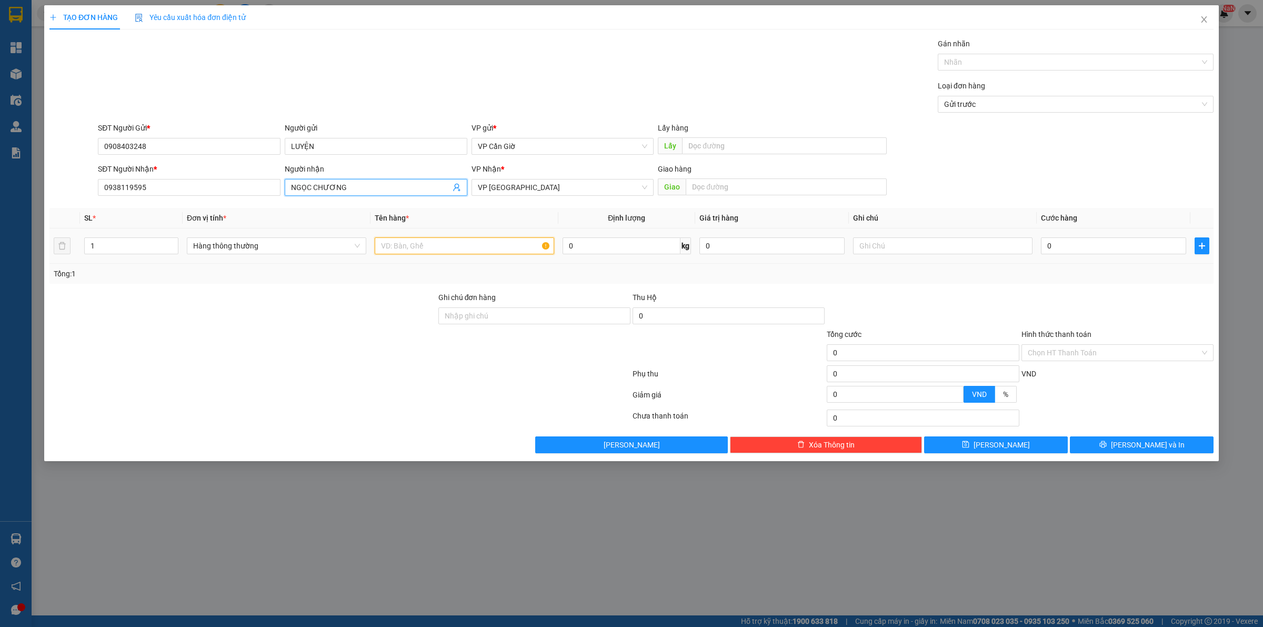
click at [412, 246] on input "text" at bounding box center [464, 245] width 179 height 17
click at [414, 242] on input "[PERSON_NAME]" at bounding box center [464, 245] width 179 height 17
type input "HỒ SƠ"
click at [740, 172] on div "Giao hàng" at bounding box center [772, 169] width 229 height 12
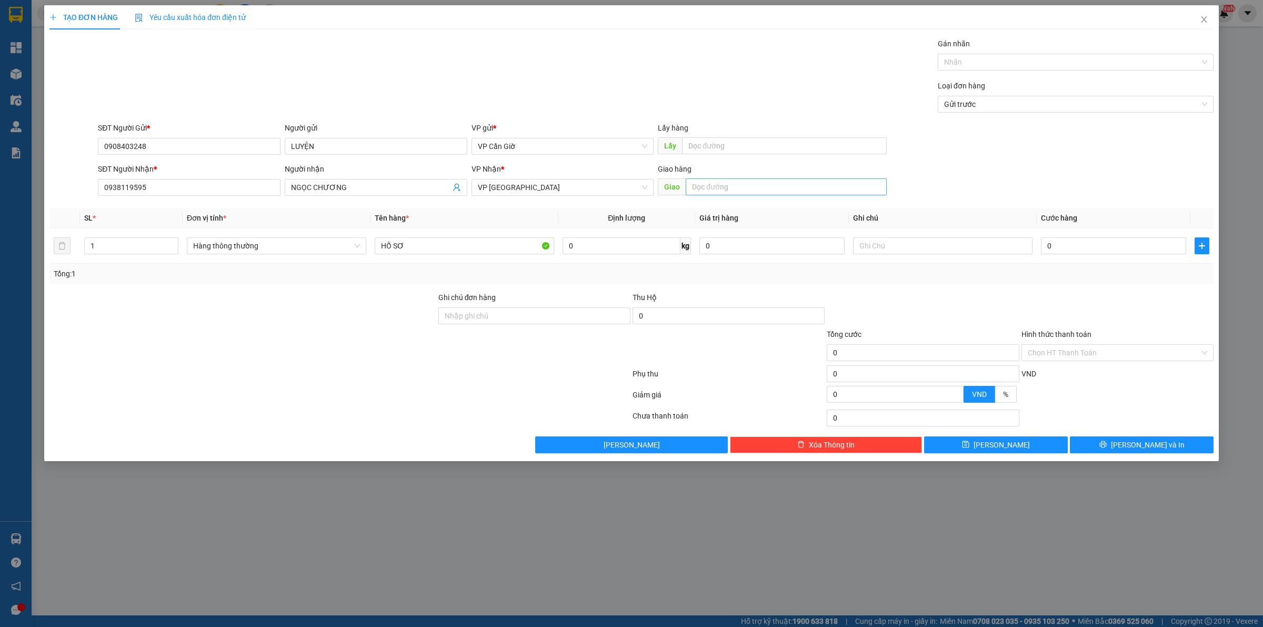
click at [740, 176] on div "Giao hàng" at bounding box center [772, 171] width 229 height 16
click at [738, 183] on input "text" at bounding box center [786, 186] width 201 height 17
click at [772, 190] on input "17/18/15/3 LIÊN KHU 5-6 BÌNH [GEOGRAPHIC_DATA]" at bounding box center [786, 186] width 201 height 17
click at [854, 185] on input "17/18/15/3 LIÊN KHU 5+6 BÌNH [GEOGRAPHIC_DATA]" at bounding box center [786, 186] width 201 height 17
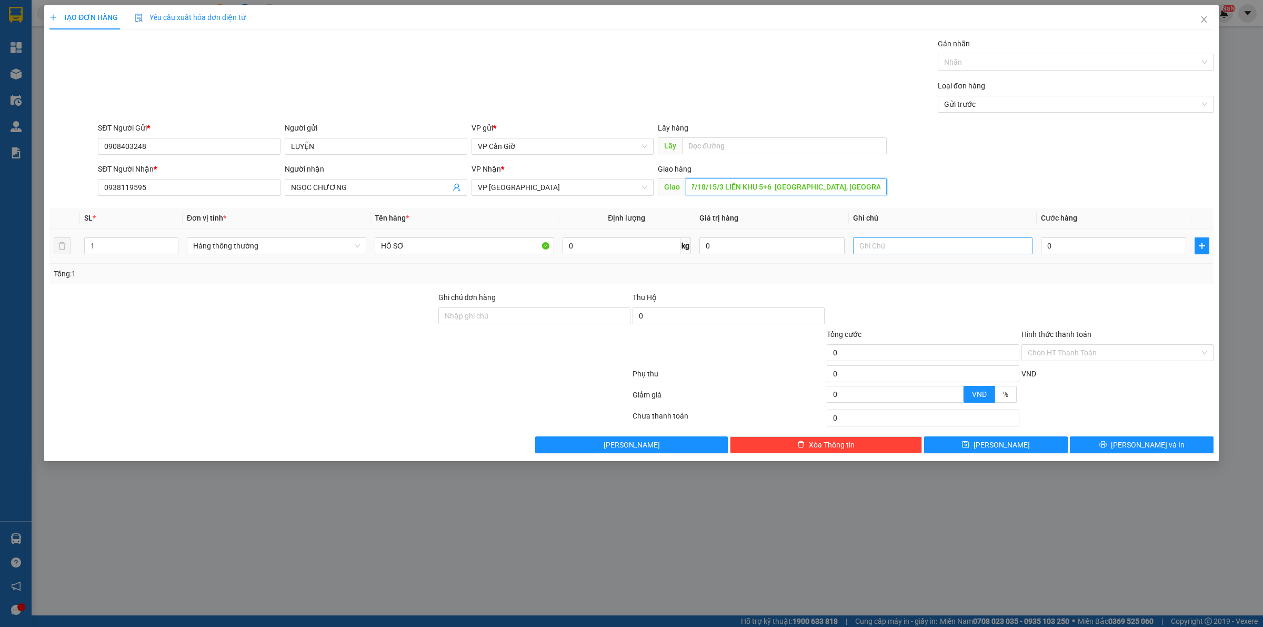
type input "17/18/15/3 LIÊN KHU 5+6 [GEOGRAPHIC_DATA], [GEOGRAPHIC_DATA]"
click at [875, 240] on input "text" at bounding box center [942, 245] width 179 height 17
type input "TẬN NƠI CT"
click at [923, 285] on div "Transit Pickup Surcharge Ids Transit Deliver Surcharge Ids Transit Deliver Surc…" at bounding box center [631, 245] width 1164 height 415
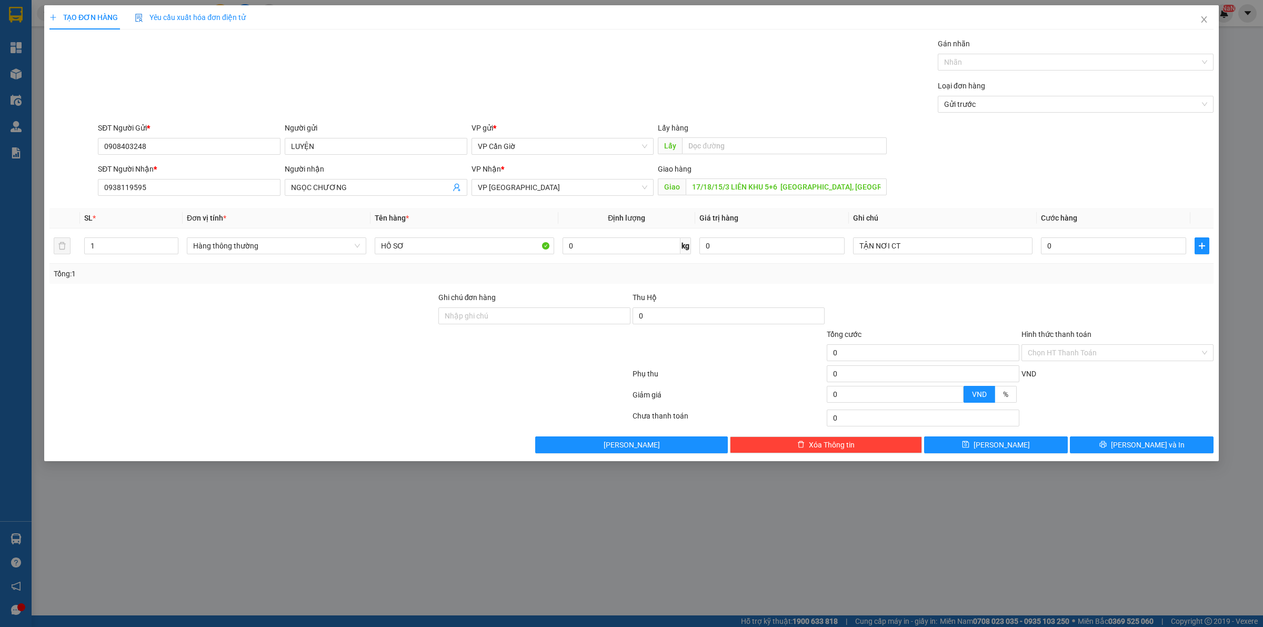
click at [944, 292] on div at bounding box center [923, 310] width 194 height 37
drag, startPoint x: 1040, startPoint y: 273, endPoint x: 977, endPoint y: 274, distance: 63.2
click at [1041, 273] on div "Tổng: 1" at bounding box center [632, 274] width 1156 height 12
click at [575, 250] on input "0" at bounding box center [622, 245] width 118 height 17
type input "1"
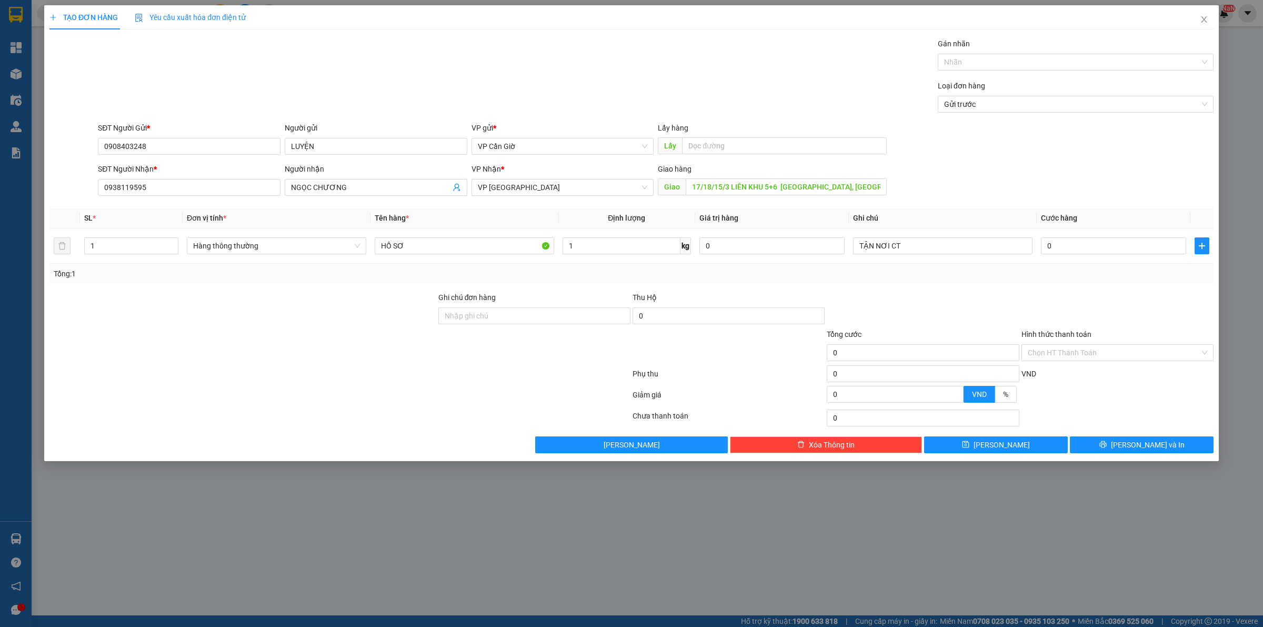
click at [843, 299] on div at bounding box center [923, 310] width 194 height 37
type input "25.000"
click at [1107, 444] on icon "printer" at bounding box center [1103, 444] width 7 height 7
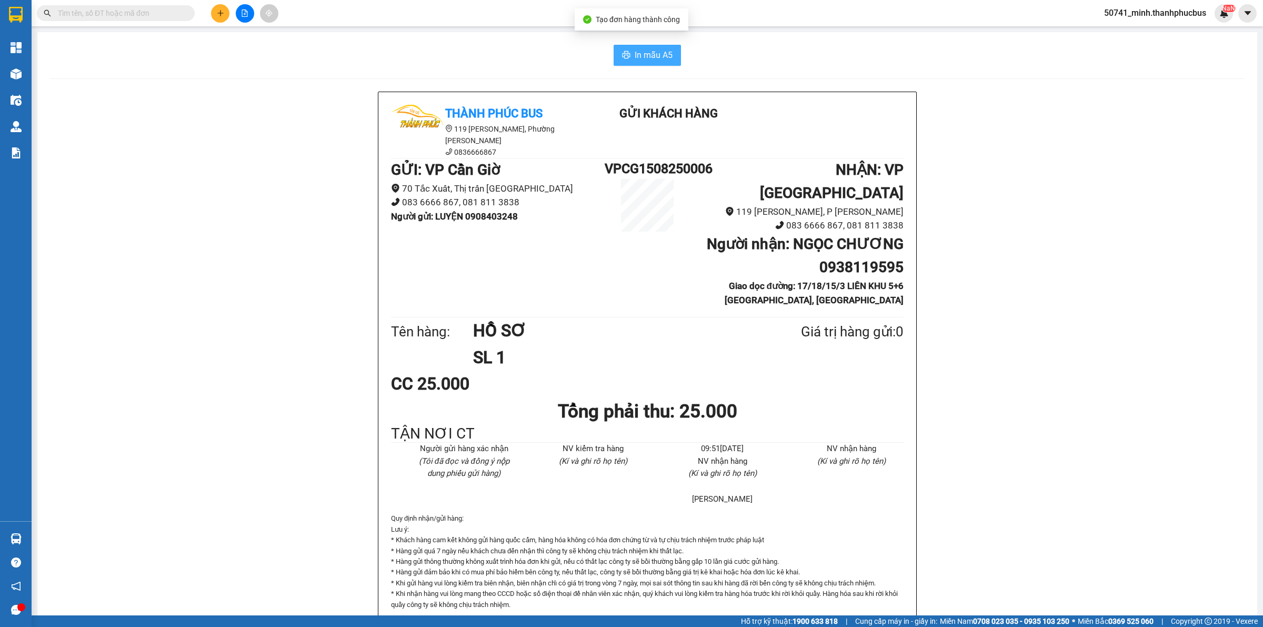
click at [637, 51] on span "In mẫu A5" at bounding box center [654, 54] width 38 height 13
